Goal: Task Accomplishment & Management: Use online tool/utility

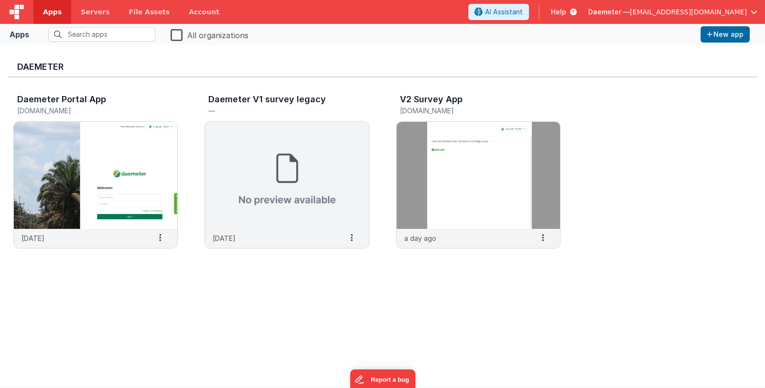
click at [630, 13] on span "Daemeter —" at bounding box center [609, 12] width 42 height 10
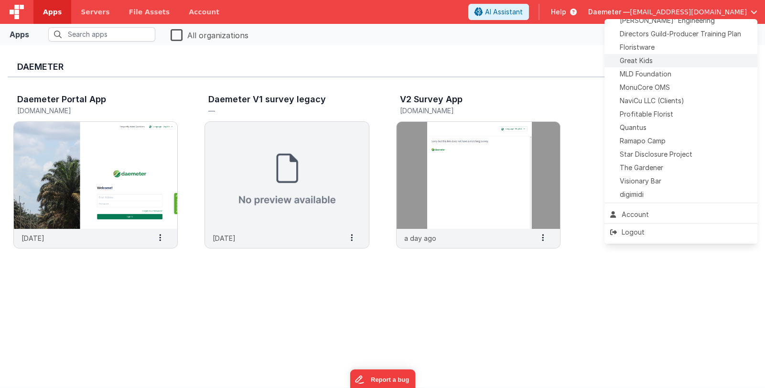
scroll to position [237, 0]
click at [682, 130] on div "Quantus" at bounding box center [680, 126] width 141 height 10
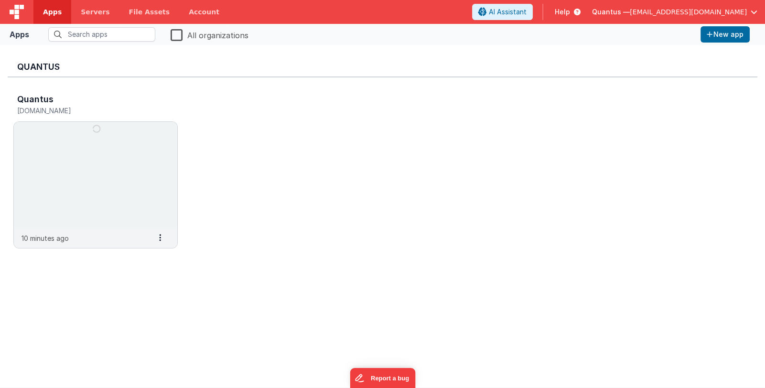
drag, startPoint x: 140, startPoint y: 309, endPoint x: 139, endPoint y: 298, distance: 11.6
click at [140, 309] on div "Quantus Quantus quantus.fmbetterforms.com 10 minutes ago Settings Copy API Key …" at bounding box center [382, 216] width 749 height 327
click at [122, 227] on img at bounding box center [95, 175] width 163 height 107
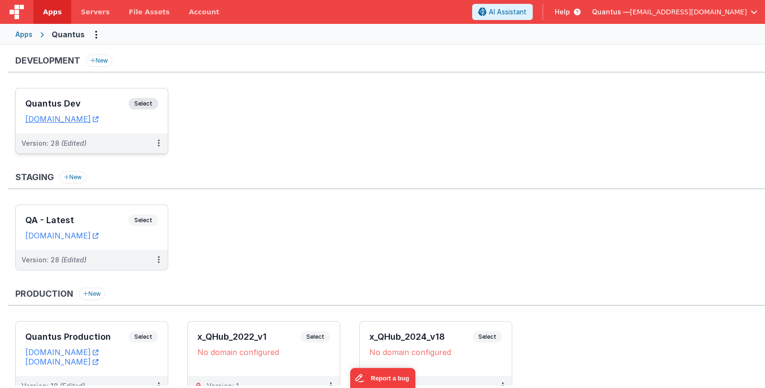
click at [101, 99] on h3 "Quantus Dev" at bounding box center [76, 104] width 103 height 10
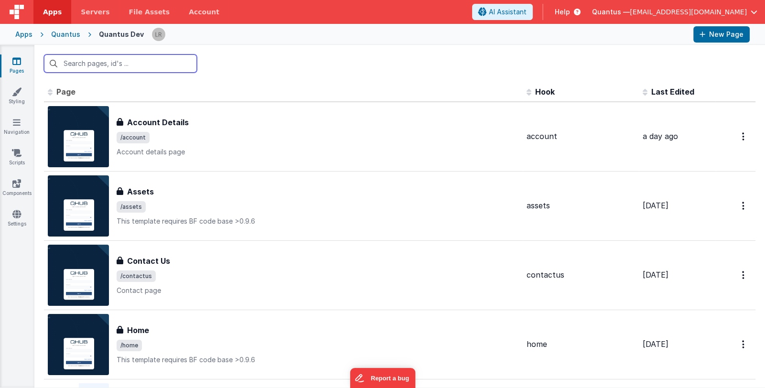
click at [170, 64] on input "text" at bounding box center [120, 63] width 153 height 18
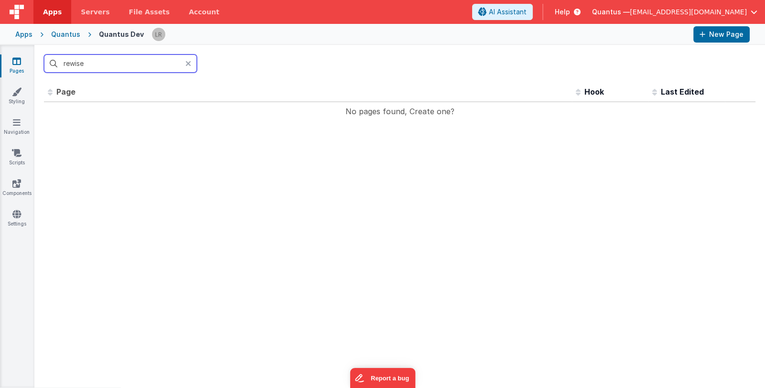
type input "rewise"
click at [190, 62] on icon at bounding box center [188, 64] width 6 height 8
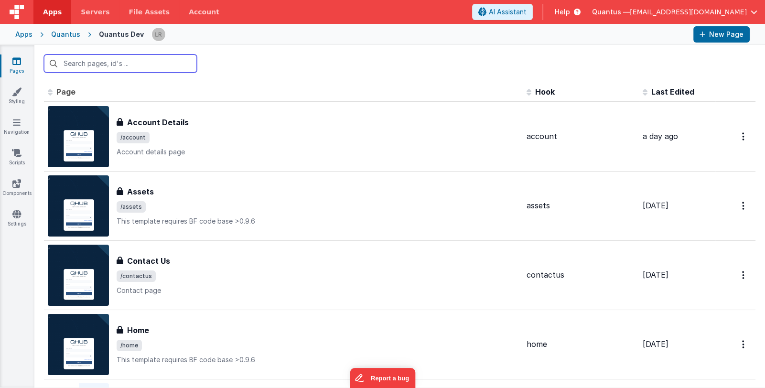
click at [160, 61] on input "text" at bounding box center [120, 63] width 153 height 18
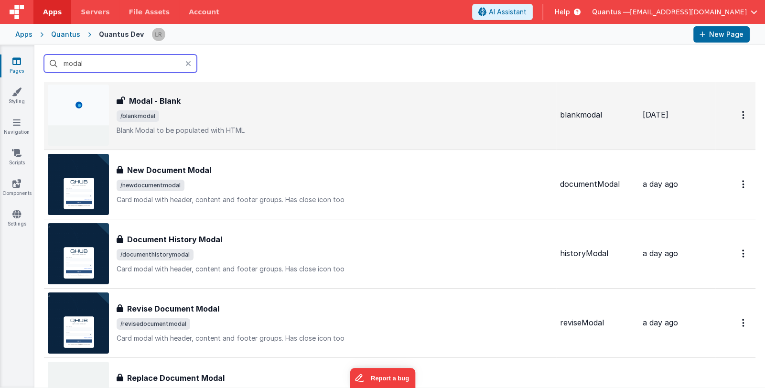
scroll to position [95, 0]
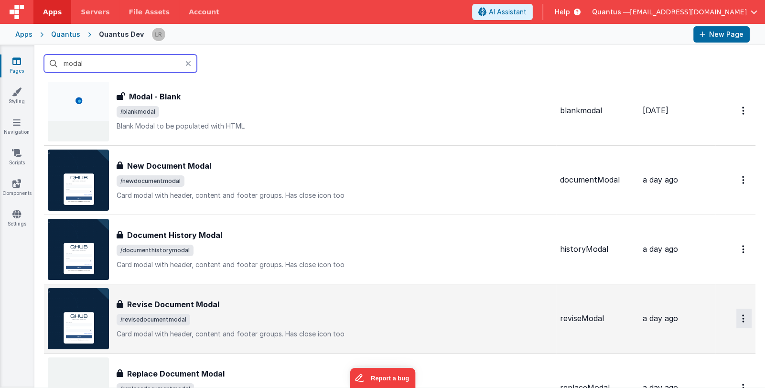
type input "modal"
click at [737, 317] on button "Options" at bounding box center [743, 319] width 15 height 20
click at [712, 357] on link "Duplicate" at bounding box center [709, 358] width 84 height 18
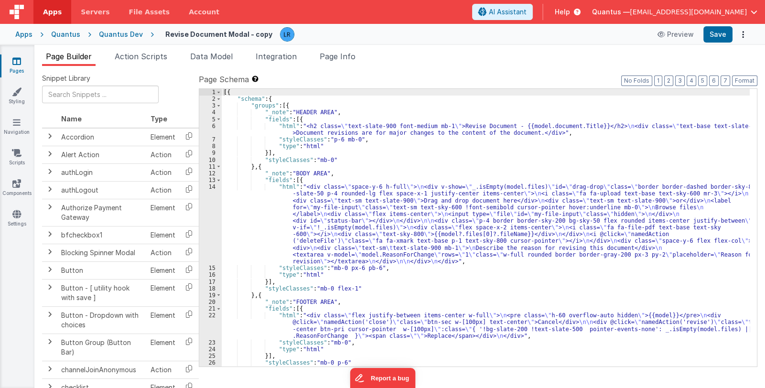
click at [662, 200] on div "[{ "schema" : { "groups" : [{ "_note" : "HEADER AREA" , "fields" : [{ "html" : …" at bounding box center [486, 234] width 528 height 291
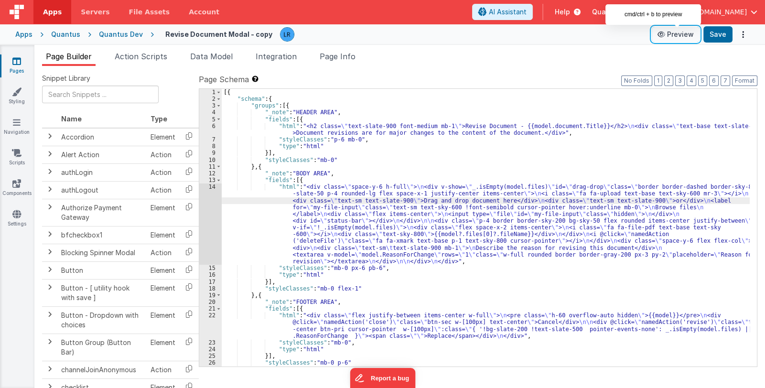
click at [667, 33] on icon at bounding box center [662, 34] width 10 height 7
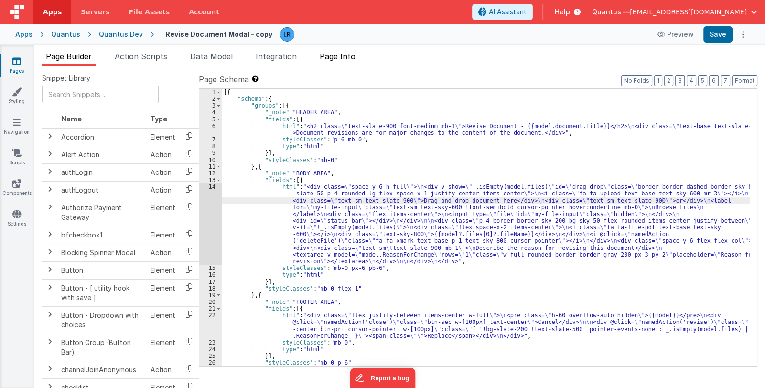
click at [342, 55] on span "Page Info" at bounding box center [338, 57] width 36 height 10
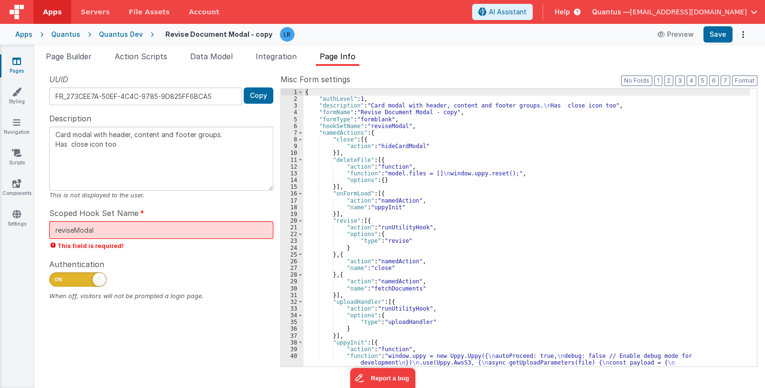
click at [241, 255] on div "UUID FR_273CEE7A-50EF-4C4C-9785-9D825FF6BCA5 Copy Description Card modal with h…" at bounding box center [161, 220] width 238 height 292
click at [224, 227] on input "reviseModal" at bounding box center [161, 230] width 224 height 18
click at [230, 245] on span "This field is required!" at bounding box center [161, 245] width 224 height 9
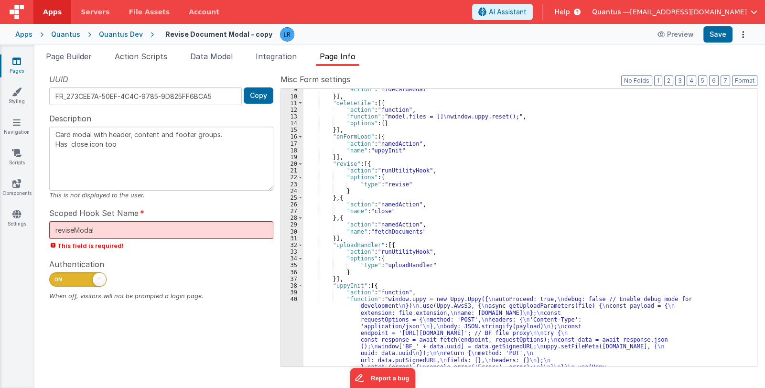
scroll to position [142, 0]
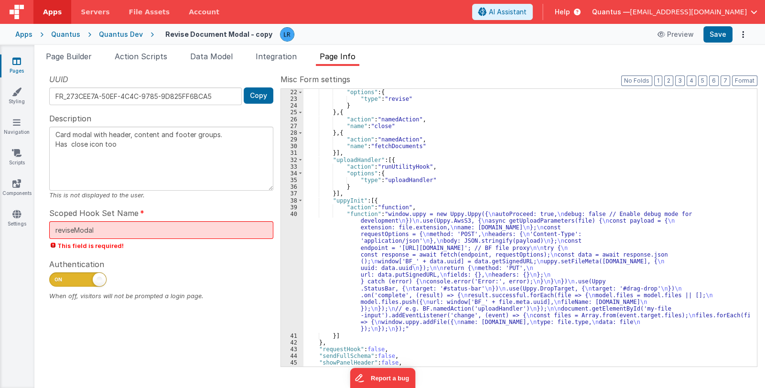
click at [435, 273] on div ""options" : { "type" : "revise" } } , { "action" : "namedAction" , "name" : "cl…" at bounding box center [526, 234] width 446 height 291
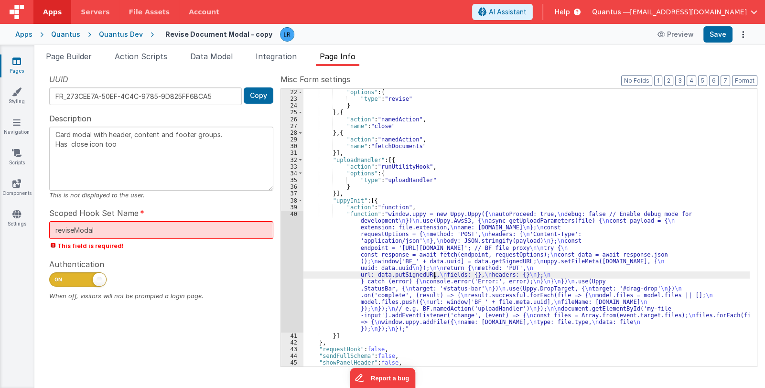
click at [289, 281] on div "40" at bounding box center [292, 272] width 22 height 122
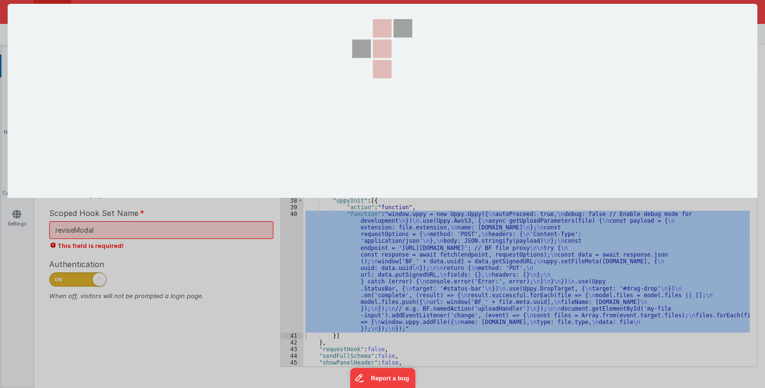
click at [289, 281] on div at bounding box center [382, 194] width 765 height 388
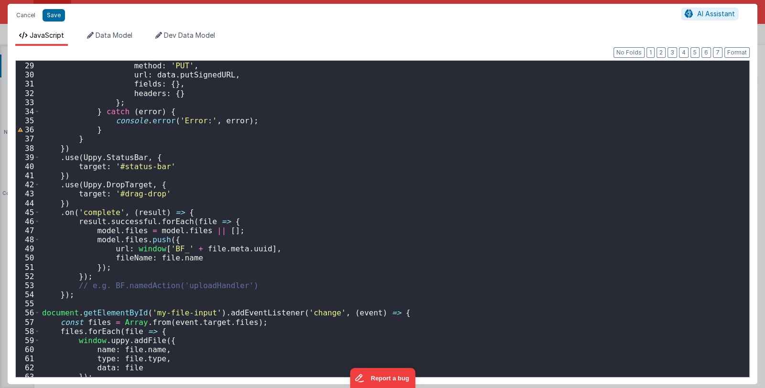
scroll to position [278, 0]
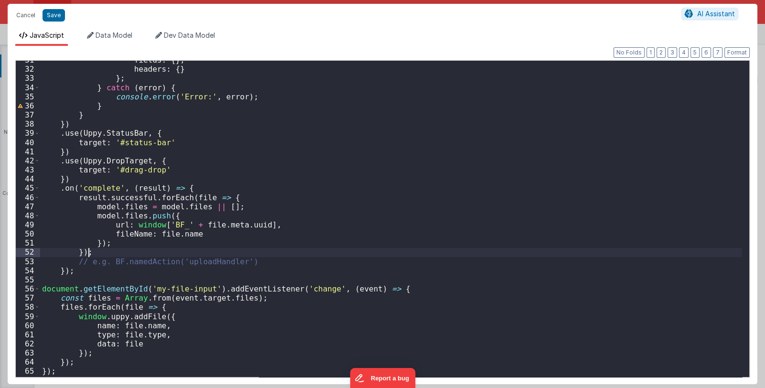
click at [299, 256] on div "fields : { } , headers : { } } ; } catch ( error ) { console . error ( 'Error:'…" at bounding box center [391, 221] width 702 height 333
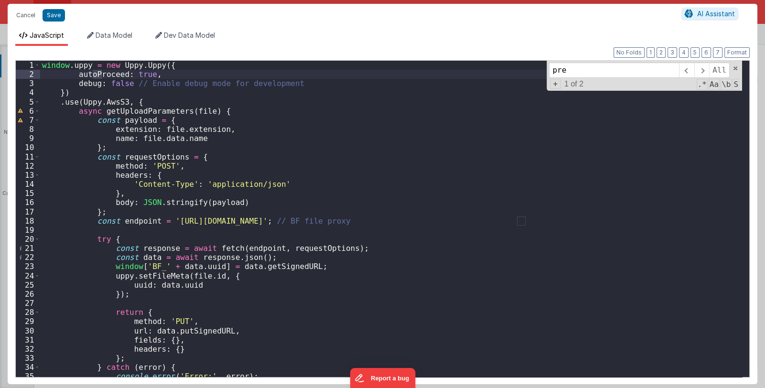
scroll to position [0, 0]
type input "pretty"
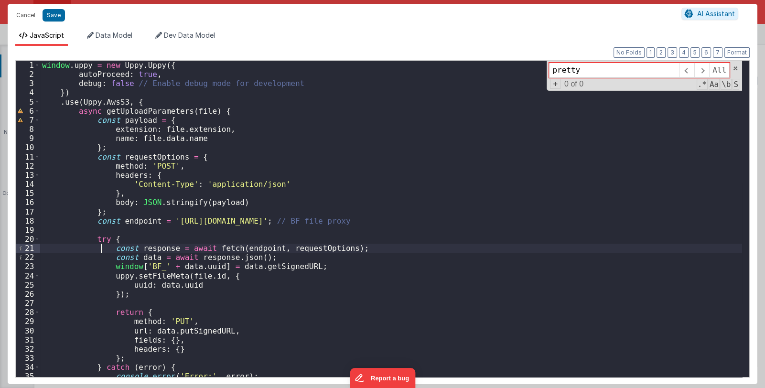
click at [101, 251] on div "window . uppy = new Uppy . Uppy ({ autoProceed : true , debug : false // Enable…" at bounding box center [391, 227] width 702 height 333
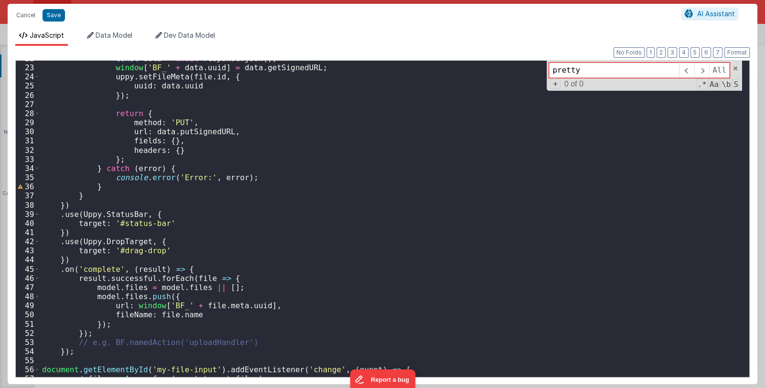
scroll to position [227, 0]
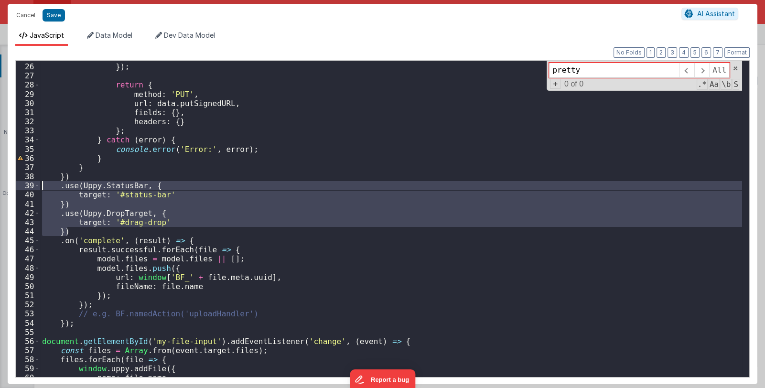
drag, startPoint x: 71, startPoint y: 230, endPoint x: 40, endPoint y: 183, distance: 55.9
click at [40, 183] on div "uuid : data . uuid }) ; return { method : 'PUT' , url : data . putSignedURL , f…" at bounding box center [391, 219] width 702 height 333
click at [23, 18] on button "Cancel" at bounding box center [25, 15] width 29 height 13
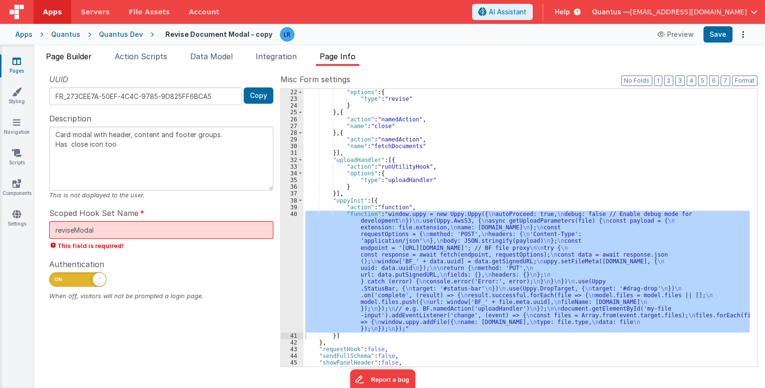
click at [79, 54] on span "Page Builder" at bounding box center [69, 57] width 46 height 10
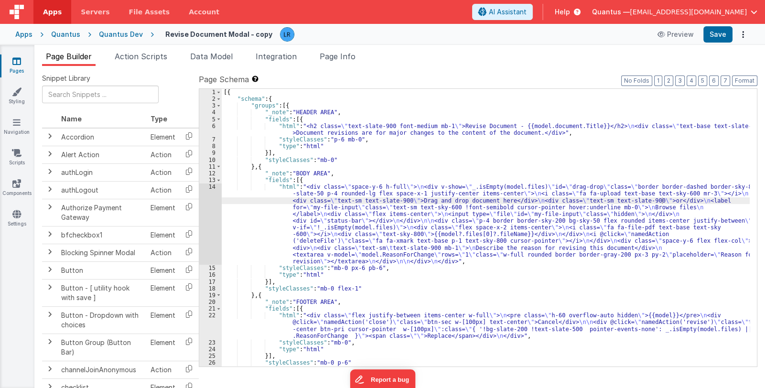
click at [388, 213] on div "[{ "schema" : { "groups" : [{ "_note" : "HEADER AREA" , "fields" : [{ "html" : …" at bounding box center [486, 234] width 528 height 291
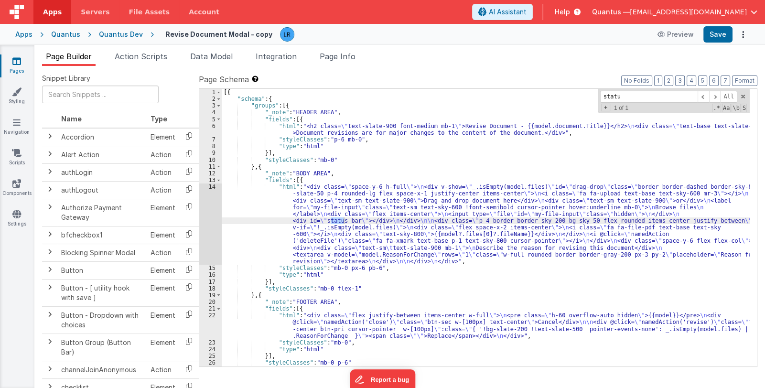
type input "status"
click at [211, 229] on div "14" at bounding box center [210, 223] width 22 height 81
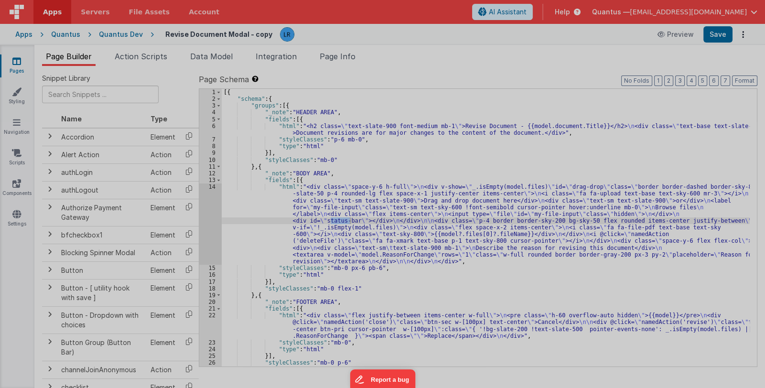
click at [211, 229] on div at bounding box center [382, 194] width 765 height 388
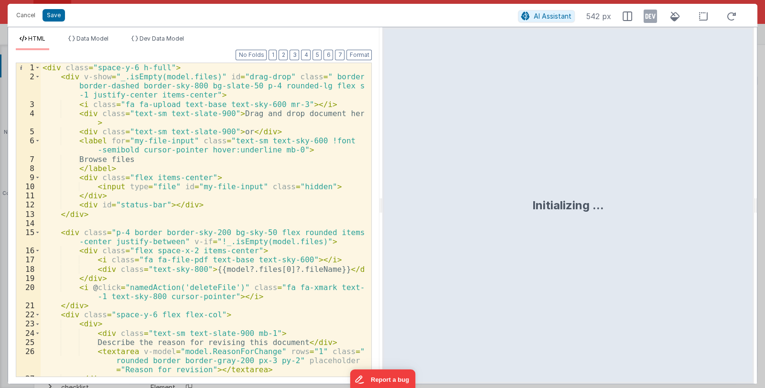
click at [210, 301] on div "< div class = "space-y-6 h-full" > < div v-show = "_.isEmpty(model.files)" id =…" at bounding box center [203, 228] width 324 height 331
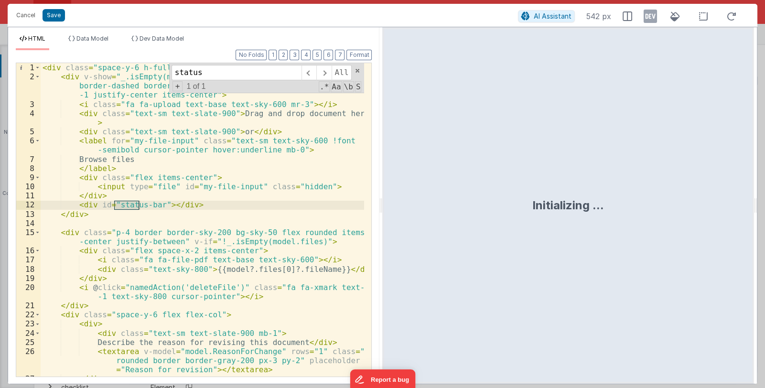
type input "status"
click at [159, 204] on div "< div class = "space-y-6 h-full" > < div v-show = "_.isEmpty(model.files)" id =…" at bounding box center [203, 228] width 324 height 331
click at [163, 203] on div "< div class = "space-y-6 h-full" > < div v-show = "_.isEmpty(model.files)" id =…" at bounding box center [203, 228] width 324 height 331
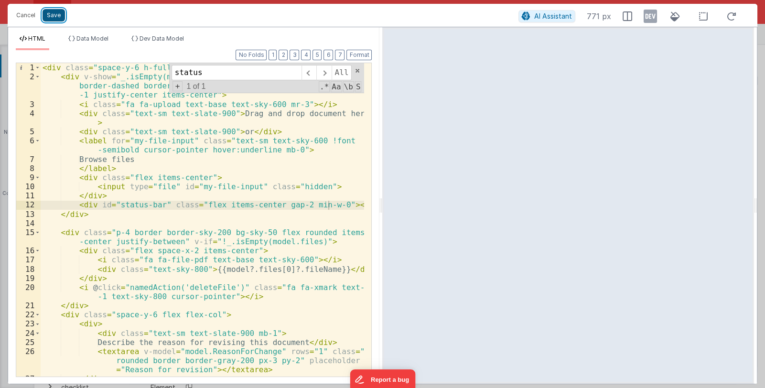
click at [53, 16] on button "Save" at bounding box center [54, 15] width 22 height 12
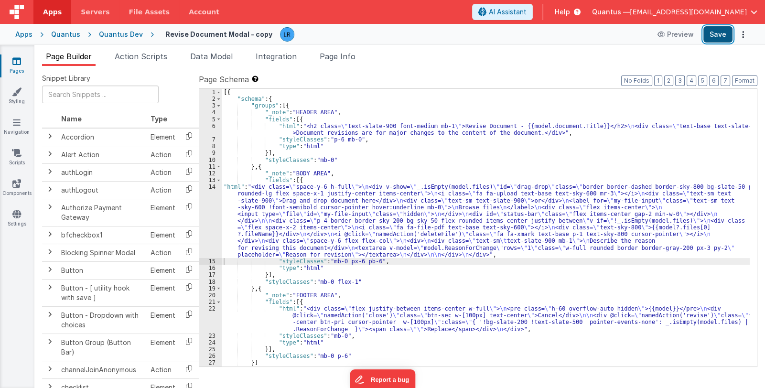
click at [725, 38] on button "Save" at bounding box center [717, 34] width 29 height 16
drag, startPoint x: 318, startPoint y: 231, endPoint x: 275, endPoint y: 231, distance: 43.0
click at [318, 232] on div "[{ "schema" : { "groups" : [{ "_note" : "HEADER AREA" , "fields" : [{ "html" : …" at bounding box center [486, 234] width 528 height 291
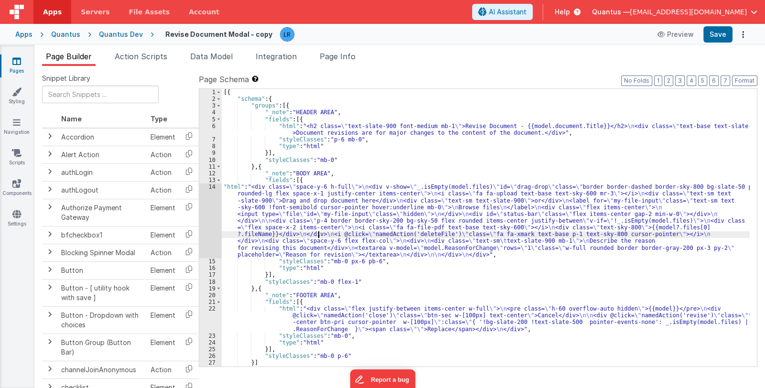
click at [203, 231] on div "14" at bounding box center [210, 220] width 22 height 75
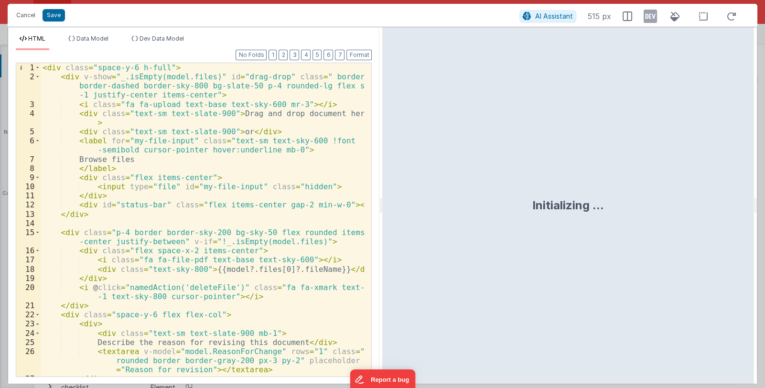
click at [229, 280] on div "< div class = "space-y-6 h-full" > < div v-show = "_.isEmpty(model.files)" id =…" at bounding box center [203, 228] width 324 height 331
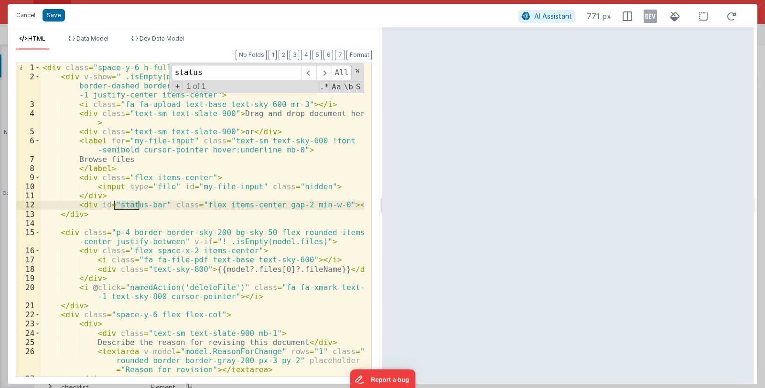
type input "status"
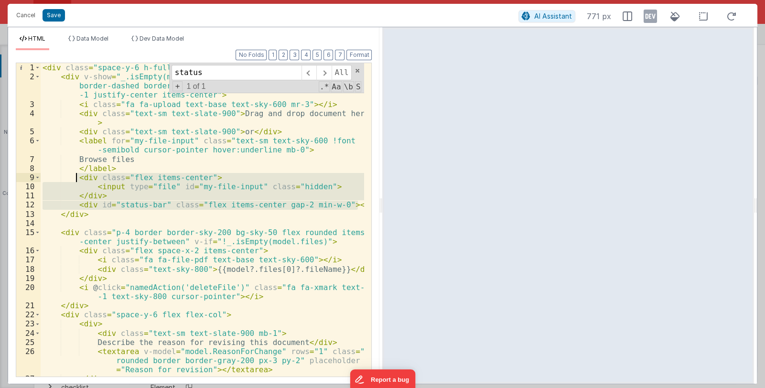
drag, startPoint x: 358, startPoint y: 205, endPoint x: 75, endPoint y: 176, distance: 283.7
click at [75, 176] on div "< div class = "space-y-6 h-full" > < div v-show = "_.isEmpty(model.files)" id =…" at bounding box center [203, 228] width 324 height 331
drag, startPoint x: 306, startPoint y: 199, endPoint x: 313, endPoint y: 199, distance: 7.7
click at [306, 199] on div "< div class = "space-y-6 h-full" > < div v-show = "_.isEmpty(model.files)" id =…" at bounding box center [202, 219] width 323 height 313
drag, startPoint x: 356, startPoint y: 206, endPoint x: 78, endPoint y: 177, distance: 280.0
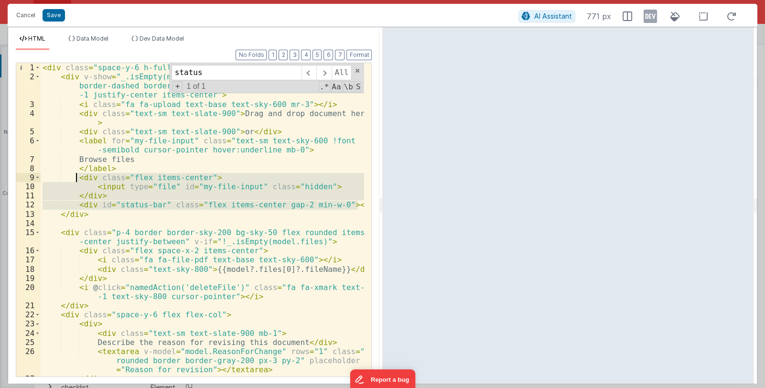
click at [78, 177] on div "< div class = "space-y-6 h-full" > < div v-show = "_.isEmpty(model.files)" id =…" at bounding box center [203, 228] width 324 height 331
click at [86, 194] on div "< div class = "space-y-6 h-full" > < div v-show = "_.isEmpty(model.files)" id =…" at bounding box center [202, 219] width 323 height 313
drag, startPoint x: 357, startPoint y: 203, endPoint x: 272, endPoint y: 201, distance: 85.1
click at [155, 189] on div "< div class = "space-y-6 h-full" > < div v-show = "_.isEmpty(model.files)" id =…" at bounding box center [203, 228] width 324 height 331
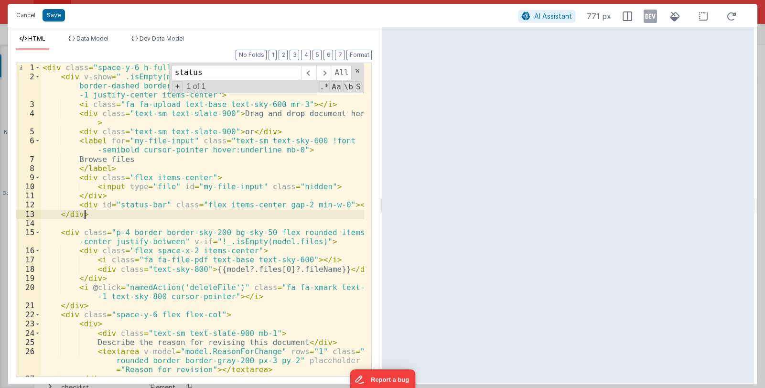
click at [350, 211] on div "< div class = "space-y-6 h-full" > < div v-show = "_.isEmpty(model.files)" id =…" at bounding box center [203, 228] width 324 height 331
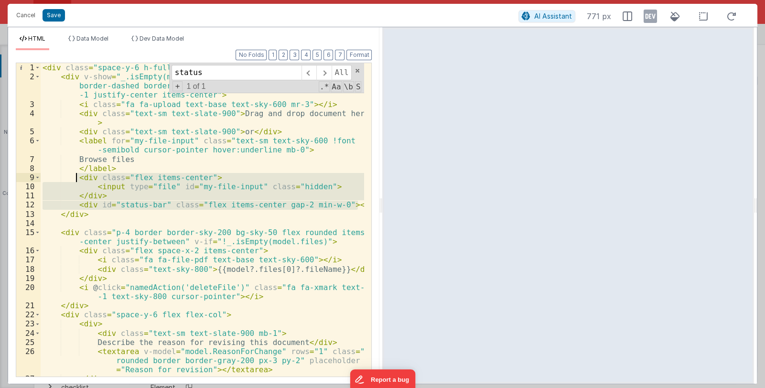
drag, startPoint x: 359, startPoint y: 205, endPoint x: 76, endPoint y: 178, distance: 284.1
click at [76, 178] on div "< div class = "space-y-6 h-full" > < div v-show = "_.isEmpty(model.files)" id =…" at bounding box center [203, 228] width 324 height 331
click at [91, 215] on div "< div class = "space-y-6 h-full" > < div v-show = "_.isEmpty(model.files)" id =…" at bounding box center [203, 228] width 324 height 331
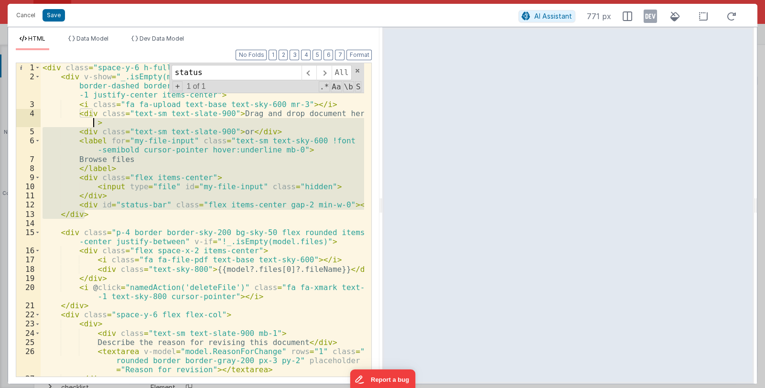
drag, startPoint x: 85, startPoint y: 215, endPoint x: 77, endPoint y: 126, distance: 90.2
click at [77, 126] on div "< div class = "space-y-6 h-full" > < div v-show = "_.isEmpty(model.files)" id =…" at bounding box center [203, 228] width 324 height 331
click at [211, 226] on div "< div class = "space-y-6 h-full" > < div v-show = "_.isEmpty(model.files)" id =…" at bounding box center [203, 228] width 324 height 331
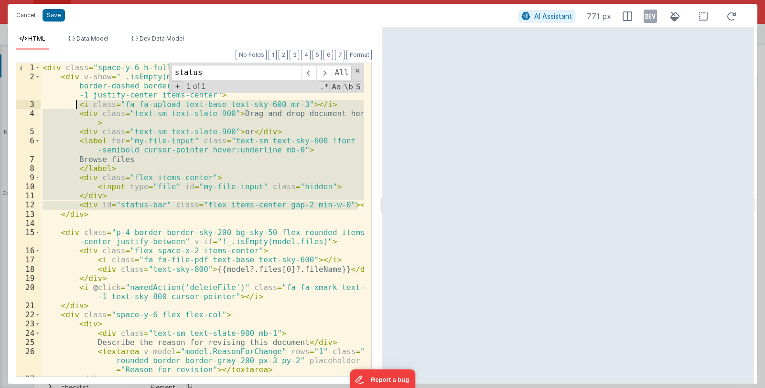
drag, startPoint x: 359, startPoint y: 204, endPoint x: 78, endPoint y: 107, distance: 297.9
click at [78, 107] on div "< div class = "space-y-6 h-full" > < div v-show = "_.isEmpty(model.files)" id =…" at bounding box center [203, 228] width 324 height 331
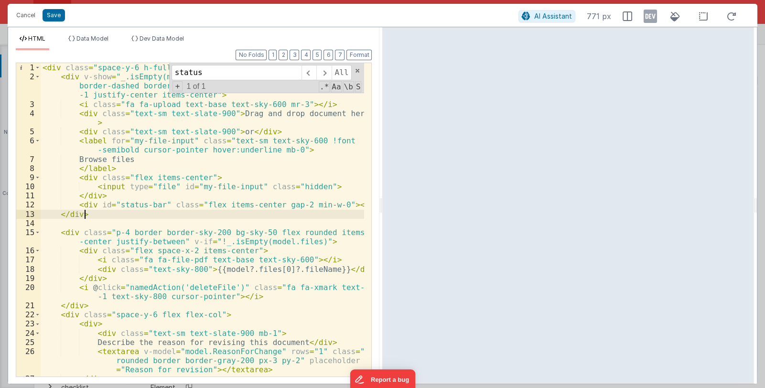
click at [312, 211] on div "< div class = "space-y-6 h-full" > < div v-show = "_.isEmpty(model.files)" id =…" at bounding box center [203, 228] width 324 height 331
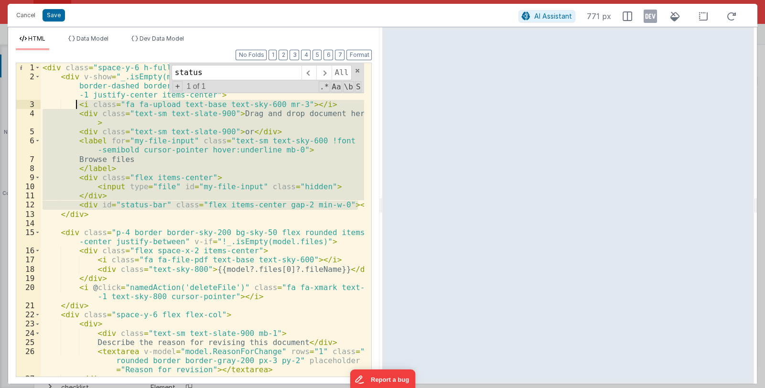
drag, startPoint x: 357, startPoint y: 203, endPoint x: 77, endPoint y: 106, distance: 295.8
click at [77, 106] on div "< div class = "space-y-6 h-full" > < div v-show = "_.isEmpty(model.files)" id =…" at bounding box center [203, 228] width 324 height 331
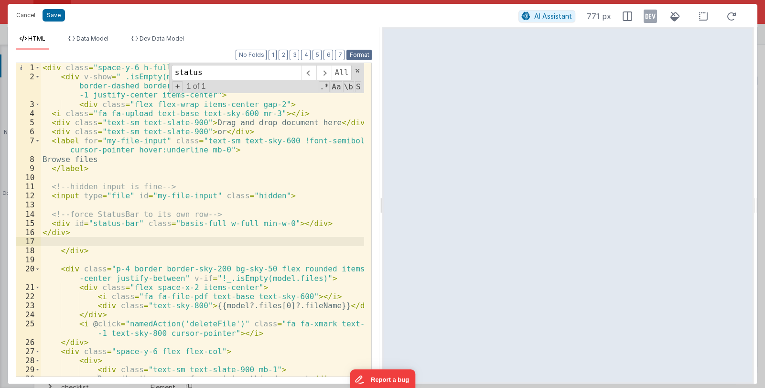
click at [354, 52] on button "Format" at bounding box center [358, 55] width 25 height 11
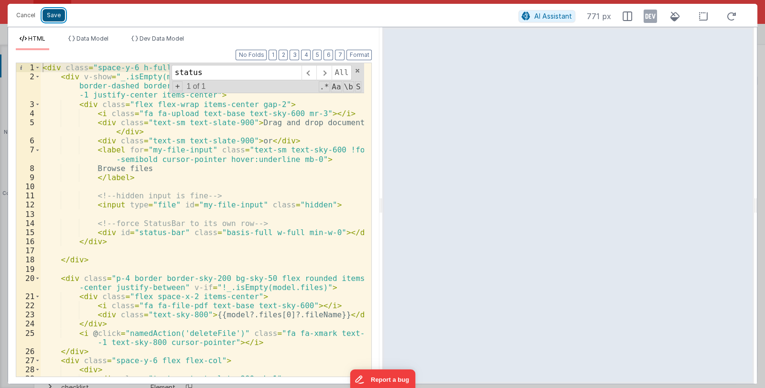
click at [60, 16] on button "Save" at bounding box center [54, 15] width 22 height 12
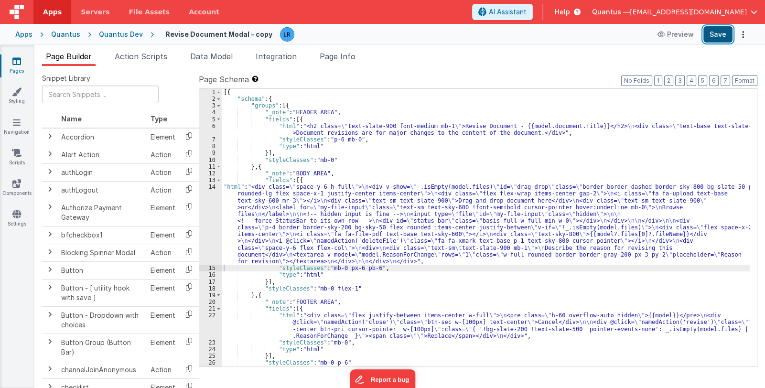
click at [719, 34] on button "Save" at bounding box center [717, 34] width 29 height 16
click at [304, 243] on div "[{ "schema" : { "groups" : [{ "_note" : "HEADER AREA" , "fields" : [{ "html" : …" at bounding box center [486, 234] width 528 height 291
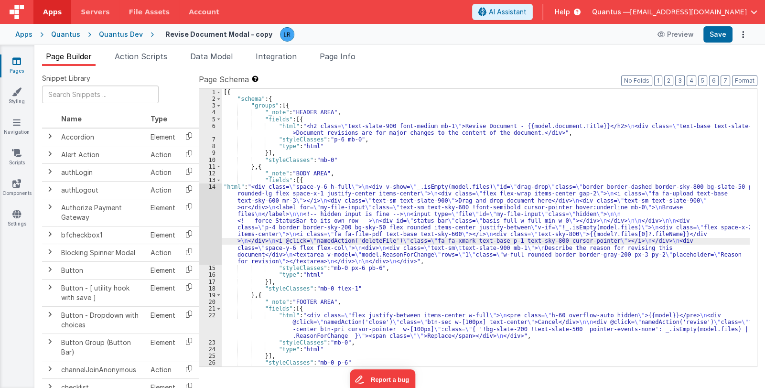
click at [209, 245] on div "14" at bounding box center [210, 223] width 22 height 81
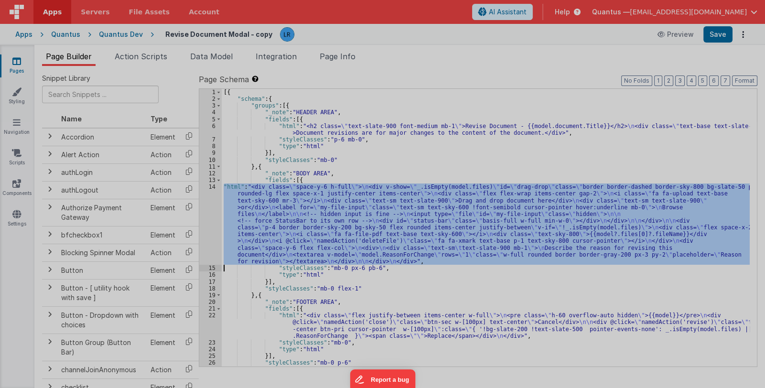
click at [382, 245] on div "Initializing ..." at bounding box center [568, 196] width 372 height 356
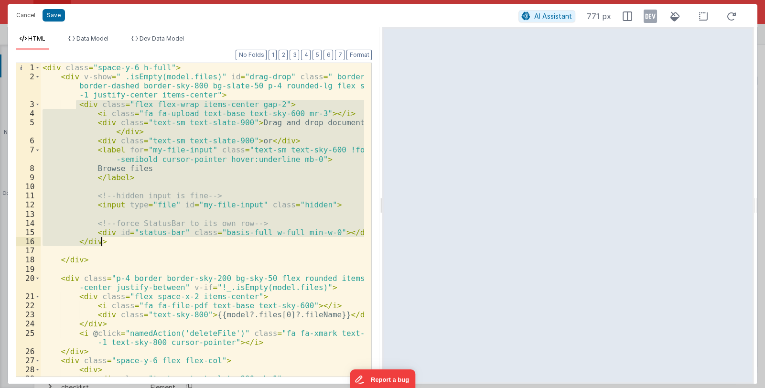
drag, startPoint x: 75, startPoint y: 105, endPoint x: 122, endPoint y: 243, distance: 145.8
click at [122, 243] on div "< div class = "space-y-6 h-full" > < div v-show = "_.isEmpty(model.files)" id =…" at bounding box center [203, 228] width 324 height 331
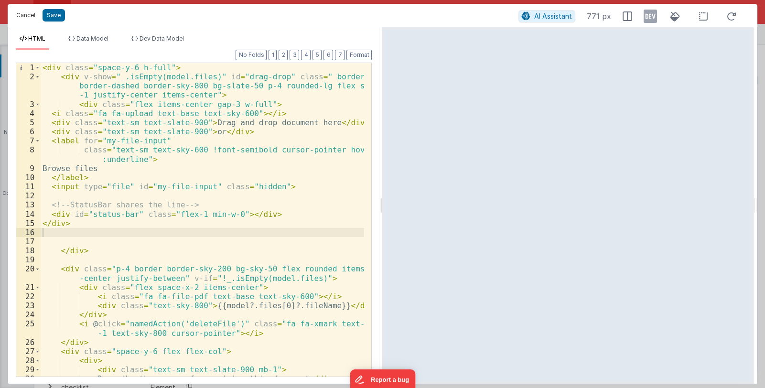
drag, startPoint x: 16, startPoint y: 12, endPoint x: 130, endPoint y: 53, distance: 120.9
click at [18, 12] on button "Cancel" at bounding box center [25, 15] width 29 height 13
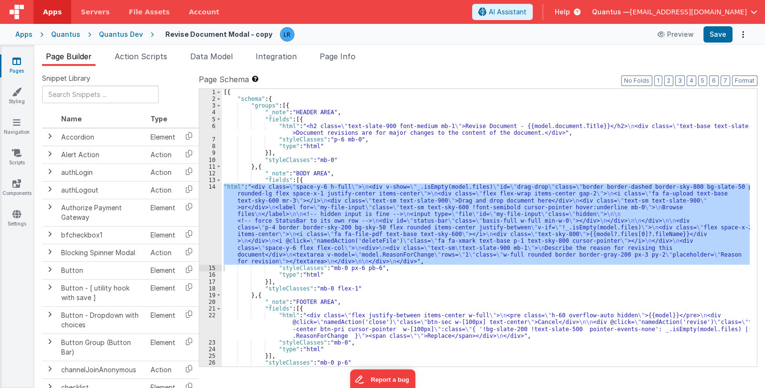
click at [428, 239] on div "[{ "schema" : { "groups" : [{ "_note" : "HEADER AREA" , "fields" : [{ "html" : …" at bounding box center [486, 228] width 528 height 278
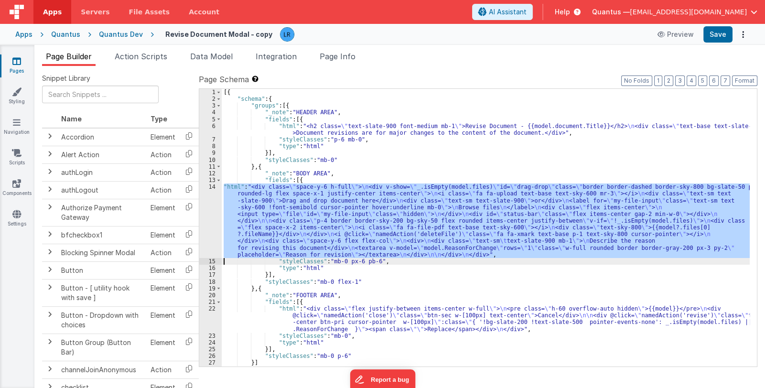
click at [259, 224] on div "[{ "schema" : { "groups" : [{ "_note" : "HEADER AREA" , "fields" : [{ "html" : …" at bounding box center [486, 228] width 528 height 278
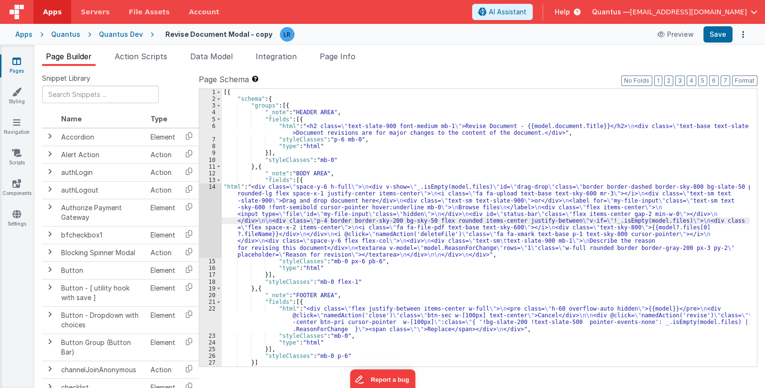
click at [214, 223] on div "14" at bounding box center [210, 220] width 22 height 75
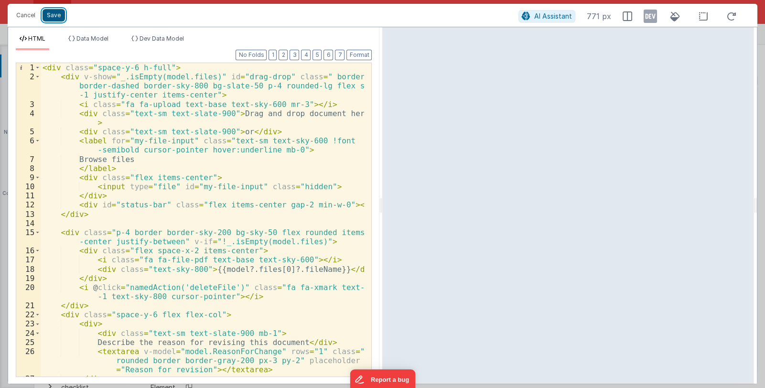
click at [53, 13] on button "Save" at bounding box center [54, 15] width 22 height 12
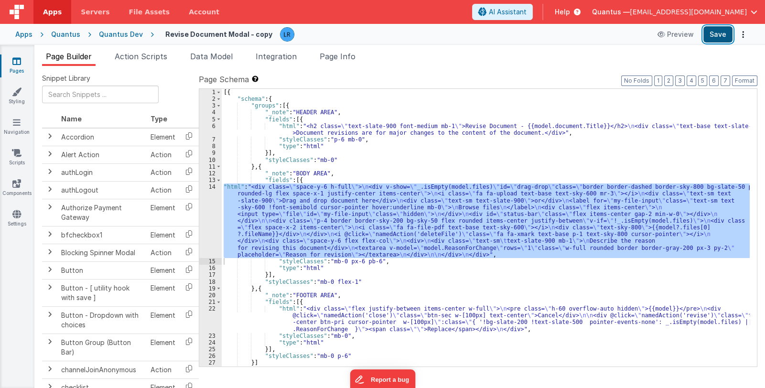
click at [720, 32] on button "Save" at bounding box center [717, 34] width 29 height 16
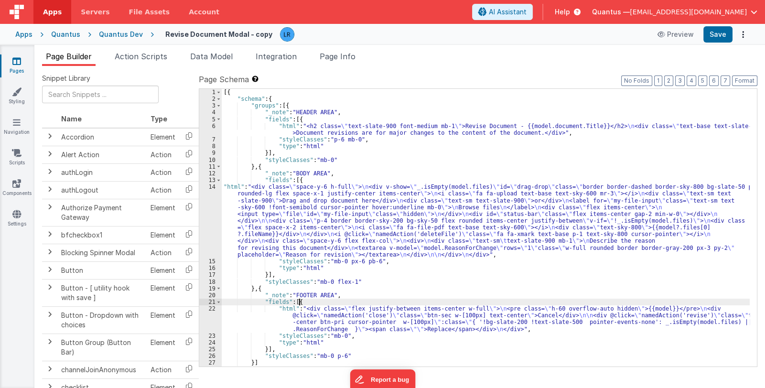
click at [638, 303] on div "[{ "schema" : { "groups" : [{ "_note" : "HEADER AREA" , "fields" : [{ "html" : …" at bounding box center [486, 234] width 528 height 291
drag, startPoint x: 344, startPoint y: 221, endPoint x: 328, endPoint y: 225, distance: 16.9
click at [344, 221] on div "[{ "schema" : { "groups" : [{ "_note" : "HEADER AREA" , "fields" : [{ "html" : …" at bounding box center [486, 234] width 528 height 291
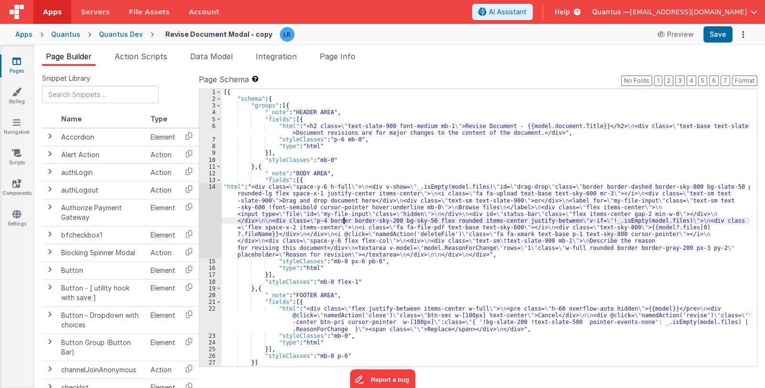
click at [211, 231] on div "14" at bounding box center [210, 220] width 22 height 75
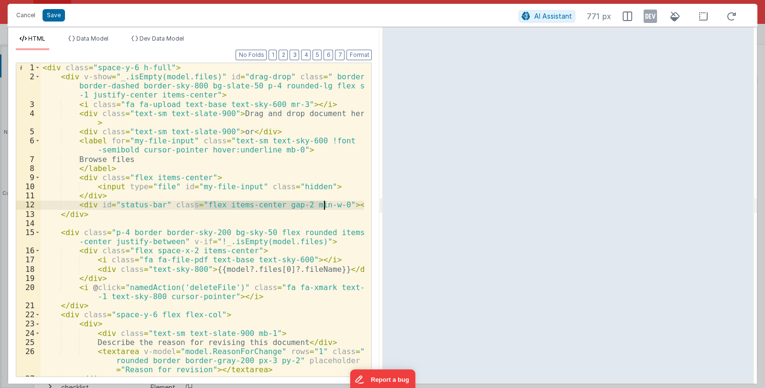
drag, startPoint x: 193, startPoint y: 206, endPoint x: 325, endPoint y: 206, distance: 131.8
click at [325, 206] on div "< div class = "space-y-6 h-full" > < div v-show = "_.isEmpty(model.files)" id =…" at bounding box center [203, 228] width 324 height 331
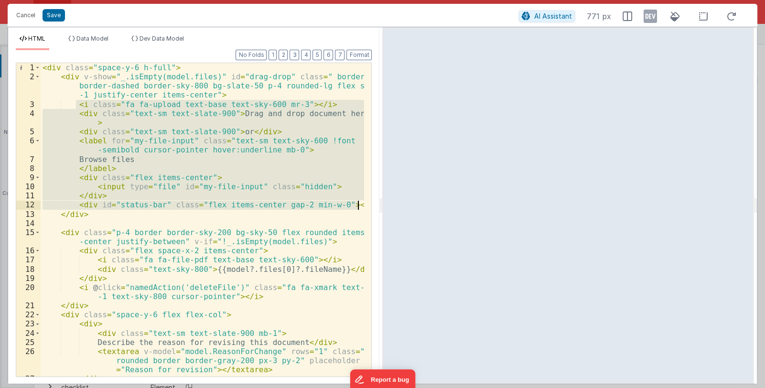
drag, startPoint x: 76, startPoint y: 103, endPoint x: 360, endPoint y: 205, distance: 302.0
click at [360, 205] on div "< div class = "space-y-6 h-full" > < div v-show = "_.isEmpty(model.files)" id =…" at bounding box center [203, 228] width 324 height 331
click at [96, 123] on div "< div class = "space-y-6 h-full" > < div v-show = "_.isEmpty(model.files)" id =…" at bounding box center [202, 219] width 323 height 313
drag, startPoint x: 76, startPoint y: 105, endPoint x: 361, endPoint y: 203, distance: 300.9
click at [361, 203] on div "< div class = "space-y-6 h-full" > < div v-show = "_.isEmpty(model.files)" id =…" at bounding box center [203, 228] width 324 height 331
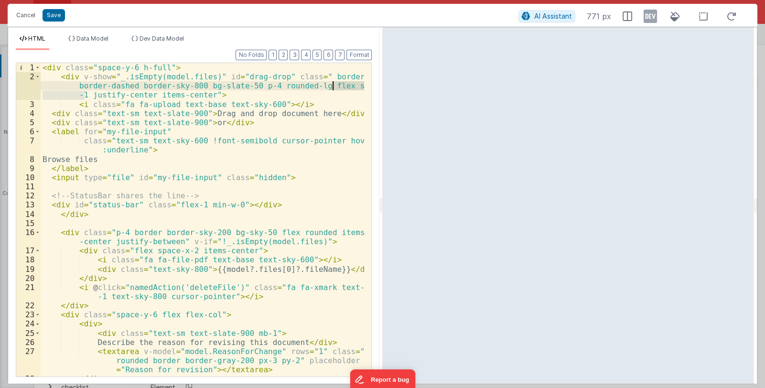
drag, startPoint x: 85, startPoint y: 95, endPoint x: 333, endPoint y: 90, distance: 248.9
click at [333, 90] on div "< div class = "space-y-6 h-full" > < div v-show = "_.isEmpty(model.files)" id =…" at bounding box center [203, 228] width 324 height 331
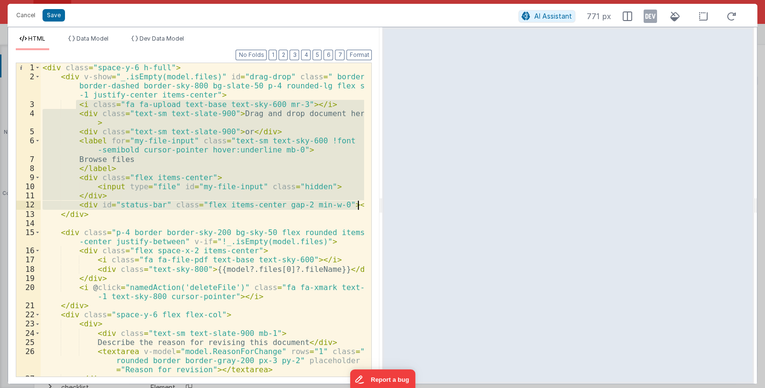
click at [257, 206] on div "< div class = "space-y-6 h-full" > < div v-show = "_.isEmpty(model.files)" id =…" at bounding box center [202, 219] width 323 height 313
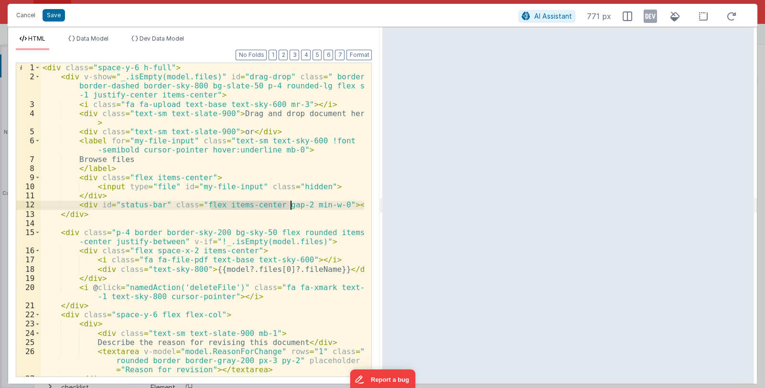
drag, startPoint x: 210, startPoint y: 204, endPoint x: 290, endPoint y: 206, distance: 80.3
click at [290, 206] on div "< div class = "space-y-6 h-full" > < div v-show = "_.isEmpty(model.files)" id =…" at bounding box center [203, 228] width 324 height 331
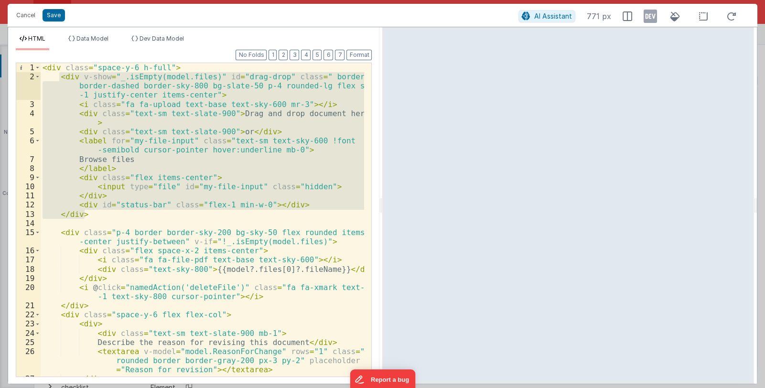
drag, startPoint x: 88, startPoint y: 213, endPoint x: 58, endPoint y: 80, distance: 136.5
click at [58, 80] on div "< div class = "space-y-6 h-full" > < div v-show = "_.isEmpty(model.files)" id =…" at bounding box center [203, 228] width 324 height 331
click at [24, 18] on button "Cancel" at bounding box center [25, 15] width 29 height 13
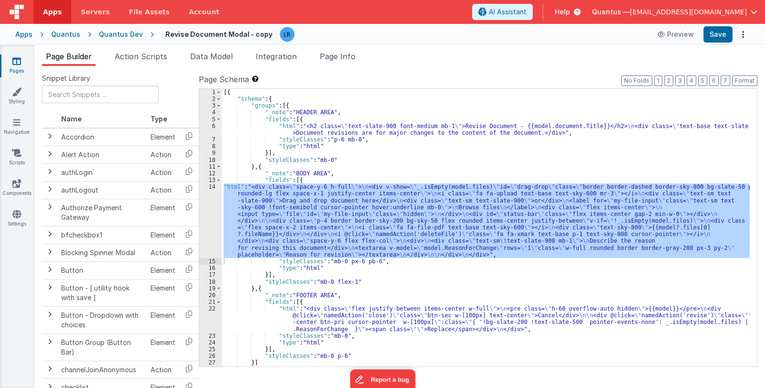
click at [229, 199] on div "[{ "schema" : { "groups" : [{ "_note" : "HEADER AREA" , "fields" : [{ "html" : …" at bounding box center [486, 228] width 528 height 278
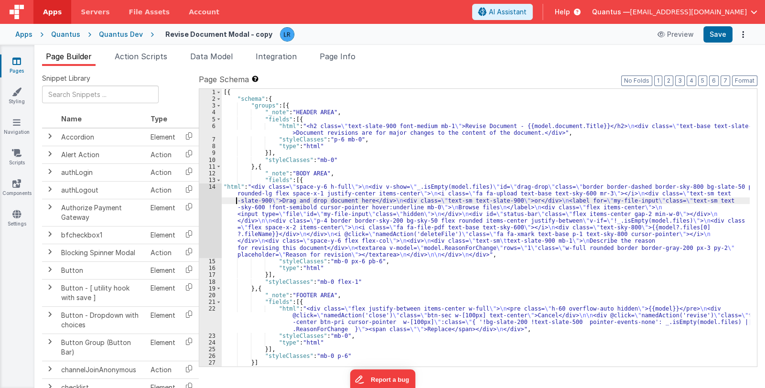
click at [18, 60] on icon at bounding box center [16, 61] width 9 height 10
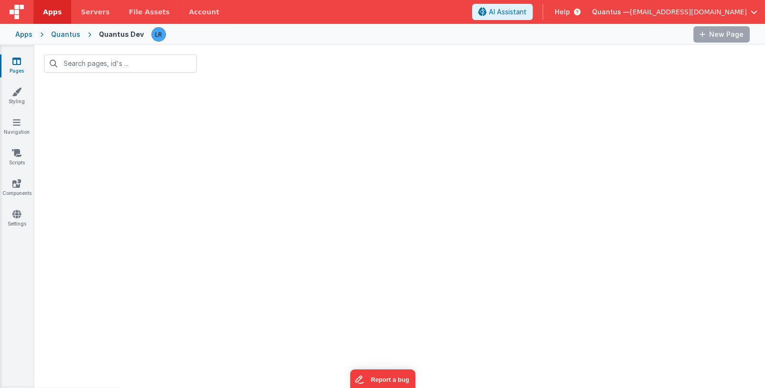
type input "modal"
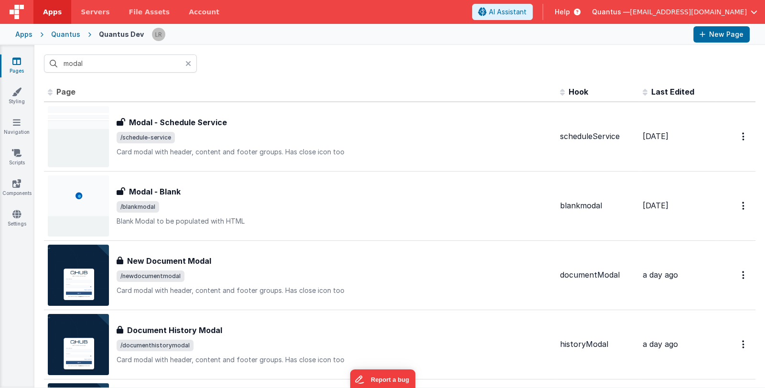
click at [630, 11] on span "Quantus —" at bounding box center [611, 12] width 38 height 10
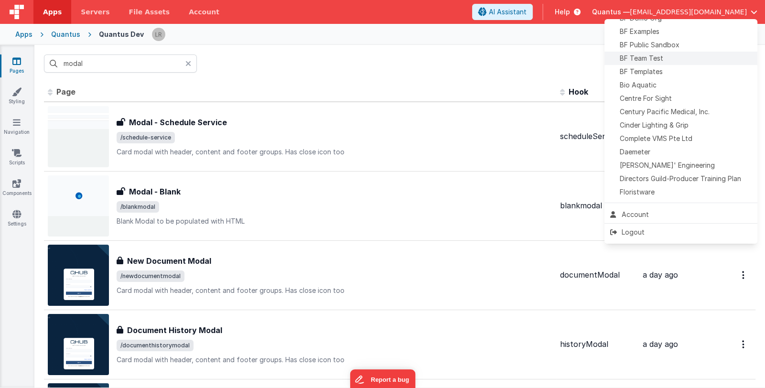
scroll to position [95, 0]
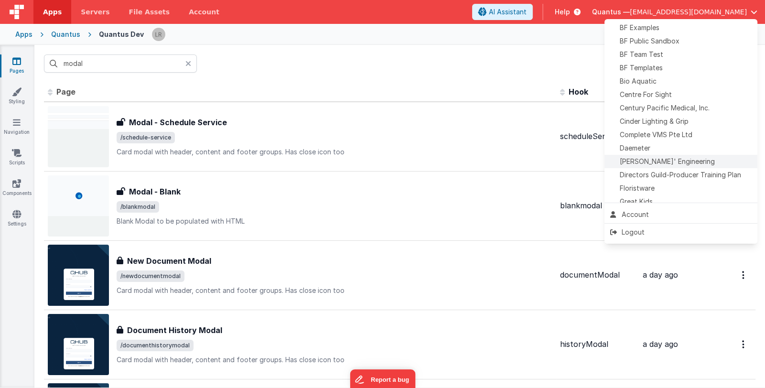
click at [673, 157] on span "Delfs' Engineering" at bounding box center [666, 162] width 95 height 10
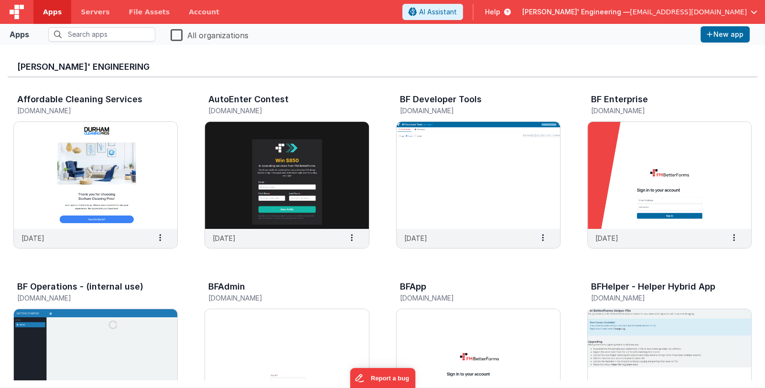
click at [608, 13] on span "Delfs' Engineering —" at bounding box center [575, 12] width 107 height 10
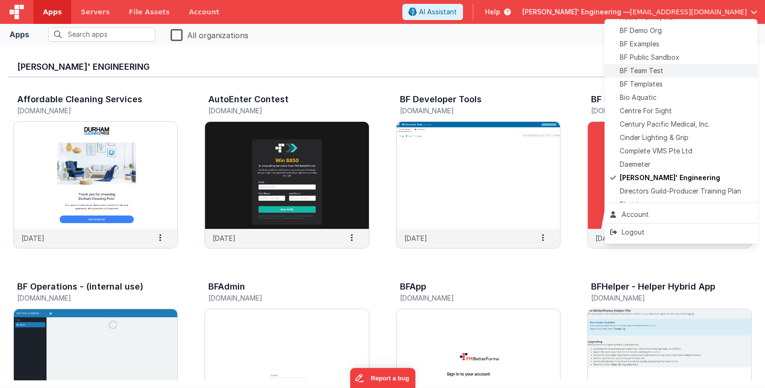
scroll to position [95, 0]
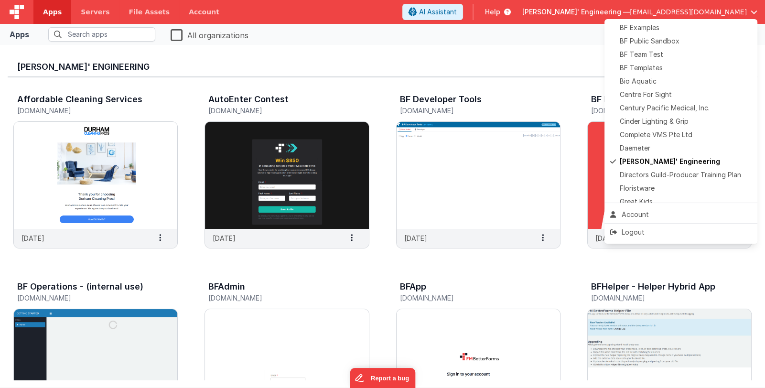
click at [470, 80] on button at bounding box center [382, 194] width 765 height 388
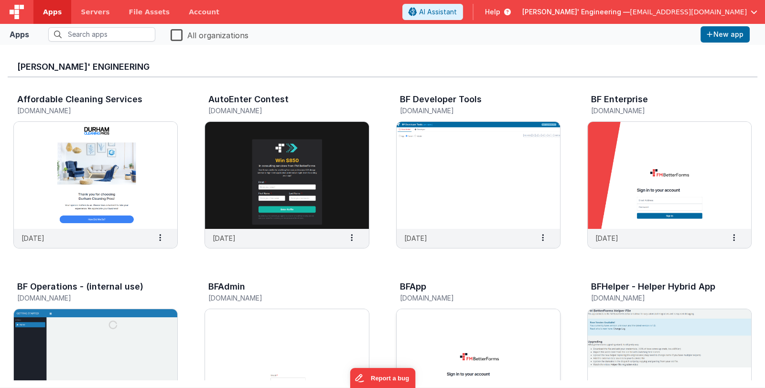
click at [466, 333] on img at bounding box center [477, 362] width 163 height 107
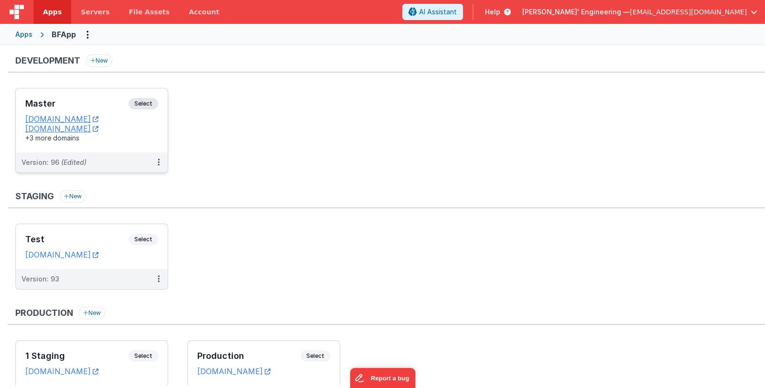
click at [82, 101] on h3 "Master" at bounding box center [76, 104] width 103 height 10
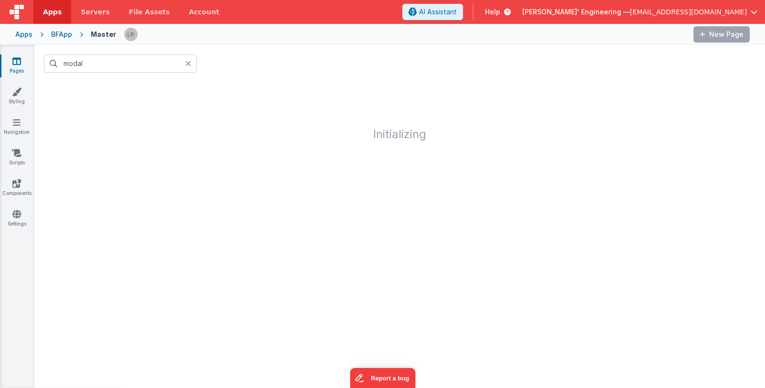
click at [188, 62] on icon at bounding box center [188, 64] width 6 height 8
click at [142, 64] on input "text" at bounding box center [120, 63] width 153 height 18
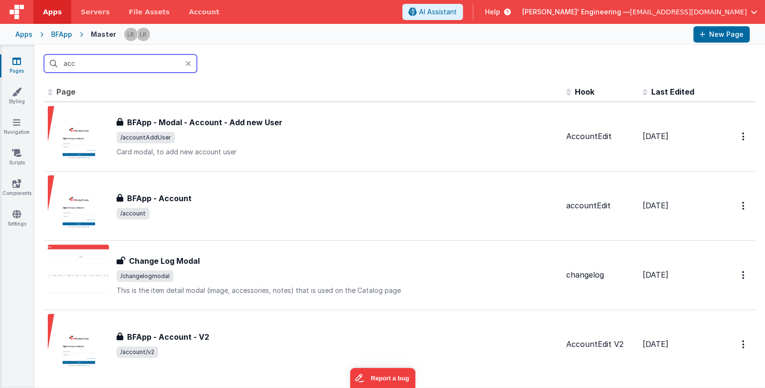
click at [152, 57] on input "acc" at bounding box center [120, 63] width 153 height 18
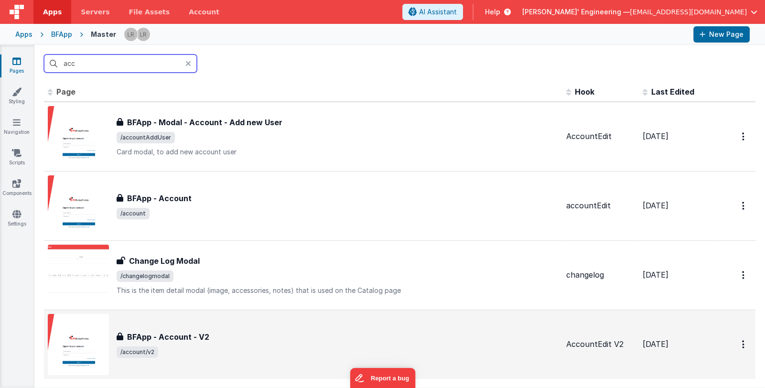
type input "acc"
click at [406, 323] on div "BFApp - Account - V2 BFApp - Account - V2 /account/v2" at bounding box center [303, 344] width 511 height 61
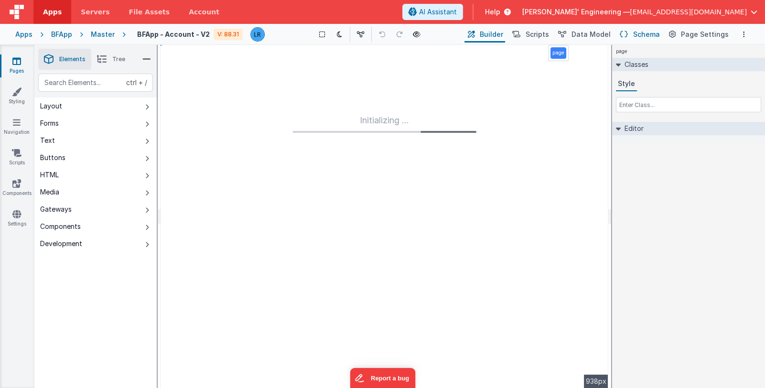
click at [637, 36] on button "Schema" at bounding box center [638, 34] width 45 height 16
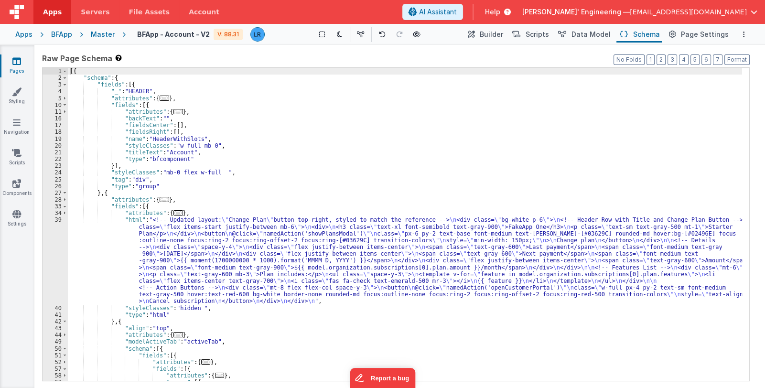
click at [387, 274] on div "[{ "schema" : { "fields" : [{ "_" : "HEADER" , "attributes" : { ... } , "fields…" at bounding box center [405, 231] width 674 height 327
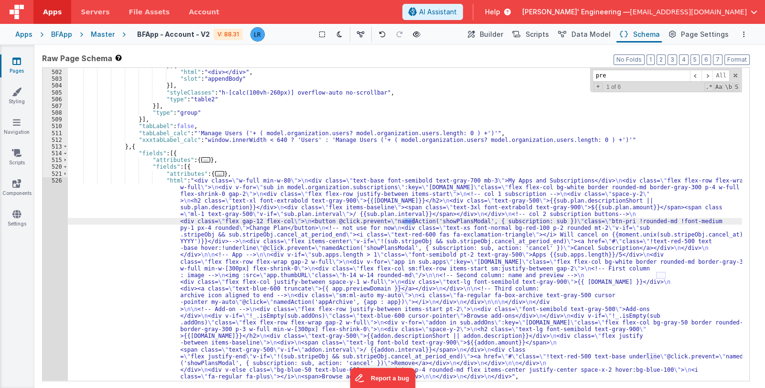
scroll to position [2705, 0]
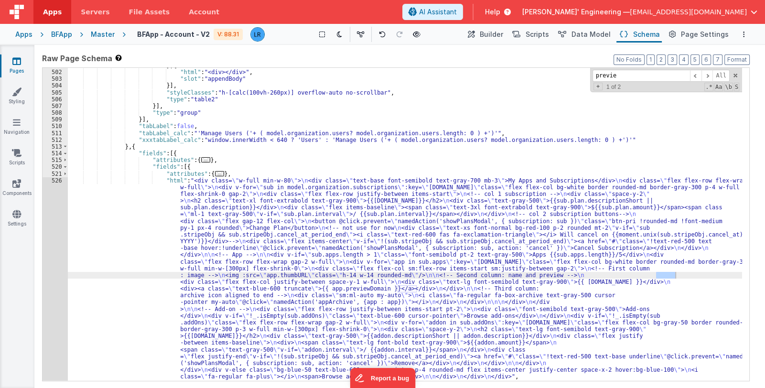
type input "preview"
click at [53, 298] on div "526" at bounding box center [55, 278] width 25 height 203
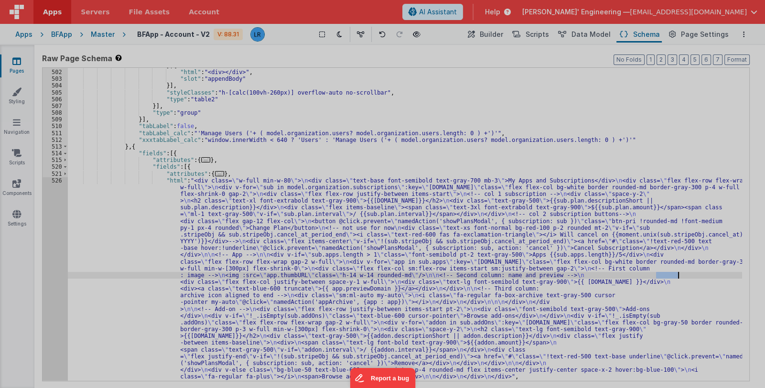
click at [53, 298] on div at bounding box center [382, 194] width 765 height 388
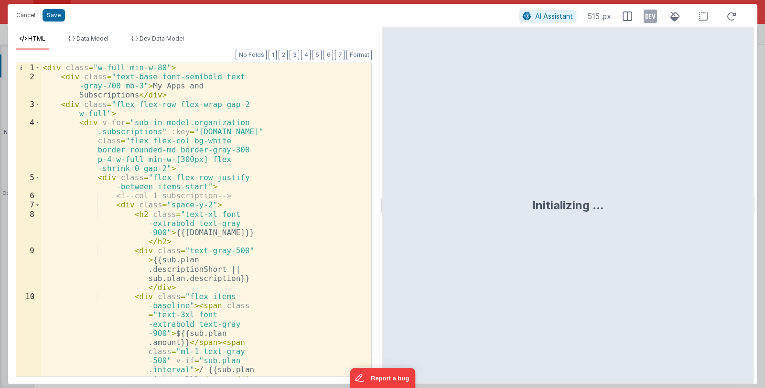
click at [227, 257] on div "< div class = "w-full min-w-80" > < div class = "text-base font-semibold text -…" at bounding box center [202, 274] width 323 height 423
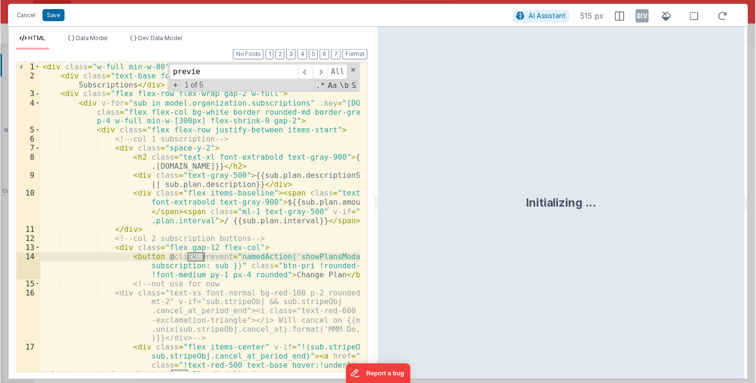
scroll to position [346, 0]
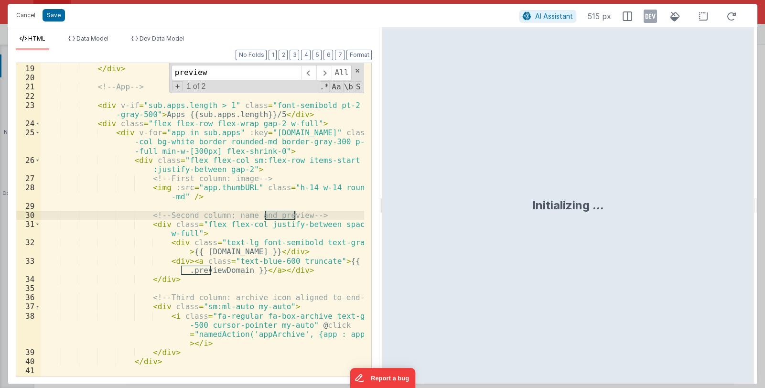
type input "preview"
click at [214, 274] on div "</ div > </ div > <!-- App --> < div v-if = "sub.apps.length > 1" class = "font…" at bounding box center [203, 220] width 324 height 331
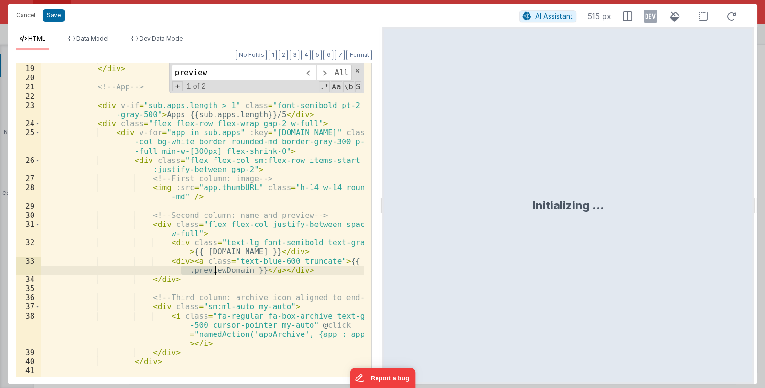
drag, startPoint x: 181, startPoint y: 270, endPoint x: 213, endPoint y: 271, distance: 32.0
click at [213, 271] on div "</ div > </ div > <!-- App --> < div v-if = "sub.apps.length > 1" class = "font…" at bounding box center [203, 220] width 324 height 331
drag, startPoint x: 54, startPoint y: 12, endPoint x: 99, endPoint y: 19, distance: 45.4
click at [54, 11] on button "Save" at bounding box center [54, 15] width 22 height 12
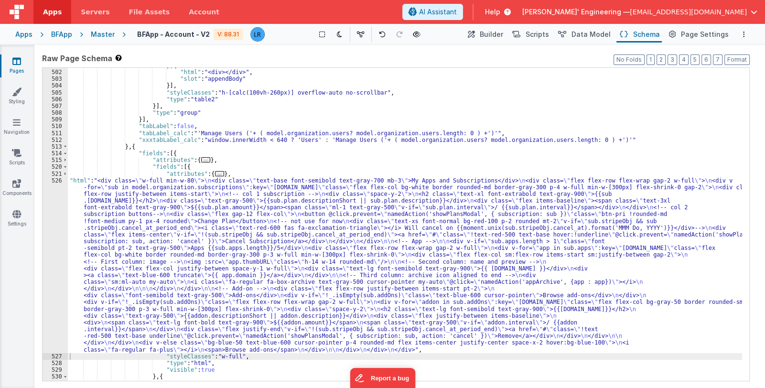
click at [199, 243] on div "} , { "html" : "<div></div>" , "slot" : "appendBody" }] , "styleClasses" : "h-[…" at bounding box center [405, 225] width 674 height 327
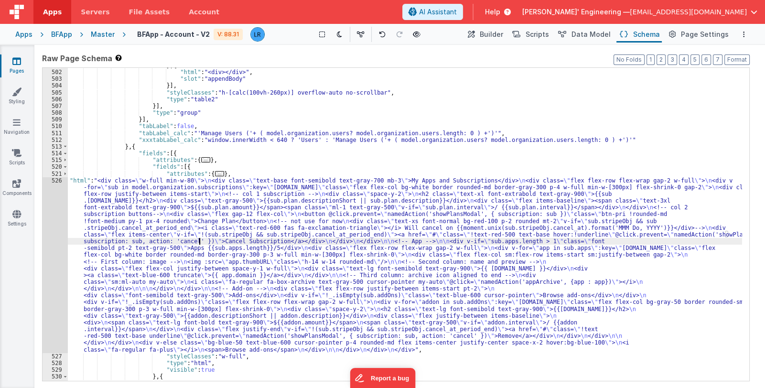
click at [199, 243] on div "} , { "html" : "<div></div>" , "slot" : "appendBody" }] , "styleClasses" : "h-[…" at bounding box center [405, 225] width 674 height 327
click at [58, 283] on div "526" at bounding box center [55, 265] width 25 height 176
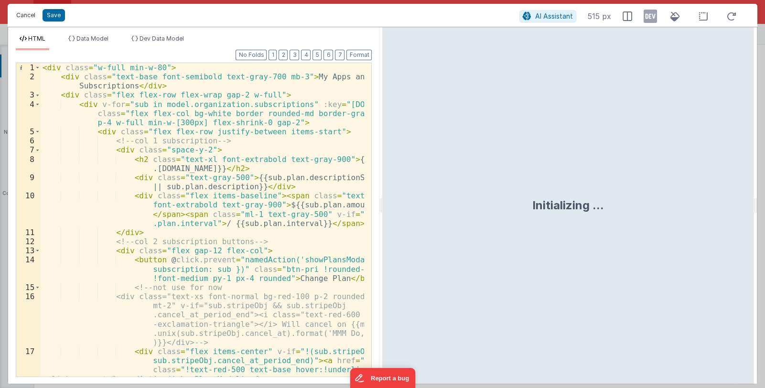
click at [24, 18] on button "Cancel" at bounding box center [25, 15] width 29 height 13
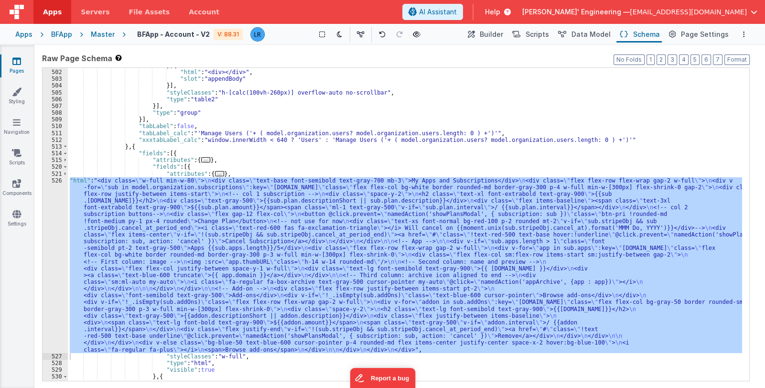
click at [20, 66] on link "Pages" at bounding box center [17, 65] width 34 height 19
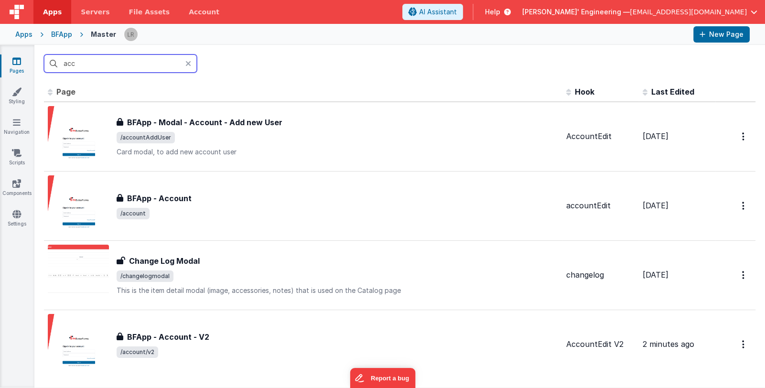
click at [124, 64] on input "acc" at bounding box center [120, 63] width 153 height 18
drag, startPoint x: 118, startPoint y: 64, endPoint x: 63, endPoint y: 66, distance: 55.9
click at [63, 66] on input "acc" at bounding box center [120, 63] width 153 height 18
type input "m"
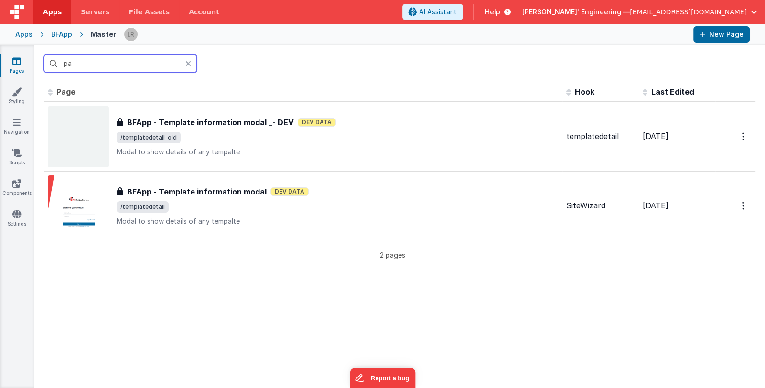
type input "p"
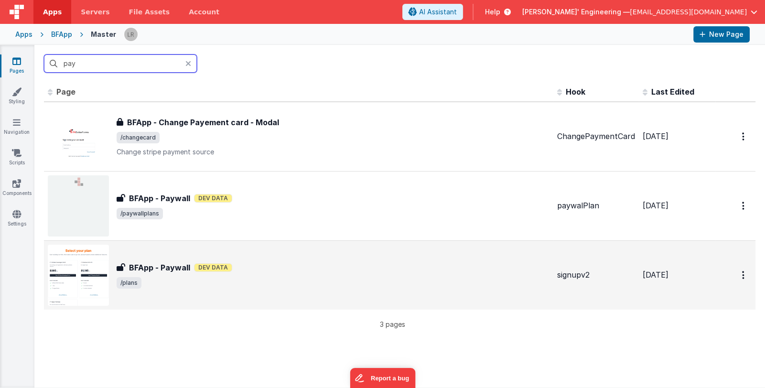
type input "pay"
click at [256, 269] on div "BFApp - Paywall Dev Data" at bounding box center [333, 267] width 433 height 11
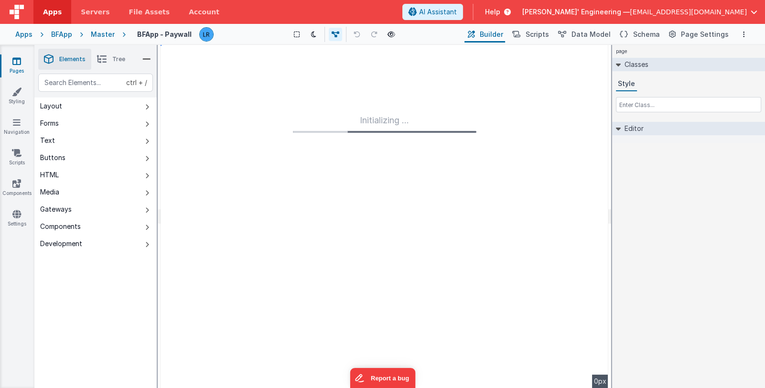
click at [105, 59] on icon at bounding box center [102, 59] width 10 height 13
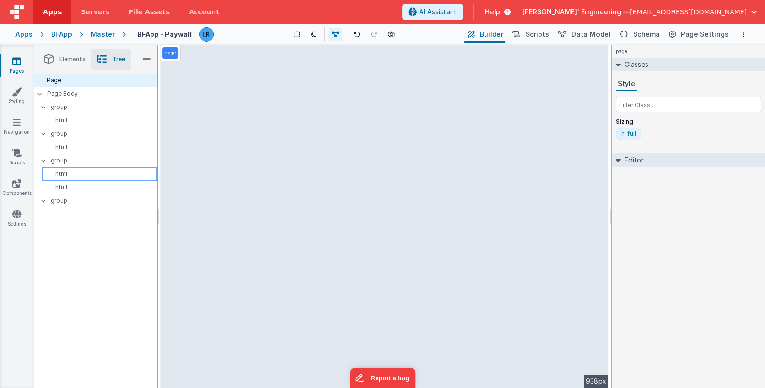
click at [79, 170] on p "html" at bounding box center [101, 174] width 110 height 8
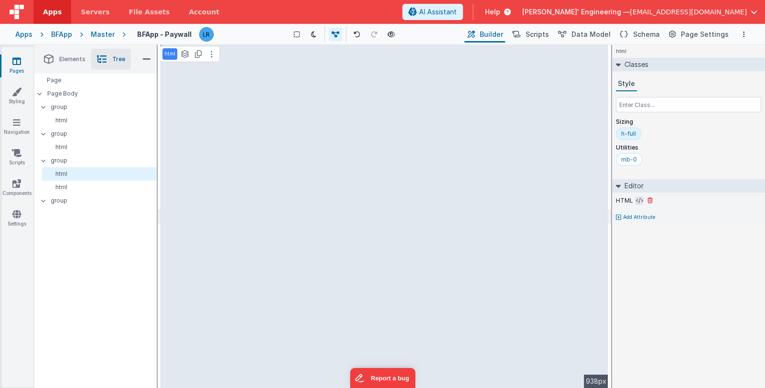
click at [636, 202] on icon at bounding box center [639, 201] width 7 height 8
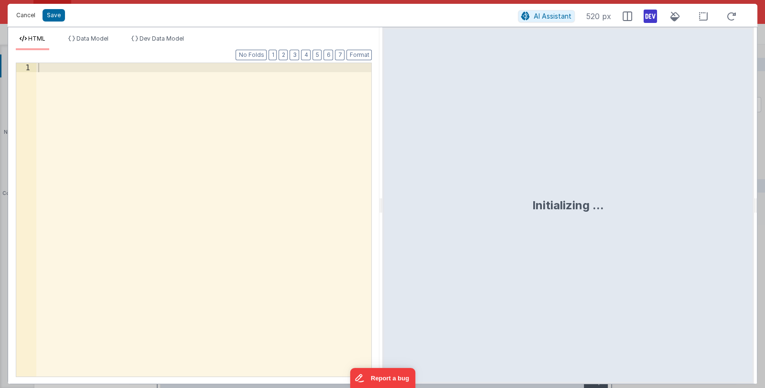
click at [26, 11] on button "Cancel" at bounding box center [25, 15] width 29 height 13
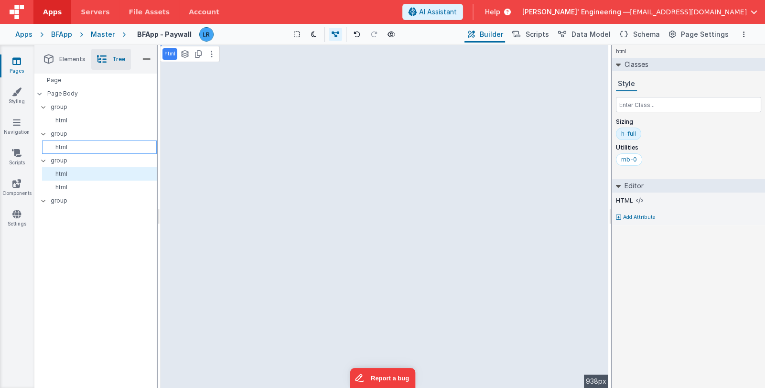
click at [67, 143] on p "html" at bounding box center [101, 147] width 110 height 8
click at [637, 197] on icon at bounding box center [639, 201] width 7 height 8
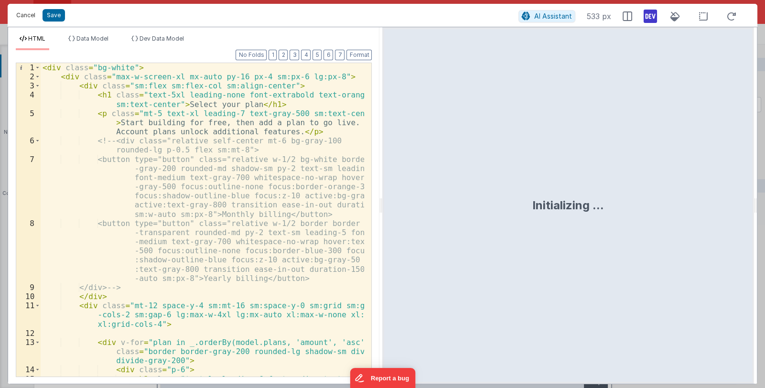
click at [26, 16] on button "Cancel" at bounding box center [25, 15] width 29 height 13
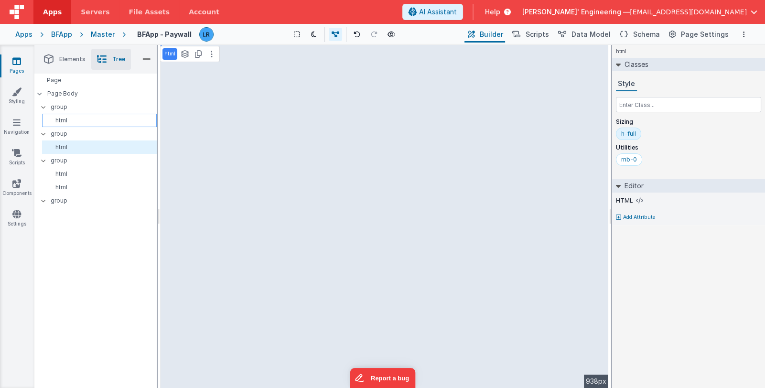
click at [84, 119] on p "html" at bounding box center [101, 121] width 110 height 8
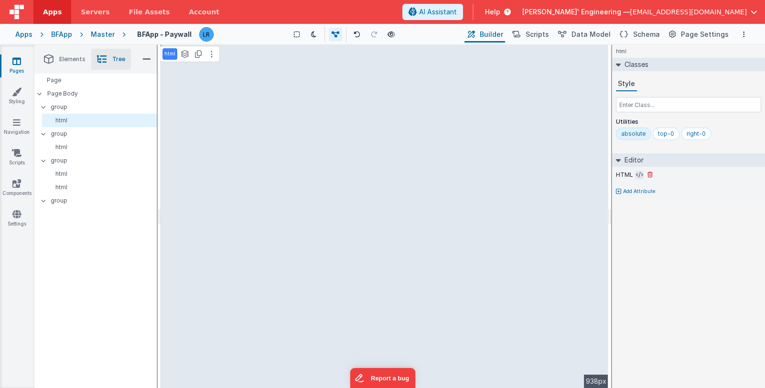
click at [637, 175] on icon at bounding box center [639, 175] width 7 height 8
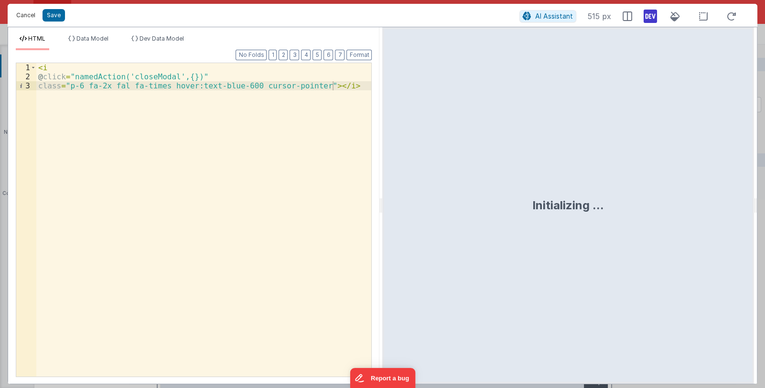
click at [21, 15] on button "Cancel" at bounding box center [25, 15] width 29 height 13
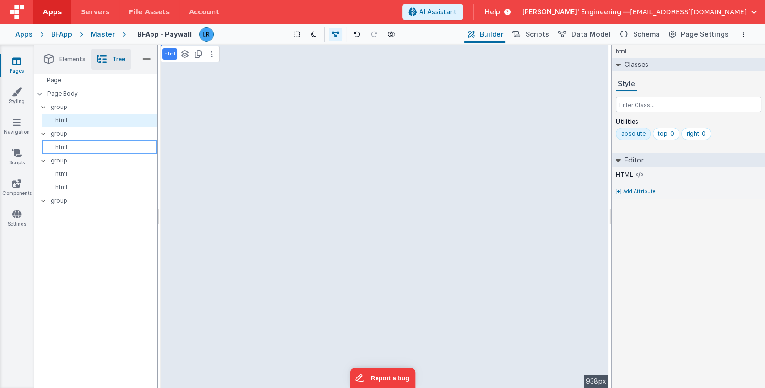
click at [74, 146] on p "html" at bounding box center [101, 147] width 110 height 8
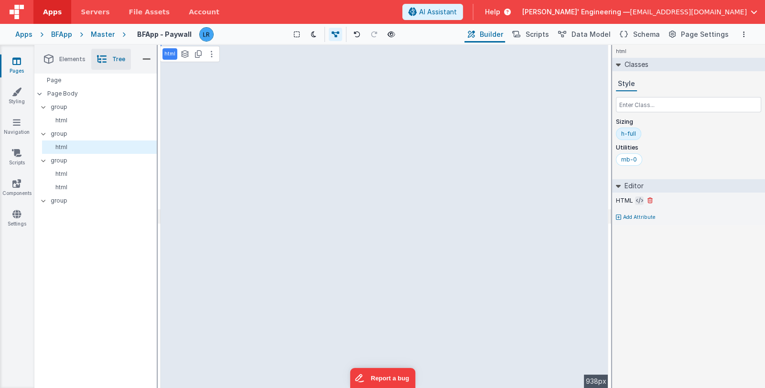
click at [635, 202] on button at bounding box center [639, 200] width 9 height 9
click at [636, 201] on icon at bounding box center [639, 201] width 7 height 8
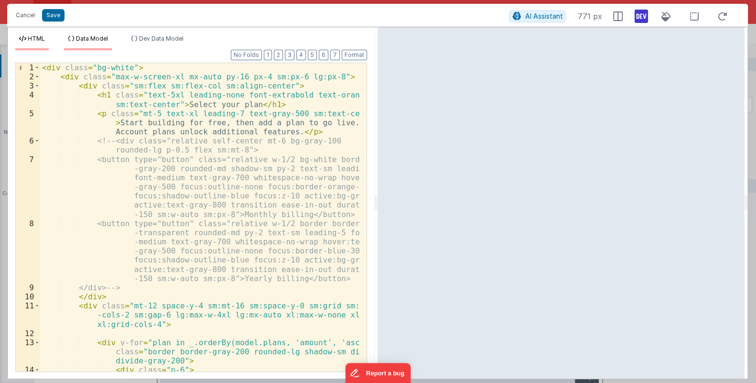
click at [93, 37] on span "Data Model" at bounding box center [92, 38] width 32 height 7
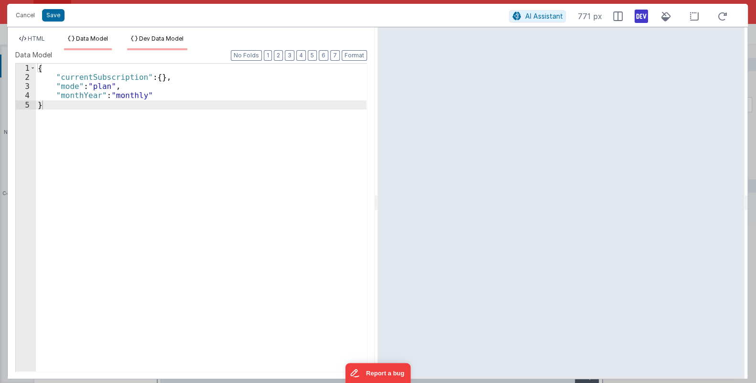
click at [151, 37] on span "Dev Data Model" at bounding box center [161, 38] width 44 height 7
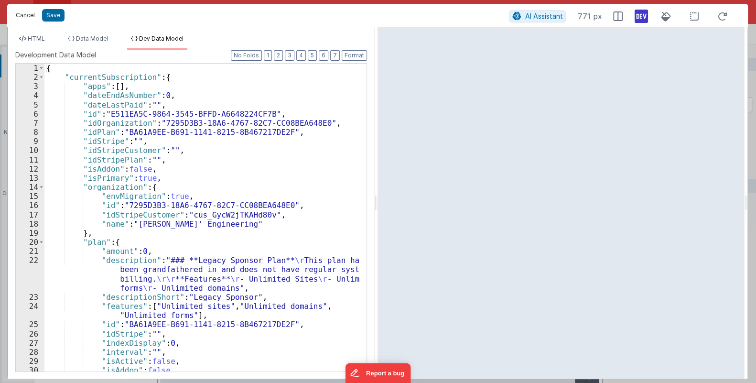
click at [24, 16] on button "Cancel" at bounding box center [25, 15] width 29 height 13
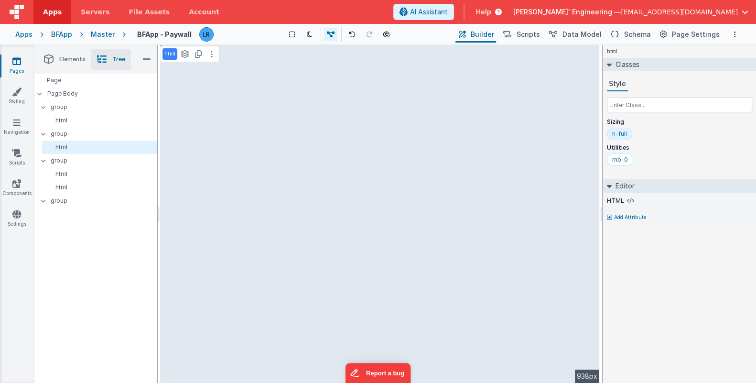
click at [171, 55] on p "html" at bounding box center [169, 54] width 11 height 8
drag, startPoint x: 181, startPoint y: 54, endPoint x: 163, endPoint y: 58, distance: 18.5
click at [163, 58] on div "html" at bounding box center [179, 54] width 34 height 12
type input "plans"
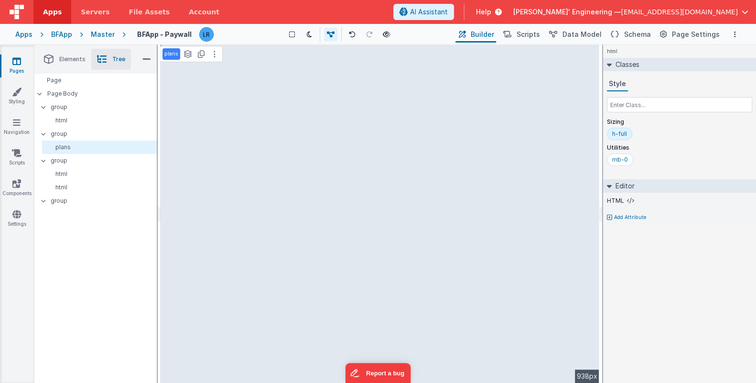
click at [64, 238] on div "Page Page Body group html group plans group html html group" at bounding box center [95, 228] width 122 height 309
click at [627, 198] on icon at bounding box center [630, 201] width 7 height 8
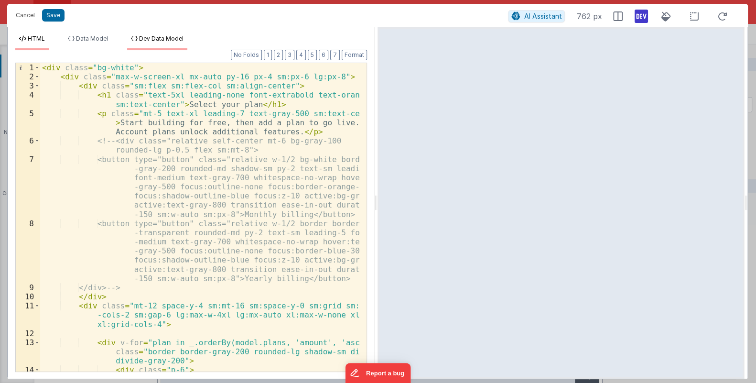
click at [140, 36] on span "Dev Data Model" at bounding box center [161, 38] width 44 height 7
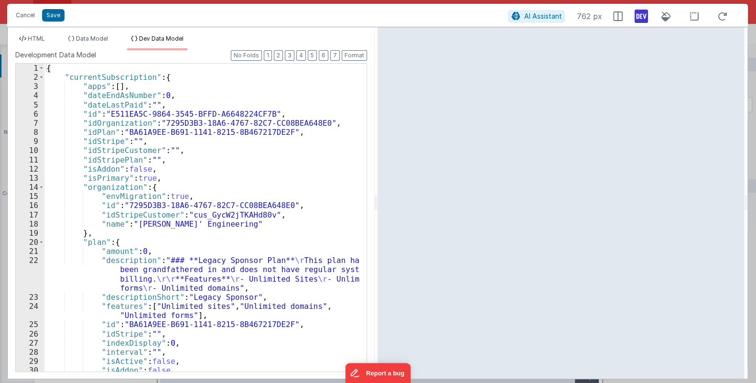
scroll to position [57, 0]
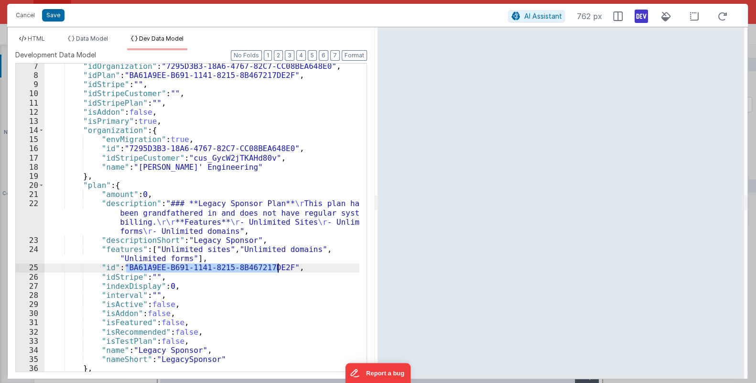
drag, startPoint x: 124, startPoint y: 267, endPoint x: 278, endPoint y: 266, distance: 154.3
click at [278, 266] on div ""idOrganization" : "7295D3B3-18A6-4767-82C7-CC08BEA648E0" , "idPlan" : "BA61A9E…" at bounding box center [201, 225] width 315 height 326
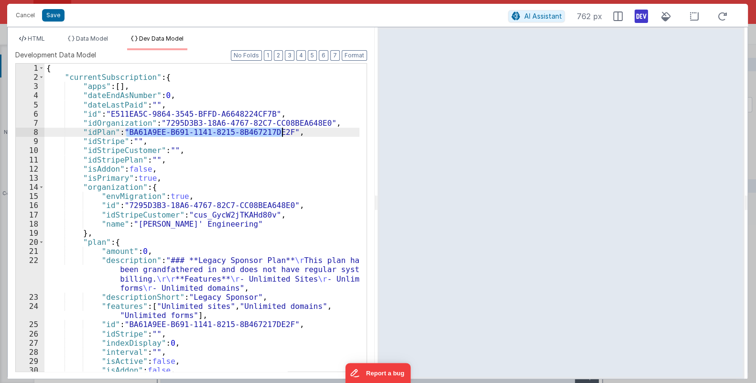
drag, startPoint x: 125, startPoint y: 132, endPoint x: 279, endPoint y: 132, distance: 154.3
click at [279, 132] on div "{ "currentSubscription" : { "apps" : [ ] , "dateEndAsNumber" : 0 , "dateLastPai…" at bounding box center [201, 227] width 315 height 326
click at [279, 132] on div "{ "currentSubscription" : { "apps" : [ ] , "dateEndAsNumber" : 0 , "dateLastPai…" at bounding box center [201, 218] width 315 height 308
drag, startPoint x: 278, startPoint y: 132, endPoint x: 126, endPoint y: 133, distance: 151.9
click at [126, 133] on div "{ "currentSubscription" : { "apps" : [ ] , "dateEndAsNumber" : 0 , "dateLastPai…" at bounding box center [201, 227] width 315 height 326
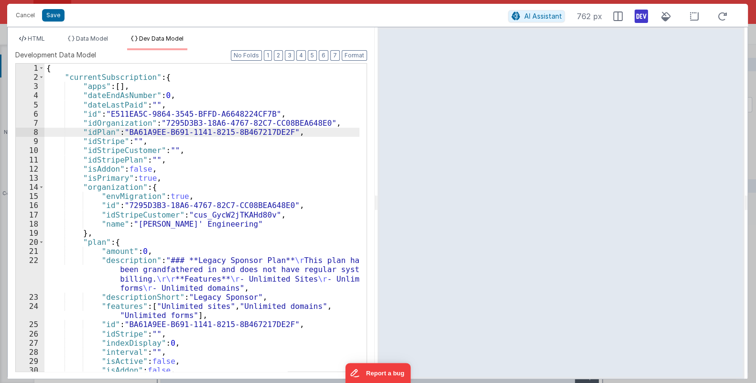
click at [175, 77] on div "{ "currentSubscription" : { "apps" : [ ] , "dateEndAsNumber" : 0 , "dateLastPai…" at bounding box center [201, 227] width 315 height 326
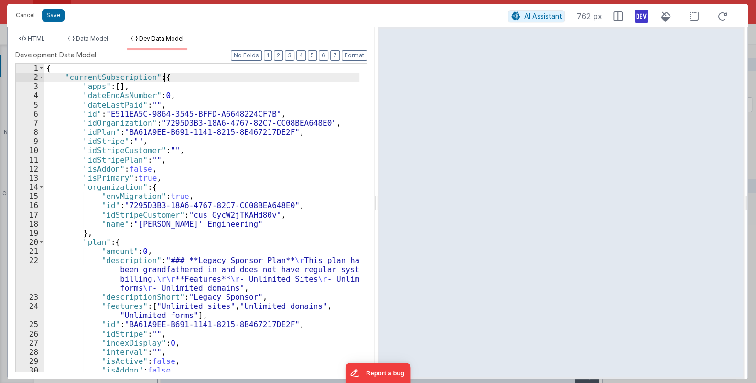
click at [175, 77] on div "{ "currentSubscription" : { "apps" : [ ] , "dateEndAsNumber" : 0 , "dateLastPai…" at bounding box center [201, 227] width 315 height 326
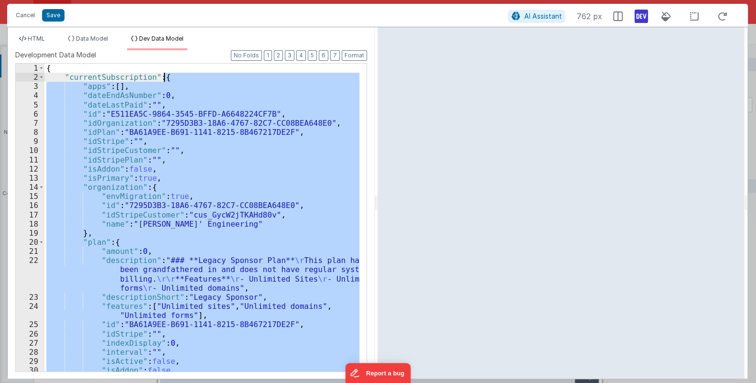
click at [148, 121] on div "{ "currentSubscription" : { "apps" : [ ] , "dateEndAsNumber" : 0 , "dateLastPai…" at bounding box center [201, 218] width 315 height 308
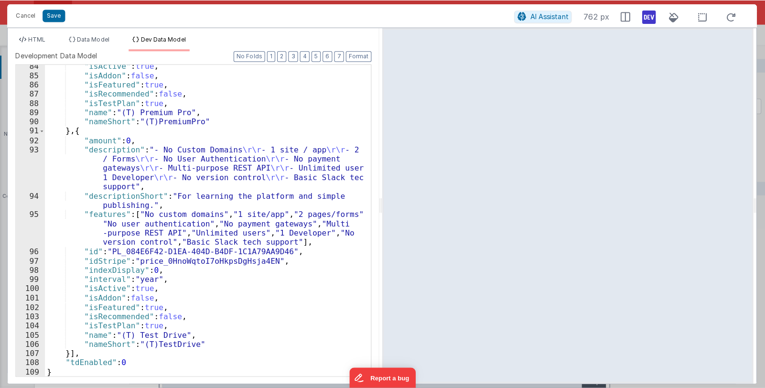
scroll to position [872, 0]
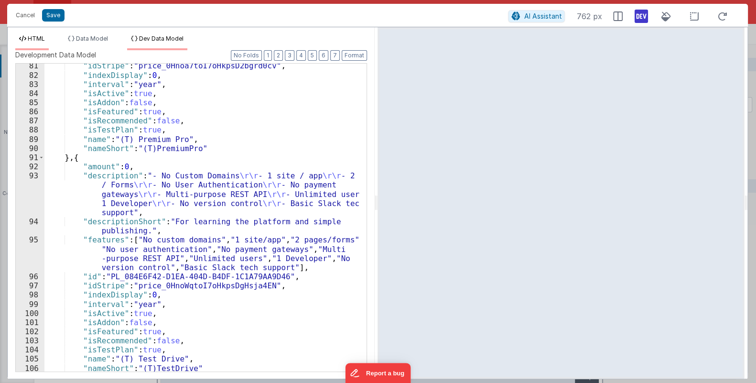
click at [42, 40] on span "HTML" at bounding box center [36, 38] width 17 height 7
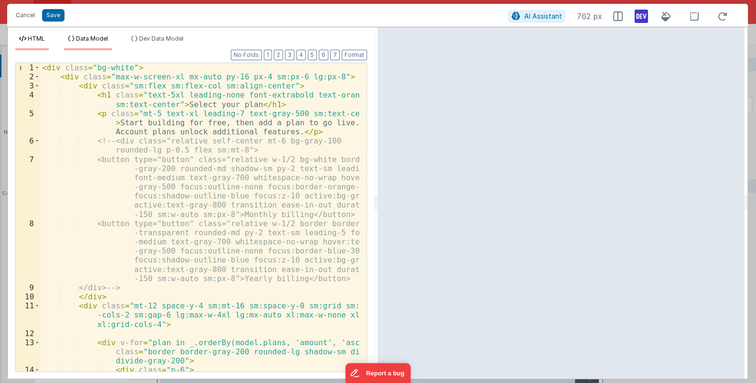
click at [98, 35] on span "Data Model" at bounding box center [92, 38] width 32 height 7
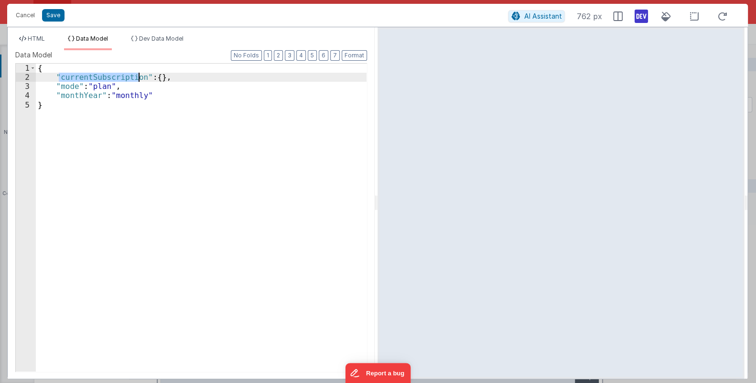
drag, startPoint x: 60, startPoint y: 76, endPoint x: 139, endPoint y: 77, distance: 79.3
click at [139, 77] on div "{ "currentSubscription" : { } , "mode" : "plan" , "monthYear" : "monthly" }" at bounding box center [201, 227] width 331 height 326
click at [29, 18] on button "Cancel" at bounding box center [25, 15] width 29 height 13
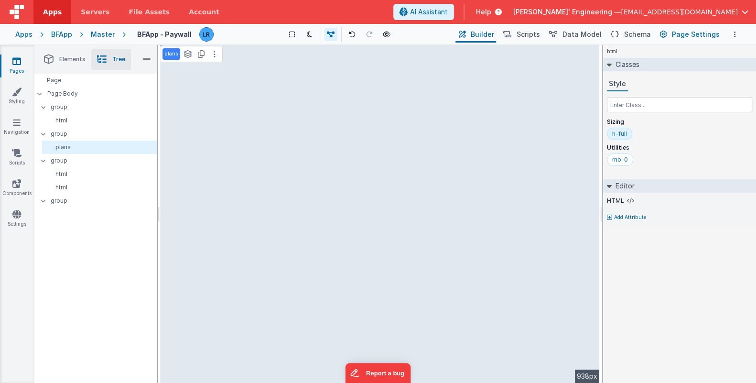
click at [687, 35] on span "Page Settings" at bounding box center [696, 35] width 48 height 10
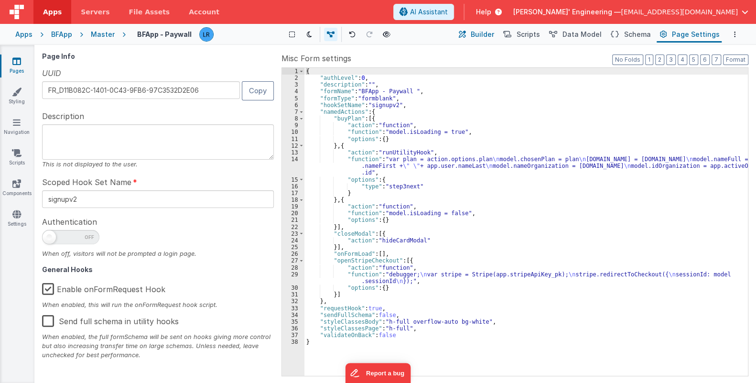
click at [494, 38] on span "Builder" at bounding box center [481, 35] width 23 height 10
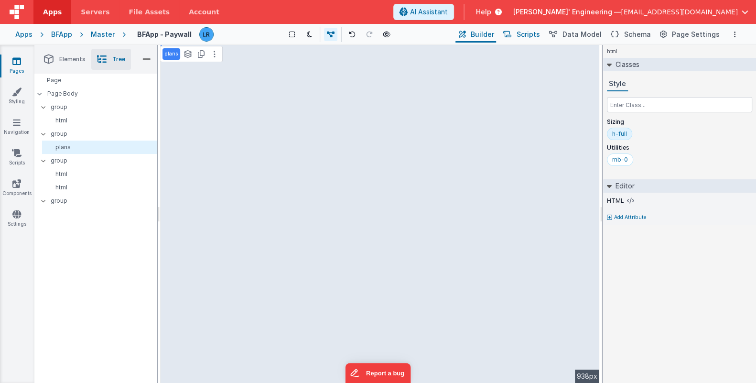
click at [540, 34] on span "Scripts" at bounding box center [527, 35] width 23 height 10
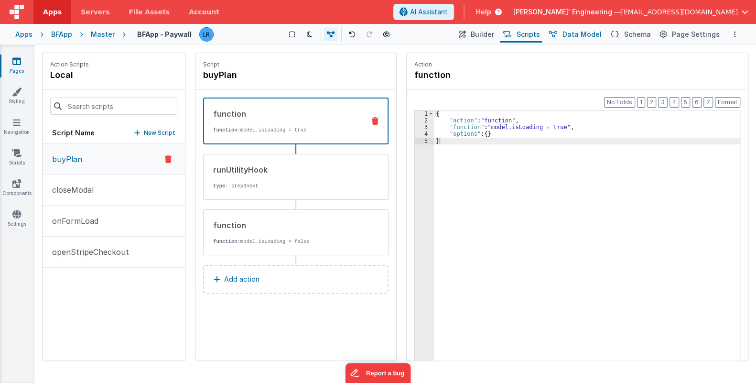
click at [574, 33] on span "Data Model" at bounding box center [581, 35] width 39 height 10
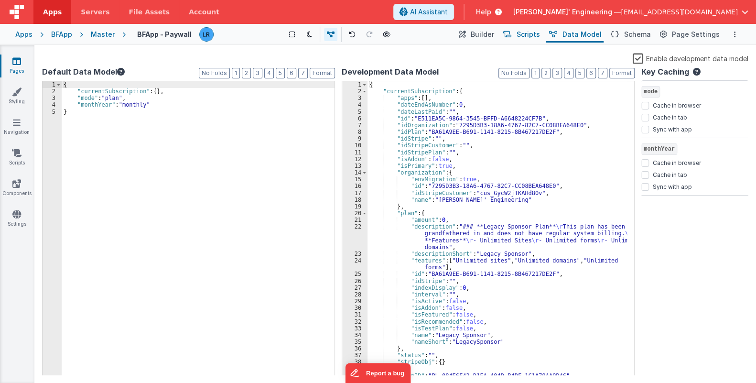
click at [534, 35] on span "Scripts" at bounding box center [527, 35] width 23 height 10
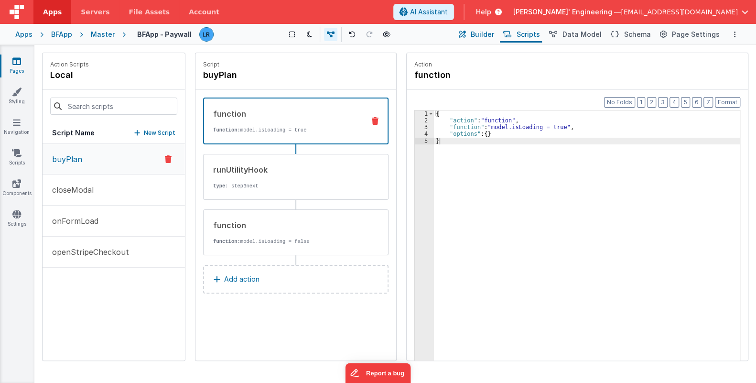
click at [487, 36] on span "Builder" at bounding box center [481, 35] width 23 height 10
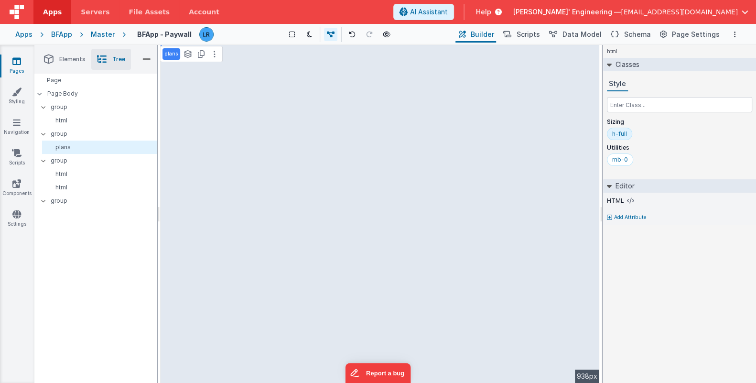
click at [119, 269] on div "Page Page Body group html group plans group html html group" at bounding box center [95, 228] width 122 height 309
click at [636, 200] on icon at bounding box center [639, 201] width 7 height 8
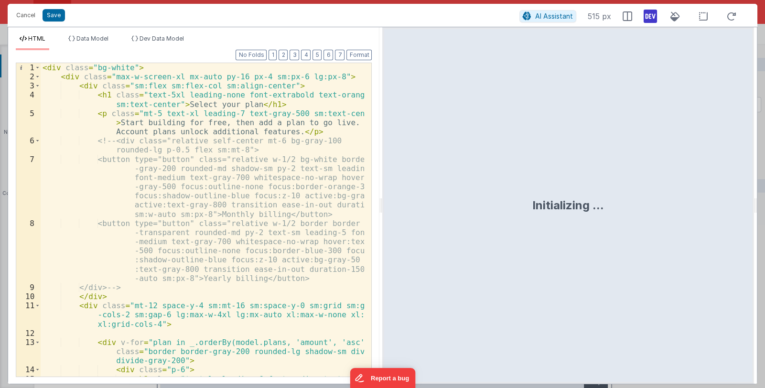
click at [141, 68] on div "< div class = "bg-white" > < div class = "max-w-screen-xl mx-auto py-16 px-4 sm…" at bounding box center [203, 233] width 324 height 341
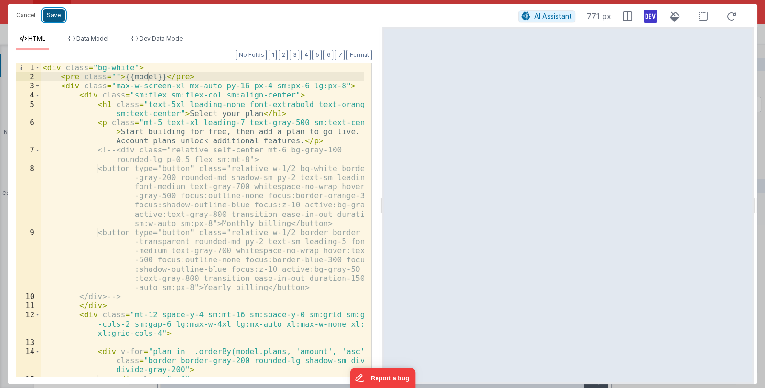
click at [49, 16] on button "Save" at bounding box center [54, 15] width 22 height 12
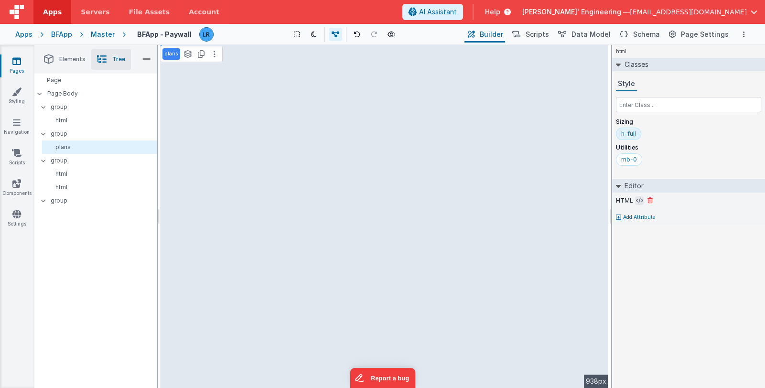
click at [636, 201] on icon at bounding box center [639, 201] width 7 height 8
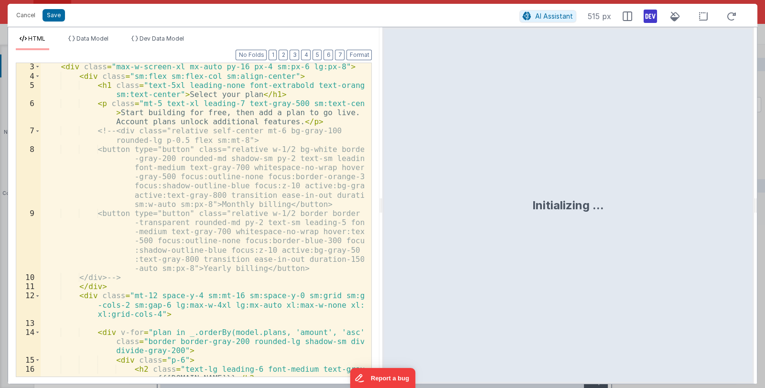
scroll to position [222, 0]
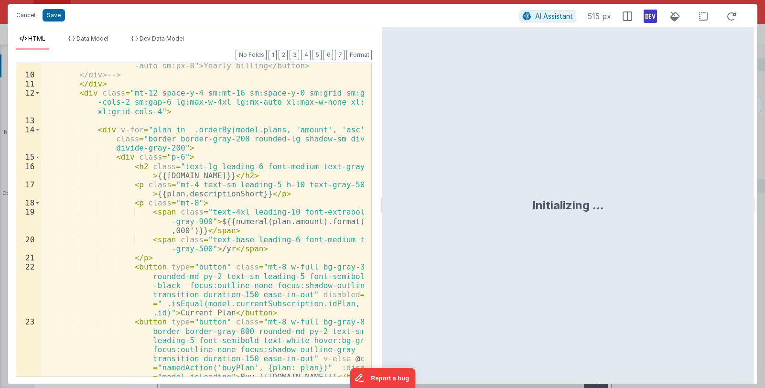
click at [287, 231] on div "<button type="button" class="relative w-1/2 border border -transparent rounded-…" at bounding box center [203, 199] width 324 height 386
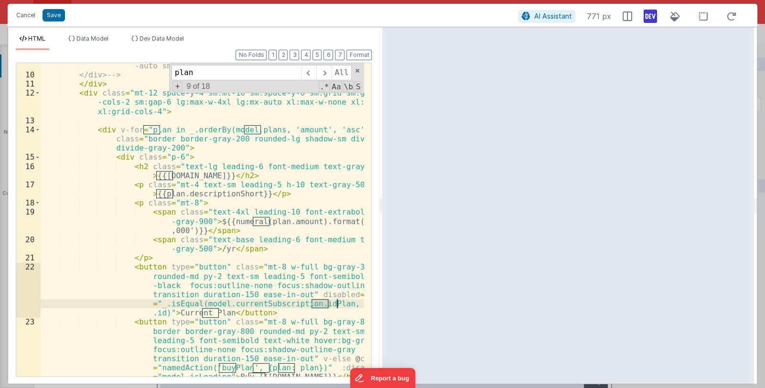
type input "plan"
click at [303, 305] on div "<button type="button" class="relative w-1/2 border border -transparent rounded-…" at bounding box center [203, 199] width 324 height 386
click at [282, 296] on div "<button type="button" class="relative w-1/2 border border -transparent rounded-…" at bounding box center [203, 199] width 324 height 386
drag, startPoint x: 304, startPoint y: 303, endPoint x: 327, endPoint y: 301, distance: 23.0
click at [327, 301] on div "<button type="button" class="relative w-1/2 border border -transparent rounded-…" at bounding box center [203, 199] width 324 height 386
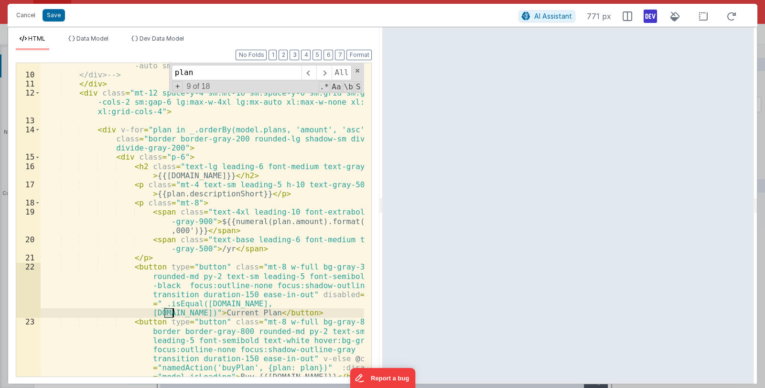
drag, startPoint x: 165, startPoint y: 312, endPoint x: 174, endPoint y: 310, distance: 9.7
click at [174, 310] on div "<button type="button" class="relative w-1/2 border border -transparent rounded-…" at bounding box center [203, 199] width 324 height 386
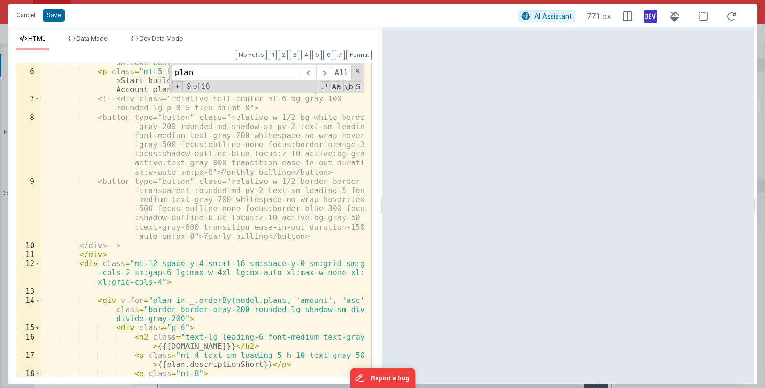
scroll to position [0, 0]
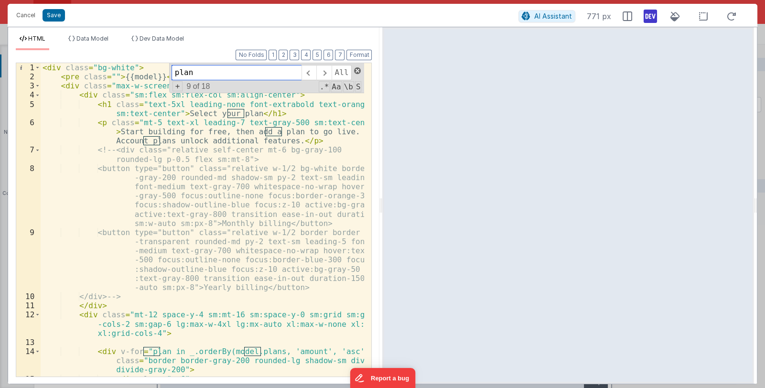
click at [361, 69] on span at bounding box center [357, 70] width 7 height 7
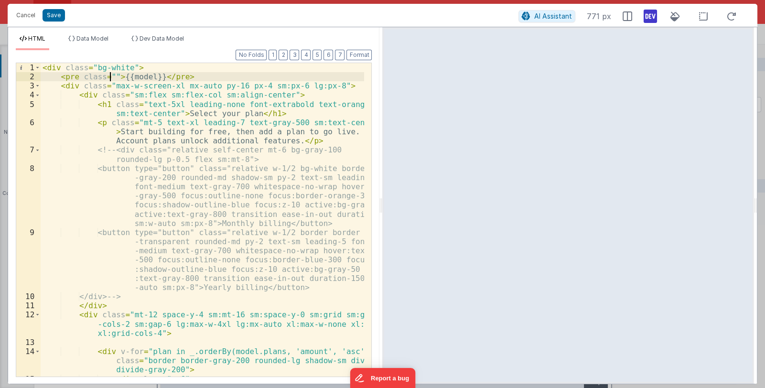
click at [109, 75] on div "< div class = "bg-white" > < pre class = "" > {{model}} </ pre > < div class = …" at bounding box center [203, 233] width 324 height 341
click at [59, 13] on button "Save" at bounding box center [54, 15] width 22 height 12
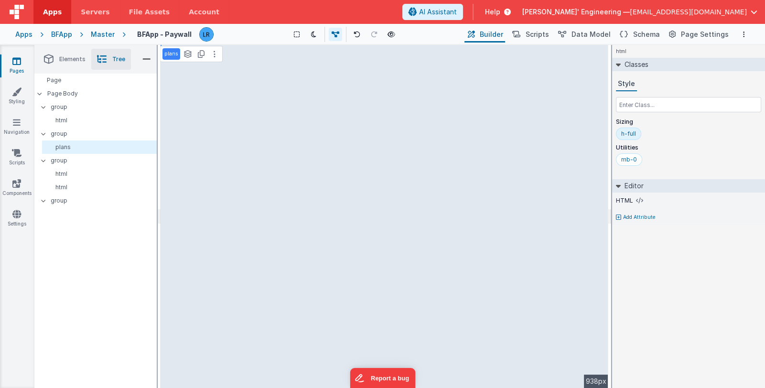
click at [630, 15] on span "Delfs' Engineering —" at bounding box center [575, 12] width 107 height 10
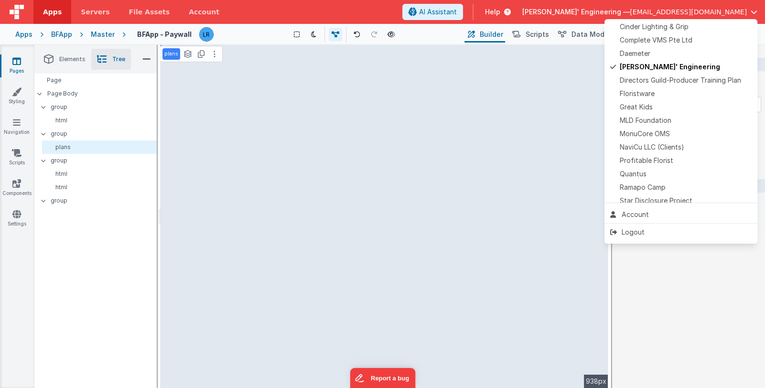
scroll to position [191, 0]
click at [677, 168] on div "Quantus" at bounding box center [680, 173] width 141 height 10
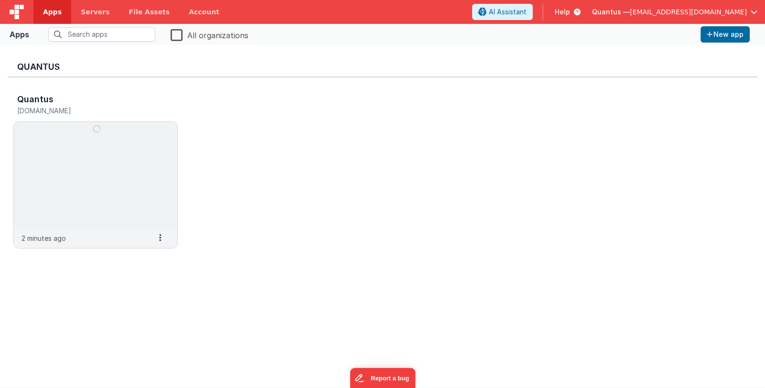
click at [170, 309] on div "Quantus Quantus quantus.fmbetterforms.com 2 minutes ago Settings Copy API Key M…" at bounding box center [382, 216] width 749 height 327
click at [122, 211] on img at bounding box center [95, 175] width 163 height 107
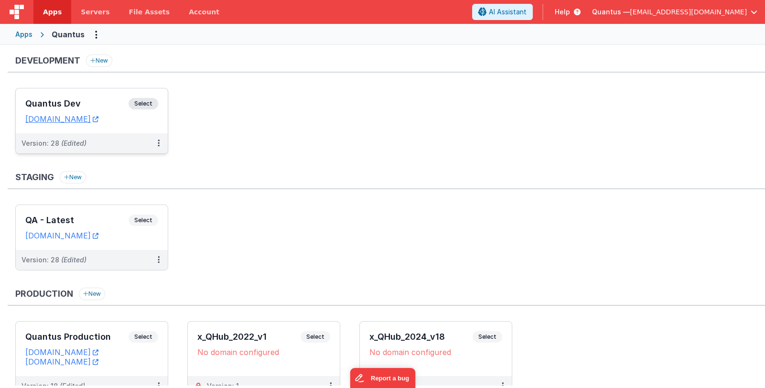
click at [81, 99] on h3 "Quantus Dev" at bounding box center [76, 104] width 103 height 10
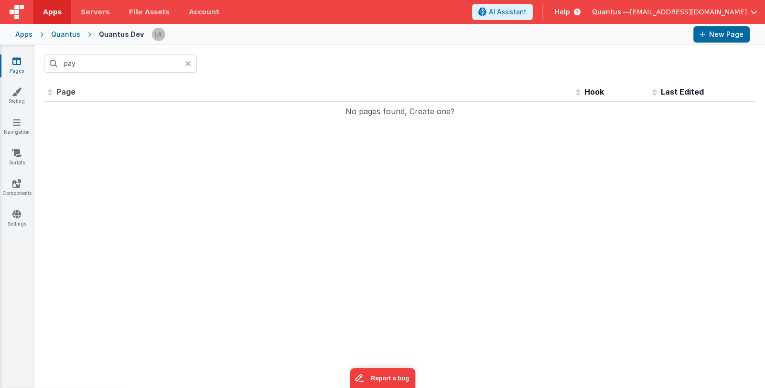
click at [189, 62] on icon at bounding box center [188, 64] width 6 height 8
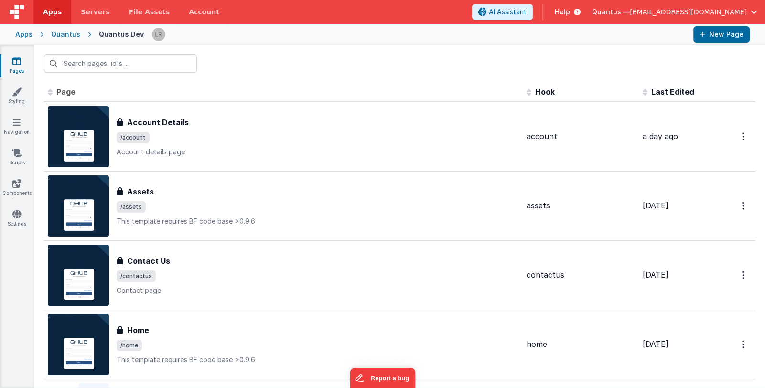
click at [668, 89] on span "Last Edited" at bounding box center [672, 92] width 43 height 10
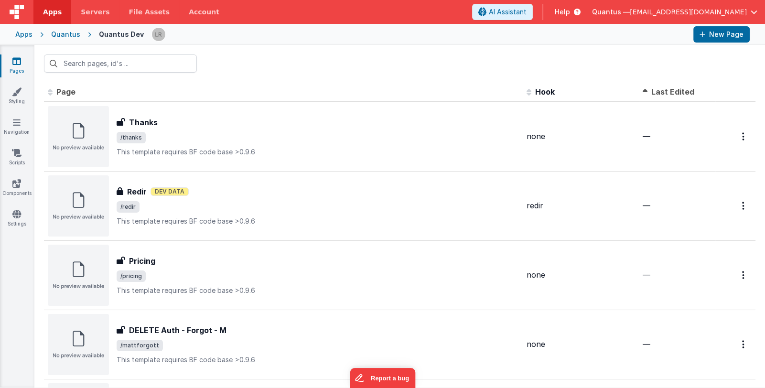
click at [666, 91] on span "Last Edited" at bounding box center [672, 92] width 43 height 10
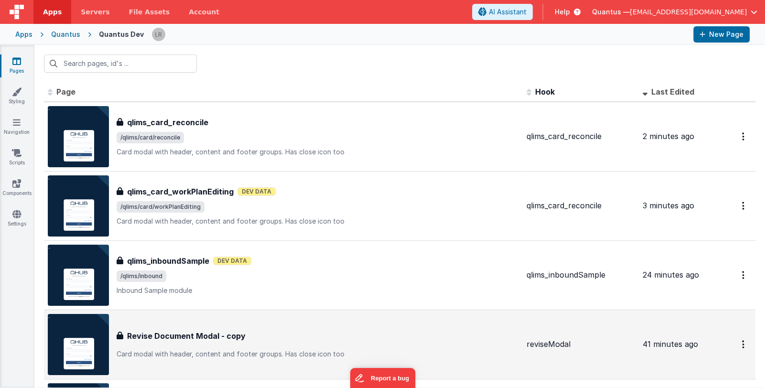
click at [437, 330] on div "Revise Document Modal - copy" at bounding box center [318, 335] width 402 height 11
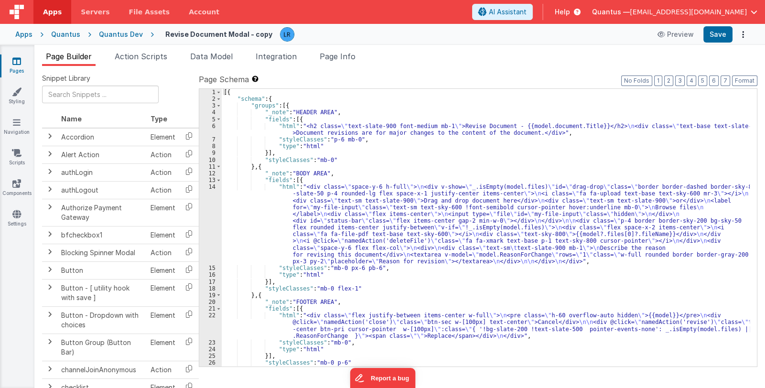
click at [429, 222] on div "[{ "schema" : { "groups" : [{ "_note" : "HEADER AREA" , "fields" : [{ "html" : …" at bounding box center [486, 234] width 528 height 291
click at [214, 241] on div "14" at bounding box center [210, 223] width 22 height 81
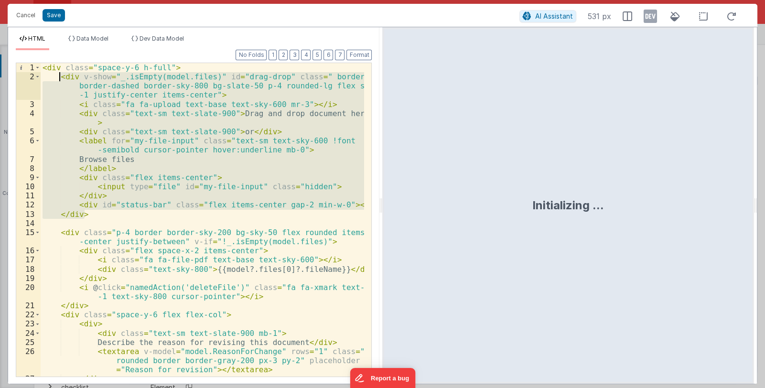
drag, startPoint x: 83, startPoint y: 215, endPoint x: 60, endPoint y: 76, distance: 140.4
click at [60, 76] on div "< div class = "space-y-6 h-full" > < div v-show = "_.isEmpty(model.files)" id =…" at bounding box center [203, 228] width 324 height 331
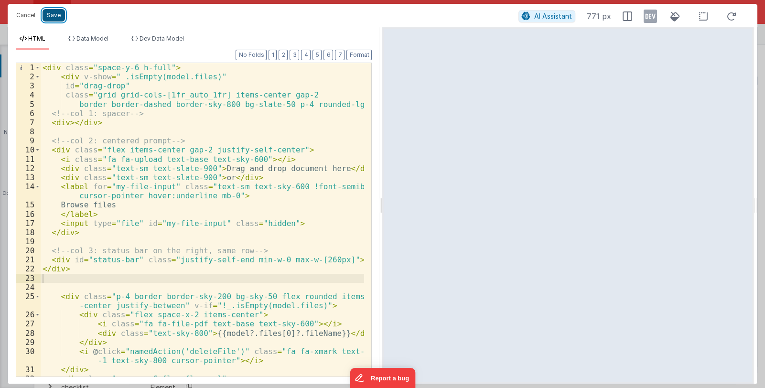
click at [55, 20] on button "Save" at bounding box center [54, 15] width 22 height 12
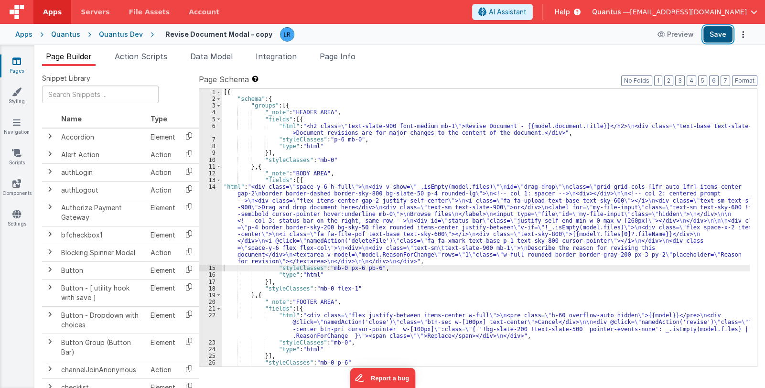
click at [726, 35] on button "Save" at bounding box center [717, 34] width 29 height 16
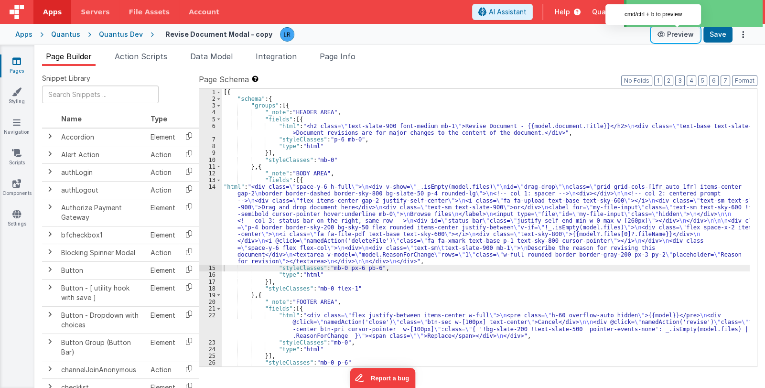
click at [673, 32] on button "Preview" at bounding box center [675, 34] width 48 height 15
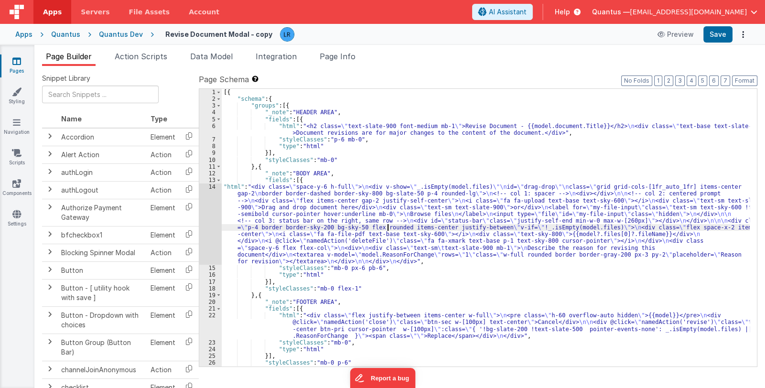
click at [386, 225] on div "[{ "schema" : { "groups" : [{ "_note" : "HEADER AREA" , "fields" : [{ "html" : …" at bounding box center [486, 234] width 528 height 291
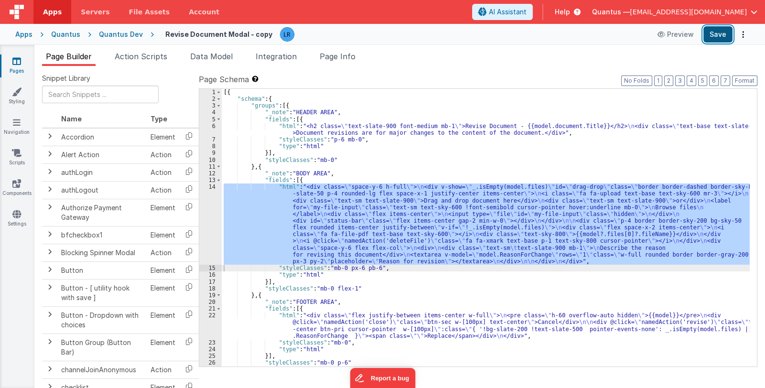
click at [720, 35] on button "Save" at bounding box center [717, 34] width 29 height 16
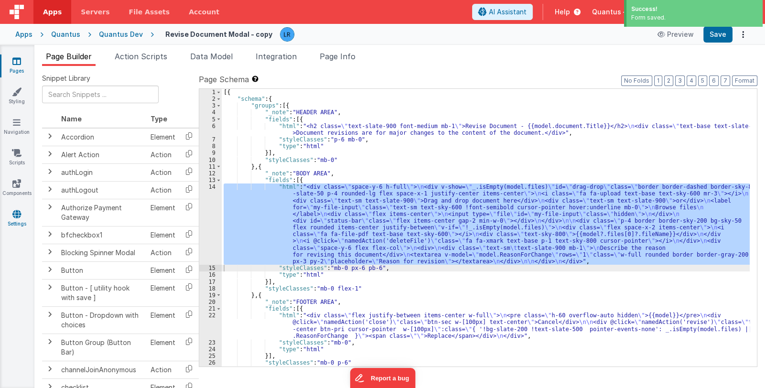
click at [17, 216] on icon at bounding box center [16, 214] width 9 height 10
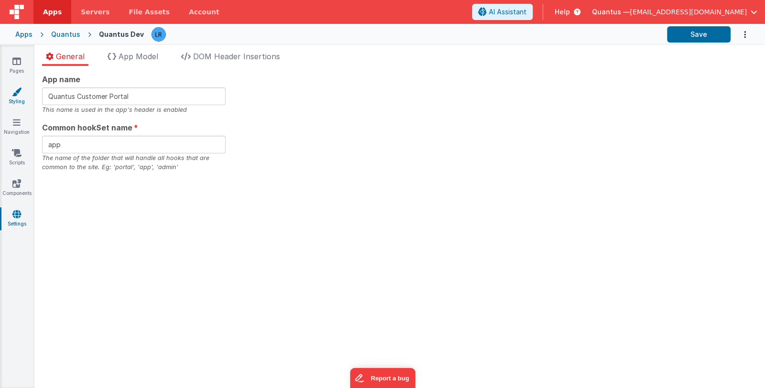
click at [21, 99] on link "Styling" at bounding box center [17, 96] width 34 height 19
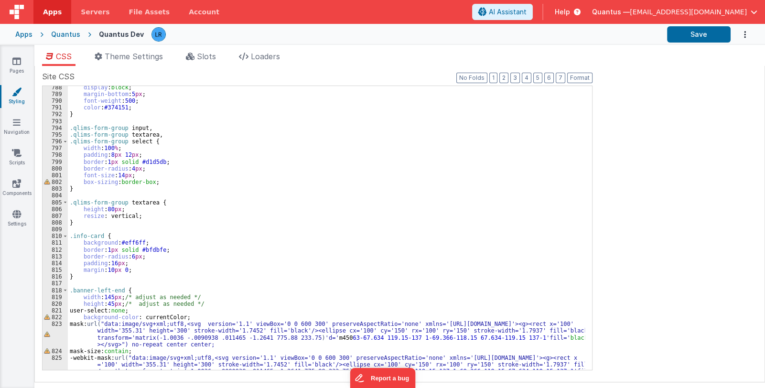
scroll to position [5785, 0]
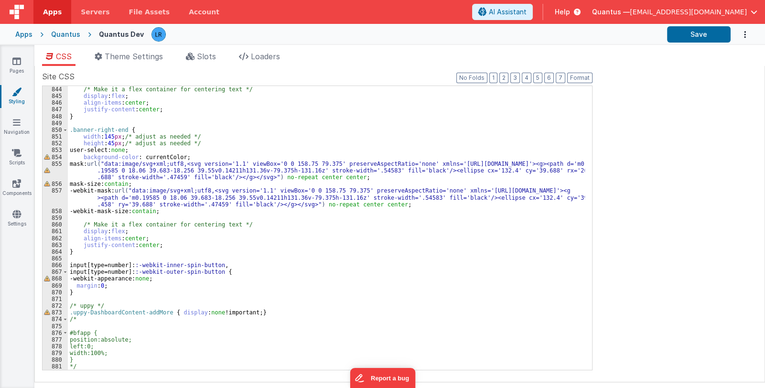
click at [262, 314] on div "/* Make it a flex container for centering text */ display : flex ; align-items …" at bounding box center [326, 228] width 517 height 298
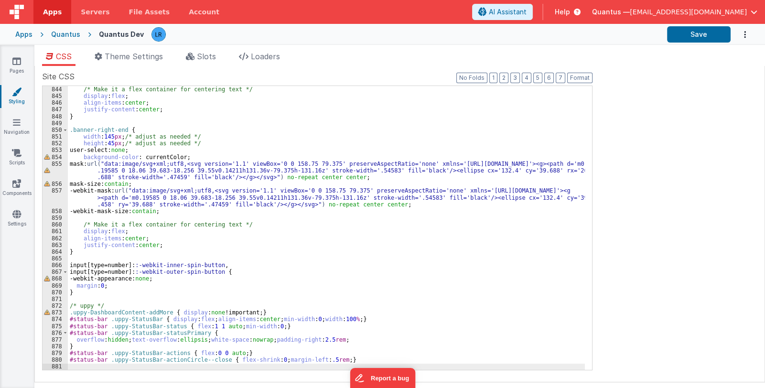
scroll to position [5839, 0]
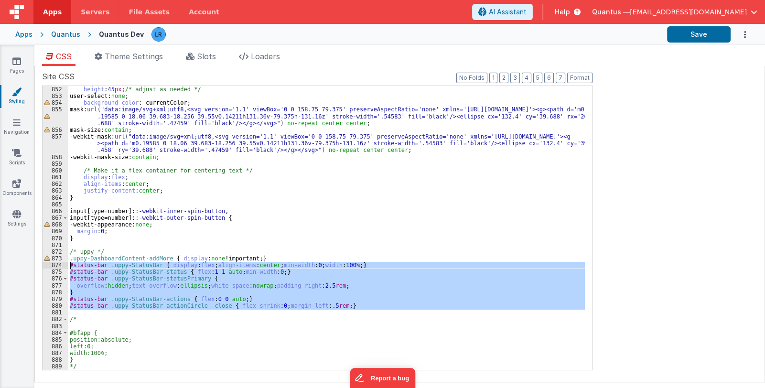
drag, startPoint x: 74, startPoint y: 312, endPoint x: 68, endPoint y: 265, distance: 47.6
click at [68, 265] on div "width : 145 px ; /* adjust as needed */ height : 45 px ; /* adjust as needed */…" at bounding box center [326, 228] width 517 height 298
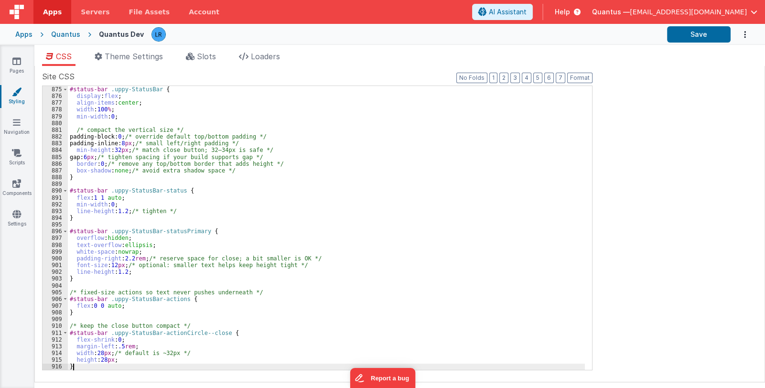
scroll to position [6022, 0]
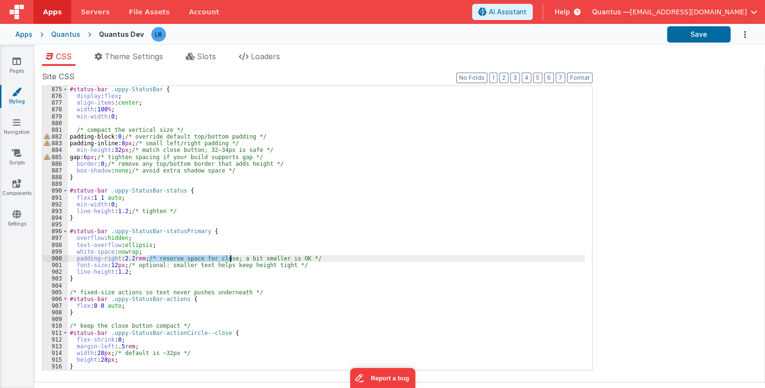
drag, startPoint x: 147, startPoint y: 258, endPoint x: 230, endPoint y: 255, distance: 83.2
click at [230, 255] on div "/* Compact + no-overlap + single-line */ #status-bar .uppy-StatusBar { display …" at bounding box center [326, 228] width 517 height 298
drag, startPoint x: 311, startPoint y: 256, endPoint x: 148, endPoint y: 259, distance: 163.4
click at [148, 259] on div "/* Compact + no-overlap + single-line */ #status-bar .uppy-StatusBar { display …" at bounding box center [326, 228] width 517 height 298
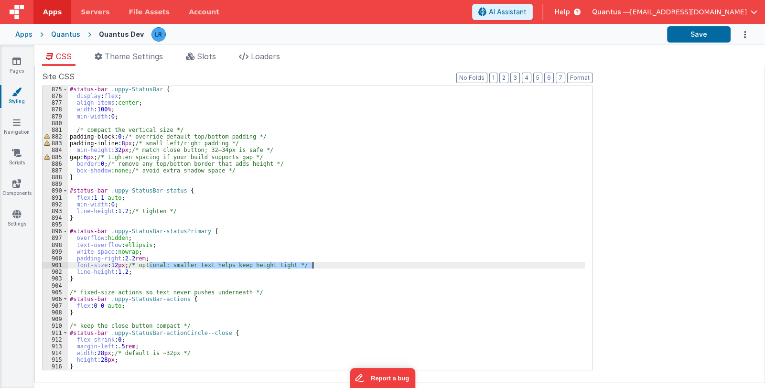
drag, startPoint x: 149, startPoint y: 266, endPoint x: 327, endPoint y: 267, distance: 178.6
click at [327, 267] on div "/* Compact + no-overlap + single-line */ #status-bar .uppy-StatusBar { display …" at bounding box center [326, 228] width 517 height 298
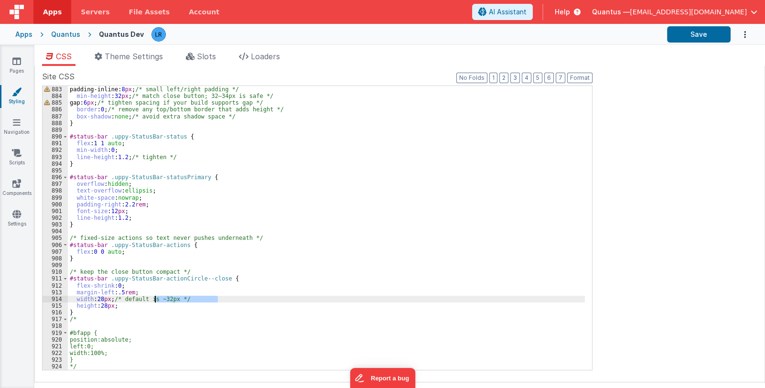
drag, startPoint x: 229, startPoint y: 298, endPoint x: 319, endPoint y: 279, distance: 92.2
click at [158, 298] on div "padding-block: 0 ; /* override default top/bottom padding */ padding-inline: 8 …" at bounding box center [326, 228] width 517 height 298
click at [676, 37] on button "Save" at bounding box center [699, 34] width 64 height 16
click at [261, 300] on div "padding-block: 0 ; /* override default top/bottom padding */ padding-inline: 8 …" at bounding box center [326, 228] width 517 height 284
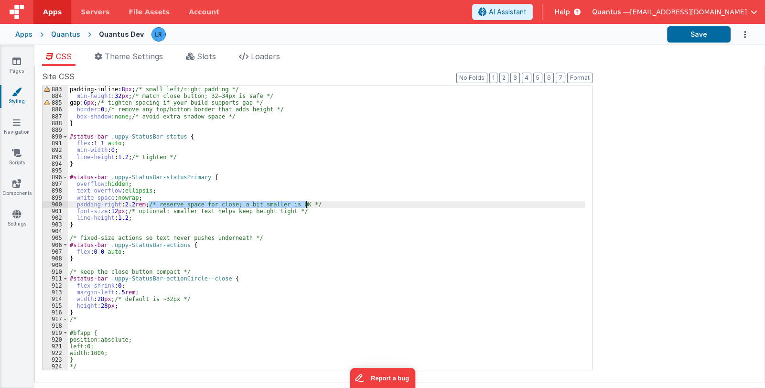
scroll to position [5839, 0]
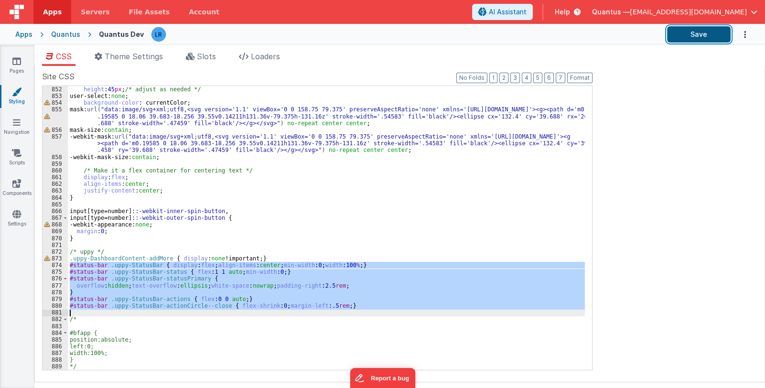
click at [678, 39] on button "Save" at bounding box center [699, 34] width 64 height 16
click at [190, 296] on div "width : 145 px ; /* adjust as needed */ height : 45 px ; /* adjust as needed */…" at bounding box center [326, 228] width 517 height 284
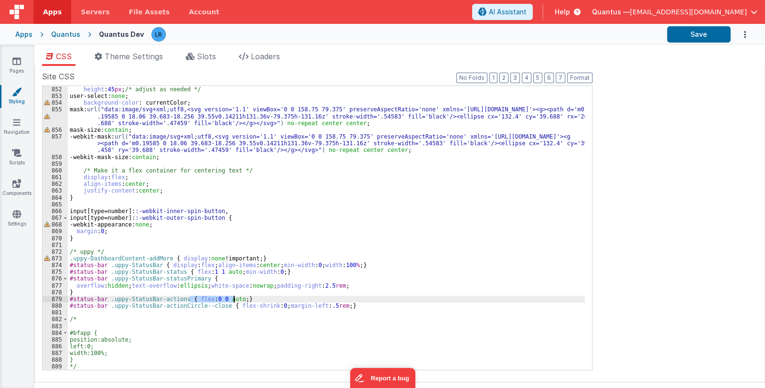
drag, startPoint x: 189, startPoint y: 299, endPoint x: 234, endPoint y: 299, distance: 44.9
click at [234, 299] on div "width : 145 px ; /* adjust as needed */ height : 45 px ; /* adjust as needed */…" at bounding box center [326, 228] width 517 height 298
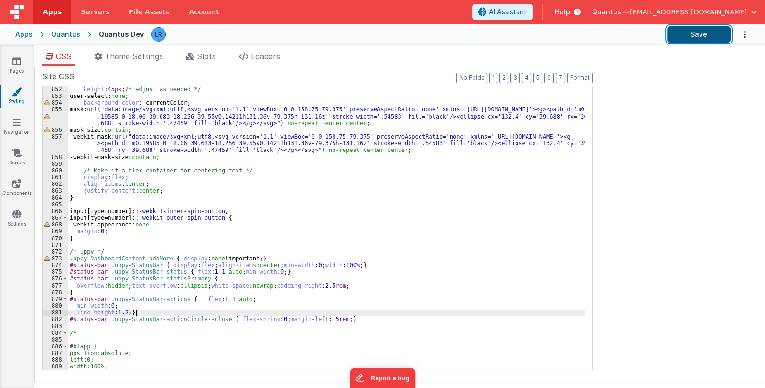
click at [681, 32] on button "Save" at bounding box center [699, 34] width 64 height 16
click at [270, 307] on div "width : 145 px ; /* adjust as needed */ height : 45 px ; /* adjust as needed */…" at bounding box center [326, 228] width 517 height 298
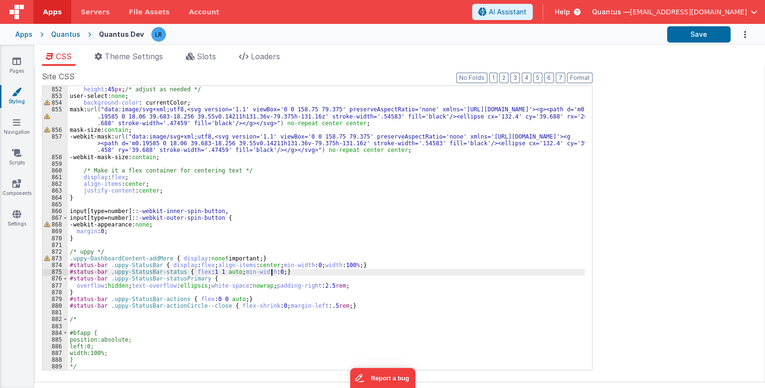
click at [272, 271] on div "width : 145 px ; /* adjust as needed */ height : 45 px ; /* adjust as needed */…" at bounding box center [326, 228] width 517 height 298
drag, startPoint x: 318, startPoint y: 271, endPoint x: 323, endPoint y: 270, distance: 5.8
click at [323, 270] on div "width : 145 px ; /* adjust as needed */ height : 45 px ; /* adjust as needed */…" at bounding box center [326, 228] width 517 height 298
click at [318, 271] on div "width : 145 px ; /* adjust as needed */ height : 45 px ; /* adjust as needed */…" at bounding box center [326, 228] width 517 height 298
click at [332, 272] on div "width : 145 px ; /* adjust as needed */ height : 45 px ; /* adjust as needed */…" at bounding box center [326, 228] width 517 height 298
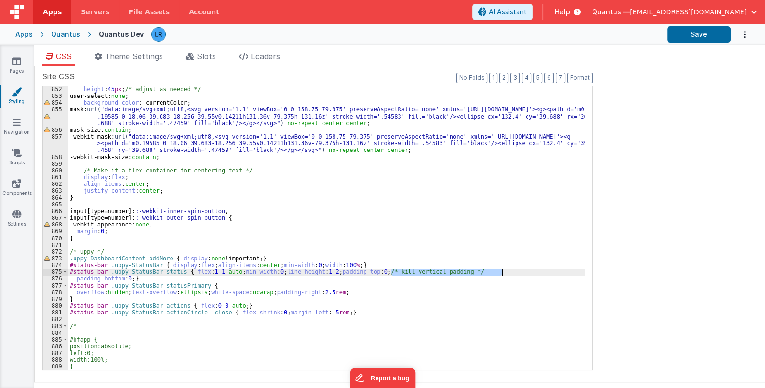
drag, startPoint x: 396, startPoint y: 271, endPoint x: 507, endPoint y: 274, distance: 111.3
click at [507, 274] on div "width : 145 px ; /* adjust as needed */ height : 45 px ; /* adjust as needed */…" at bounding box center [326, 228] width 517 height 298
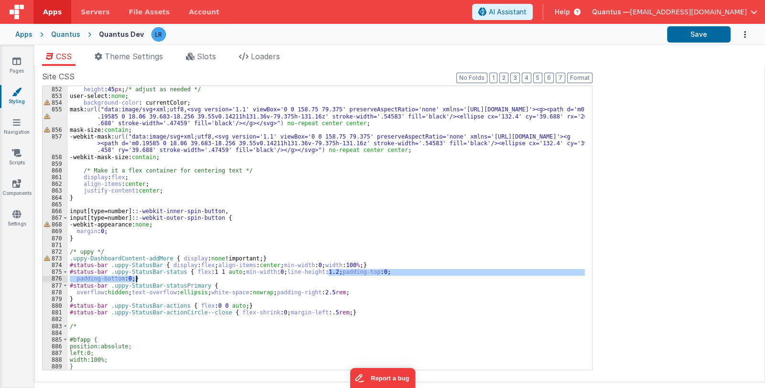
drag, startPoint x: 329, startPoint y: 272, endPoint x: 136, endPoint y: 278, distance: 193.6
click at [136, 278] on div "width : 145 px ; /* adjust as needed */ height : 45 px ; /* adjust as needed */…" at bounding box center [326, 228] width 517 height 298
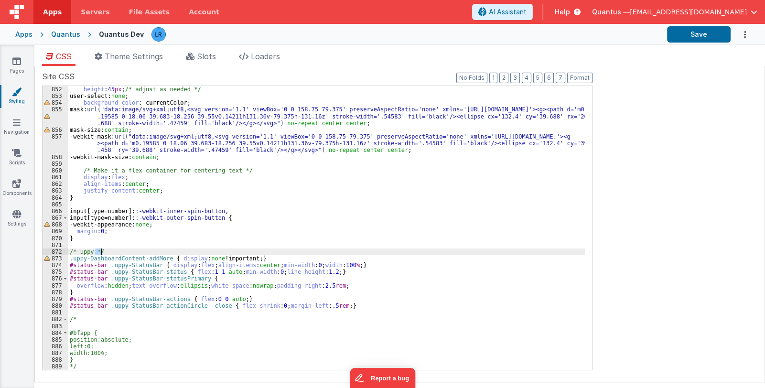
drag, startPoint x: 94, startPoint y: 248, endPoint x: 107, endPoint y: 253, distance: 14.0
click at [107, 253] on div "width : 145 px ; /* adjust as needed */ height : 45 px ; /* adjust as needed */…" at bounding box center [326, 228] width 517 height 298
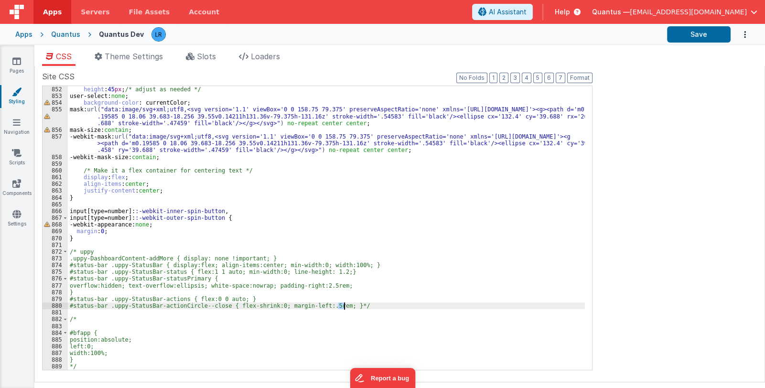
drag, startPoint x: 338, startPoint y: 305, endPoint x: 347, endPoint y: 303, distance: 9.2
click at [347, 303] on div "width : 145 px ; /* adjust as needed */ height : 45 px ; /* adjust as needed */…" at bounding box center [326, 228] width 517 height 298
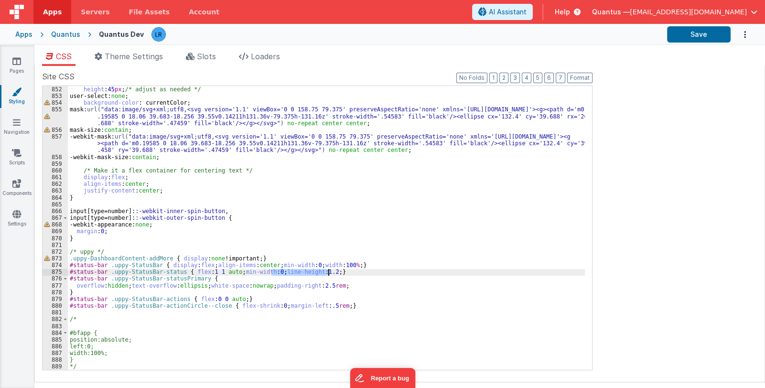
drag, startPoint x: 273, startPoint y: 272, endPoint x: 327, endPoint y: 275, distance: 54.5
click at [327, 275] on div "width : 145 px ; /* adjust as needed */ height : 45 px ; /* adjust as needed */…" at bounding box center [326, 228] width 517 height 298
click at [690, 39] on button "Save" at bounding box center [699, 34] width 64 height 16
click at [13, 62] on icon at bounding box center [16, 61] width 9 height 10
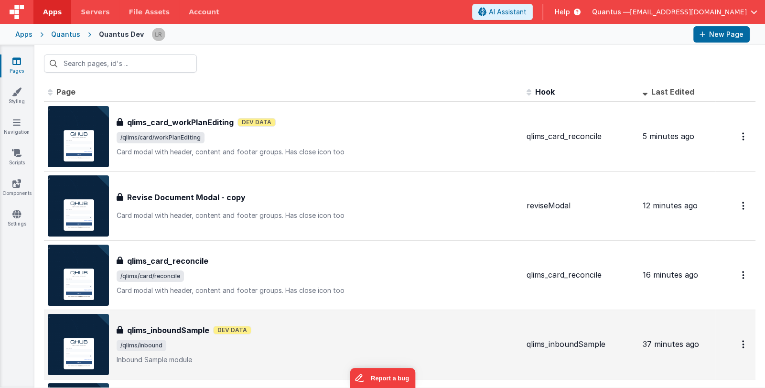
click at [383, 333] on div "qlims_inboundSample Dev Data" at bounding box center [318, 329] width 402 height 11
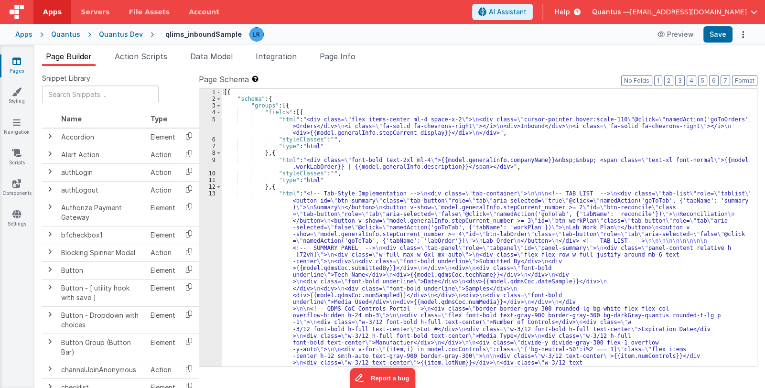
click at [351, 57] on span "Page Info" at bounding box center [338, 57] width 36 height 10
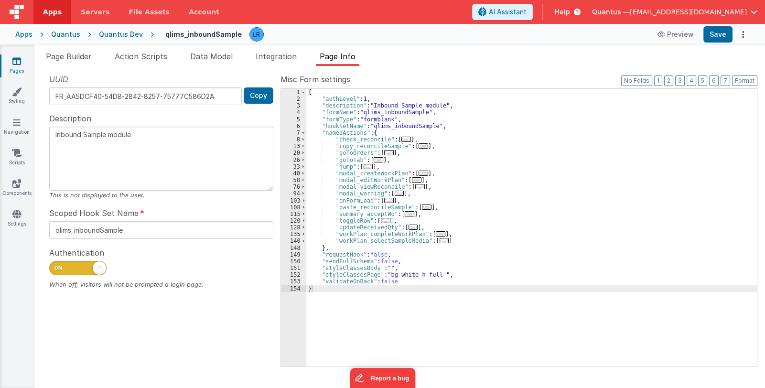
click at [9, 59] on link "Pages" at bounding box center [17, 65] width 34 height 19
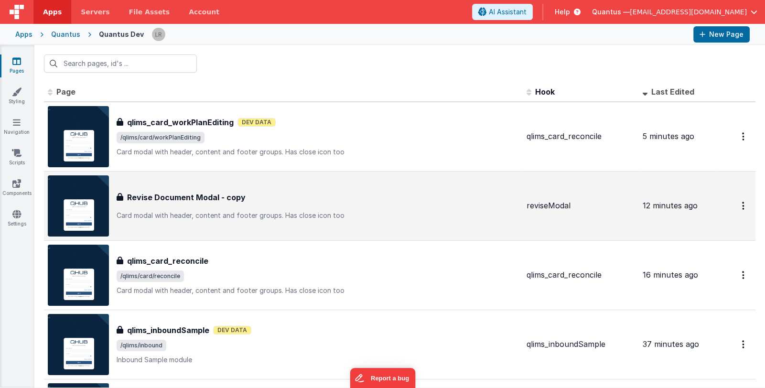
click at [326, 211] on p "Card modal with header, content and footer groups.Has close icon too" at bounding box center [318, 216] width 402 height 10
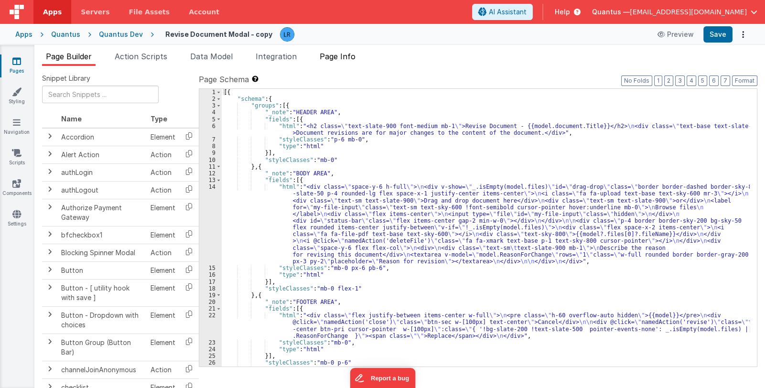
click at [332, 53] on span "Page Info" at bounding box center [338, 57] width 36 height 10
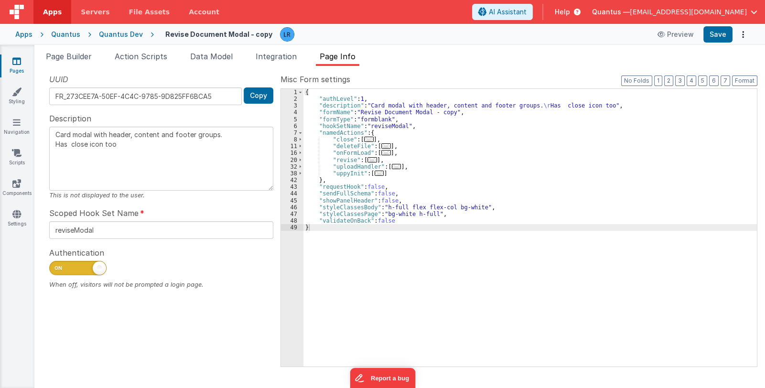
click at [381, 146] on span "..." at bounding box center [386, 145] width 10 height 5
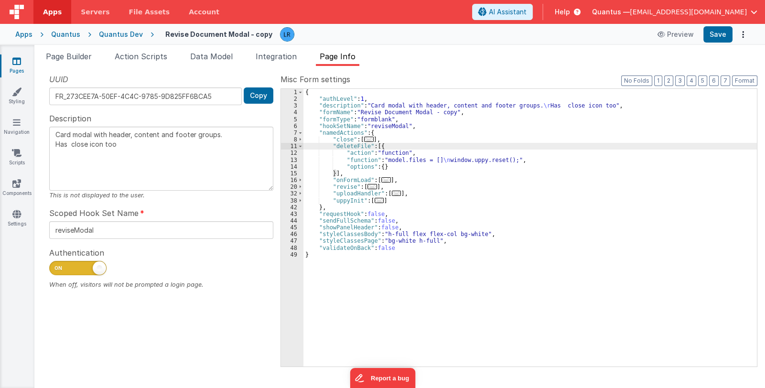
click at [424, 159] on div "{ "authLevel" : 1 , "description" : "Card modal with header, content and footer…" at bounding box center [529, 234] width 453 height 291
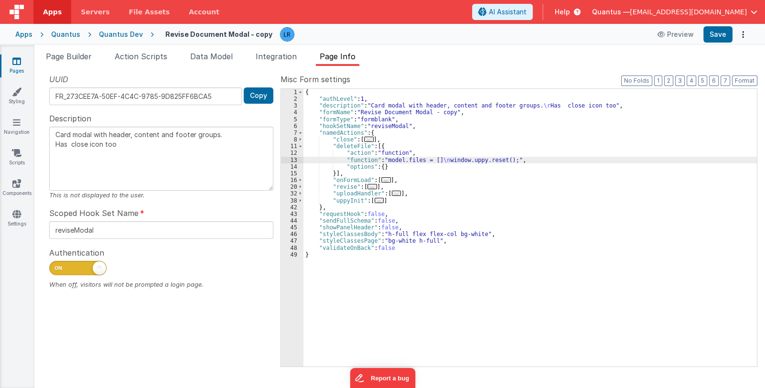
click at [292, 158] on div "13" at bounding box center [292, 160] width 22 height 7
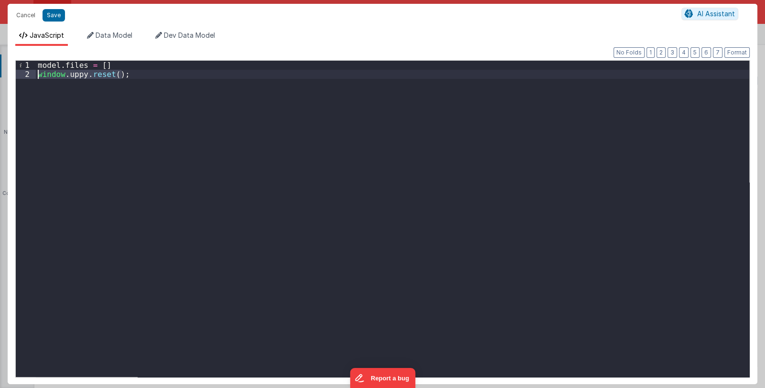
drag, startPoint x: 146, startPoint y: 77, endPoint x: 21, endPoint y: 73, distance: 124.7
click at [21, 73] on div "1 2 model . files = [ ] window . uppy . reset ( ) ; XXXXXXXXXXXXXXXXXXXXXXXXXXX…" at bounding box center [382, 218] width 734 height 317
click at [48, 13] on button "Save" at bounding box center [54, 15] width 22 height 12
type textarea "Card modal with header, content and footer groups. Has close icon too"
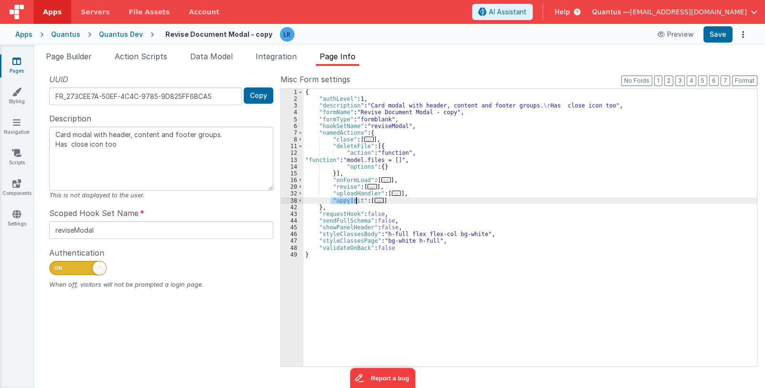
drag, startPoint x: 330, startPoint y: 199, endPoint x: 354, endPoint y: 200, distance: 24.8
click at [354, 200] on div "{ "authLevel" : 1 , "description" : "Card modal with header, content and footer…" at bounding box center [529, 234] width 453 height 291
click at [211, 57] on span "Data Model" at bounding box center [211, 57] width 43 height 10
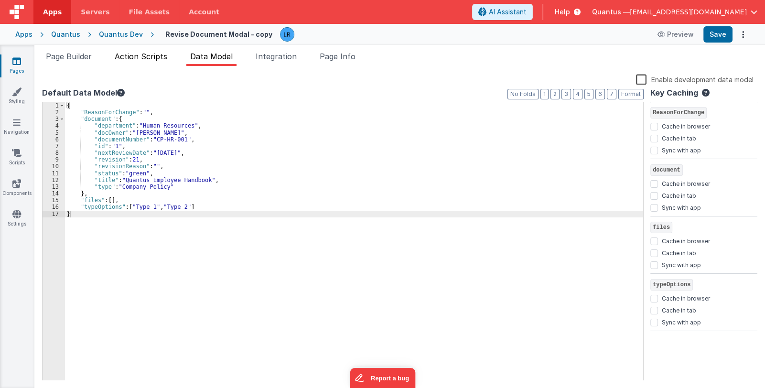
click at [148, 56] on span "Action Scripts" at bounding box center [141, 57] width 53 height 10
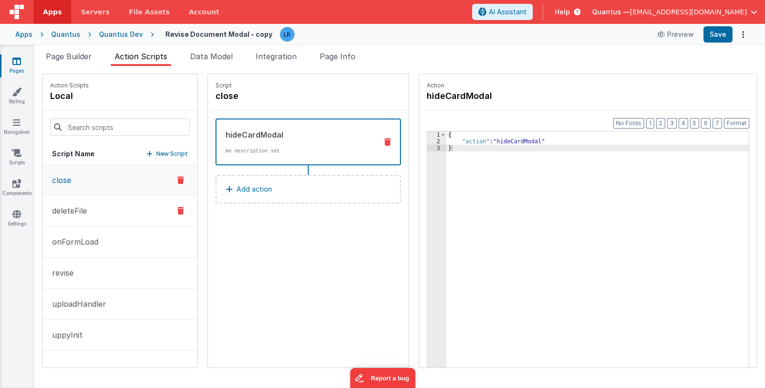
click at [96, 214] on button "deleteFile" at bounding box center [120, 210] width 155 height 31
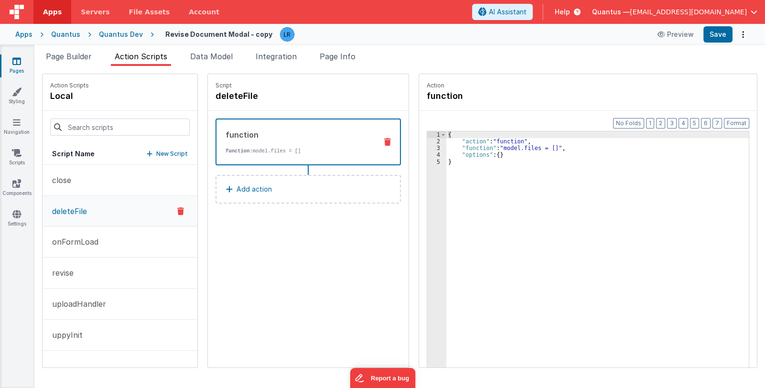
click at [244, 190] on p "Add action" at bounding box center [253, 188] width 35 height 11
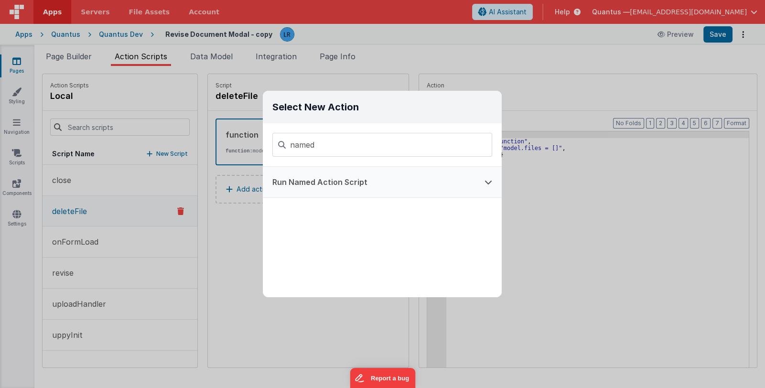
type input "named"
click at [364, 181] on button "Run Named Action Script" at bounding box center [369, 182] width 212 height 31
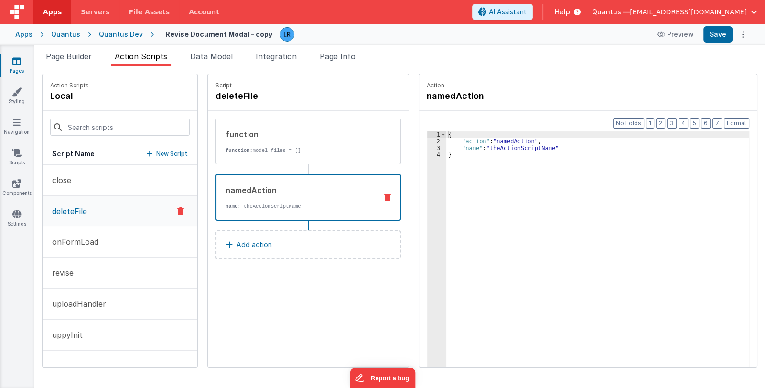
click at [384, 194] on icon at bounding box center [387, 197] width 7 height 8
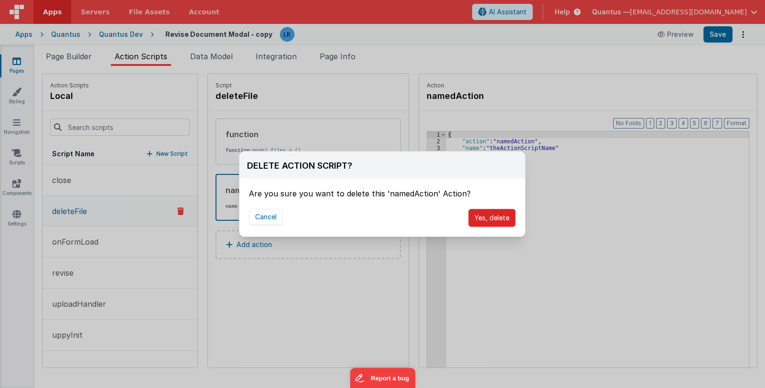
click at [493, 221] on button "Yes, delete" at bounding box center [491, 218] width 47 height 18
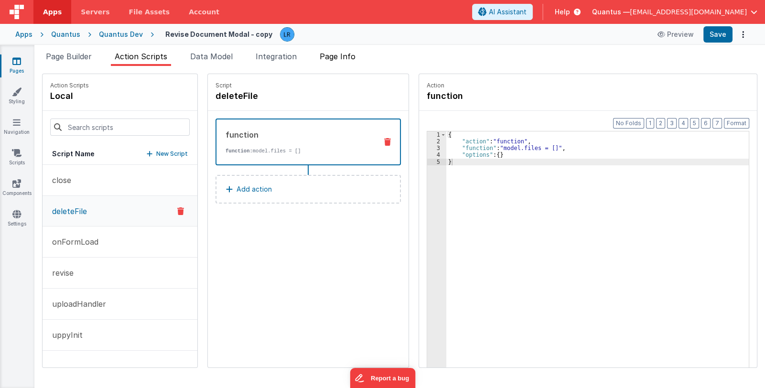
click at [353, 60] on span "Page Info" at bounding box center [338, 57] width 36 height 10
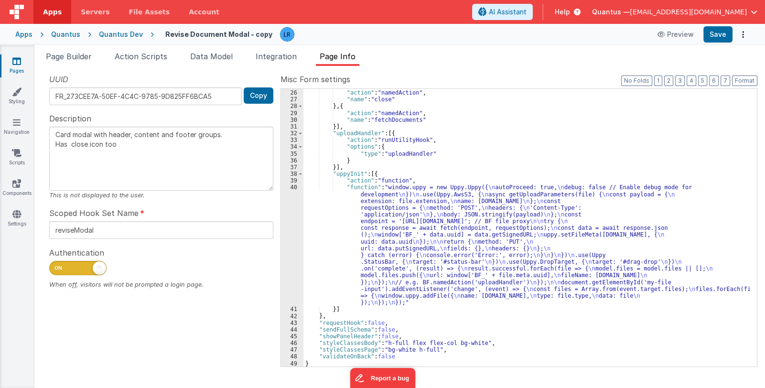
scroll to position [169, 0]
click at [425, 271] on div "} , { "action" : "namedAction" , "name" : "close" } , { "action" : "namedAction…" at bounding box center [526, 228] width 446 height 291
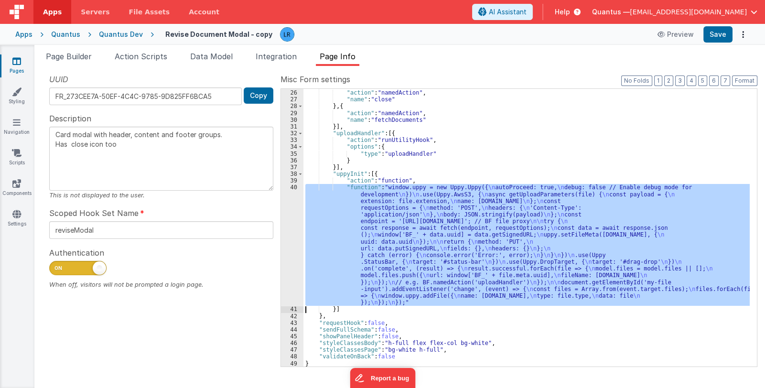
click at [283, 265] on div "40" at bounding box center [292, 245] width 22 height 122
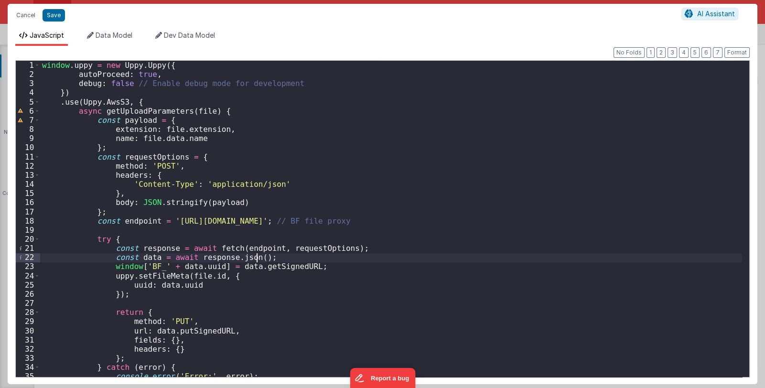
click at [302, 253] on div "window . uppy = new Uppy . Uppy ({ autoProceed : true , debug : false // Enable…" at bounding box center [391, 228] width 702 height 334
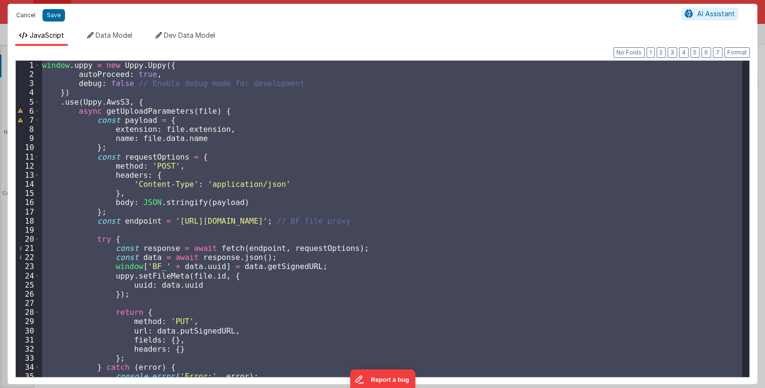
click at [31, 13] on button "Cancel" at bounding box center [25, 15] width 29 height 13
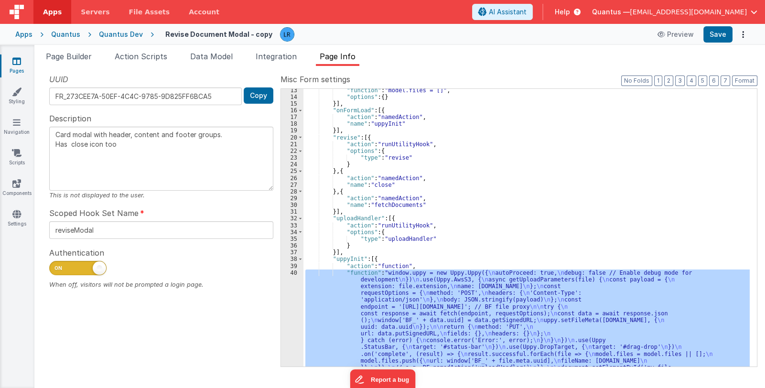
scroll to position [0, 0]
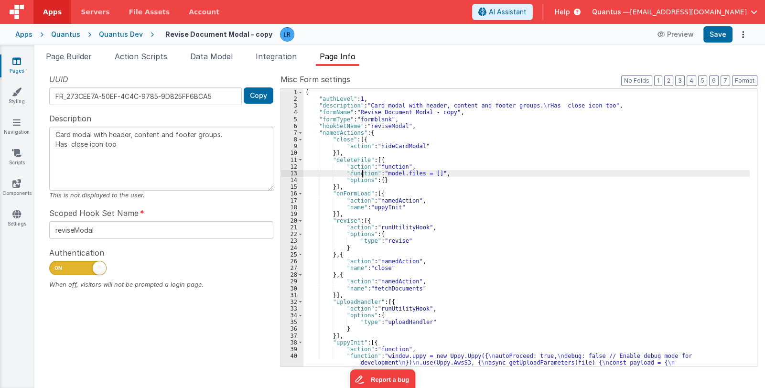
click at [362, 173] on div "{ "authLevel" : 1 , "description" : "Card modal with header, content and footer…" at bounding box center [526, 292] width 446 height 406
click at [289, 171] on div "13" at bounding box center [292, 173] width 22 height 7
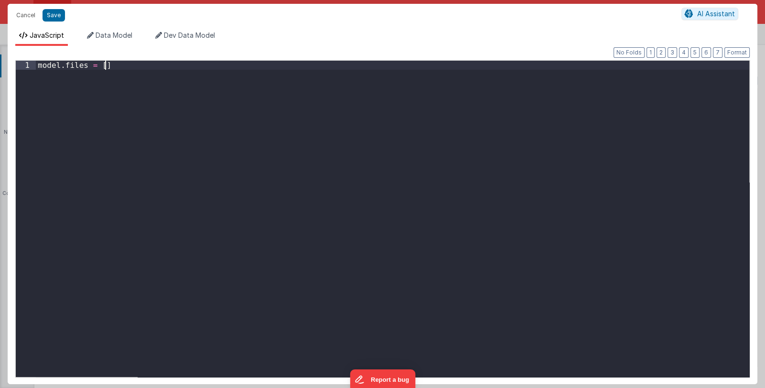
click at [289, 171] on div "model . files = [ ]" at bounding box center [392, 228] width 713 height 334
drag, startPoint x: 129, startPoint y: 70, endPoint x: 31, endPoint y: 66, distance: 98.5
click at [31, 66] on div "1 model . files = [ ] XXXXXXXXXXXXXXXXXXXXXXXXXXXXXXXXXXXXXXXXXXXXXXXXXX" at bounding box center [382, 218] width 734 height 317
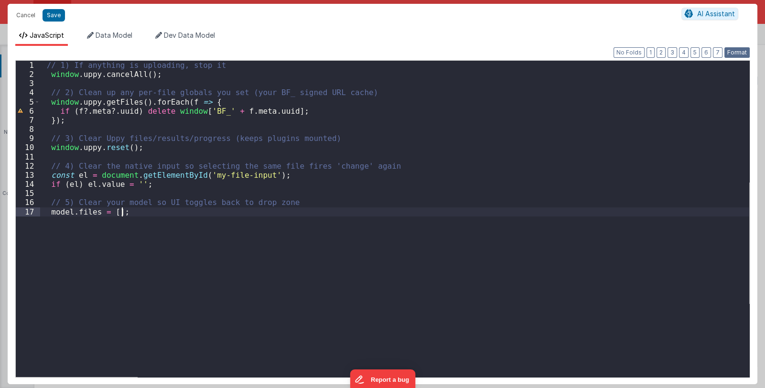
click at [737, 54] on button "Format" at bounding box center [736, 52] width 25 height 11
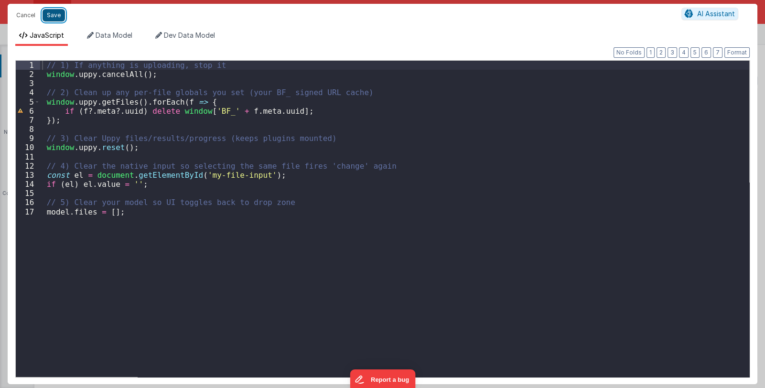
click at [50, 16] on button "Save" at bounding box center [54, 15] width 22 height 12
type textarea "Card modal with header, content and footer groups. Has close icon too"
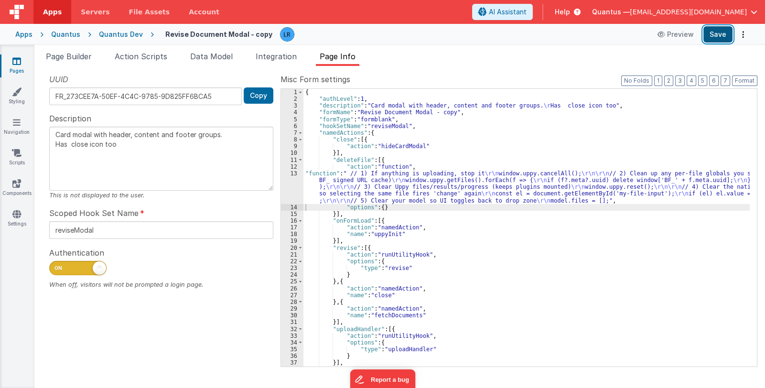
click at [730, 37] on button "Save" at bounding box center [717, 34] width 29 height 16
click at [374, 189] on div "{ "authLevel" : 1 , "description" : "Card modal with header, content and footer…" at bounding box center [526, 234] width 446 height 291
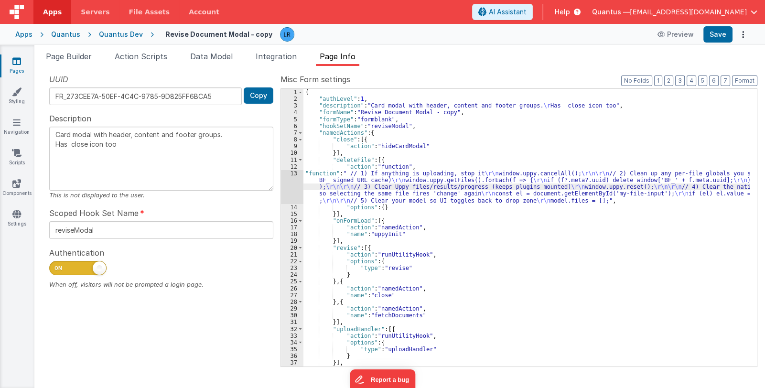
click at [289, 188] on div "13" at bounding box center [292, 187] width 22 height 34
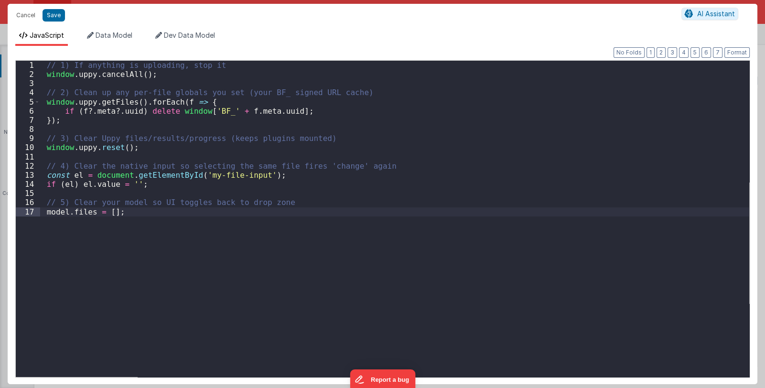
click at [289, 188] on div "Cancel Save AI Assistant JavaScript Data Model Dev Data Model Format 7 6 5 4 3 …" at bounding box center [382, 194] width 765 height 388
drag, startPoint x: 44, startPoint y: 104, endPoint x: 33, endPoint y: 105, distance: 11.5
click at [33, 105] on div "1 2 3 4 5 6 7 8 9 10 11 12 13 14 15 16 17 // 1) If anything is uploading, stop …" at bounding box center [382, 218] width 734 height 317
click at [127, 129] on div "// 1) If anything is uploading, stop it window . uppy . cancelAll ( ) ; // 2) C…" at bounding box center [394, 228] width 709 height 334
click at [61, 18] on button "Save" at bounding box center [54, 15] width 22 height 12
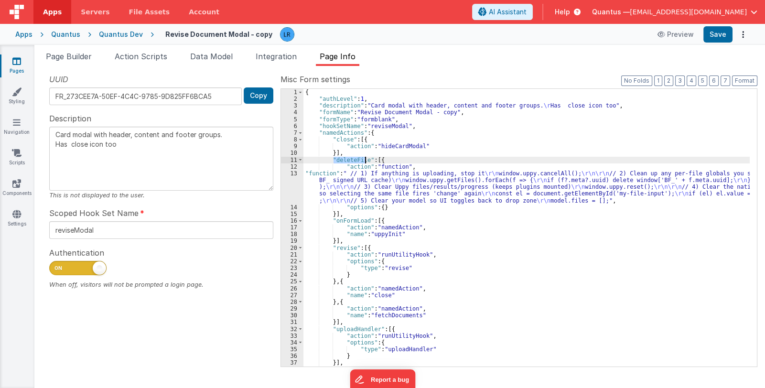
drag, startPoint x: 332, startPoint y: 160, endPoint x: 366, endPoint y: 159, distance: 33.9
click at [366, 159] on div "{ "authLevel" : 1 , "description" : "Card modal with header, content and footer…" at bounding box center [526, 234] width 446 height 291
click at [69, 55] on span "Page Builder" at bounding box center [69, 57] width 46 height 10
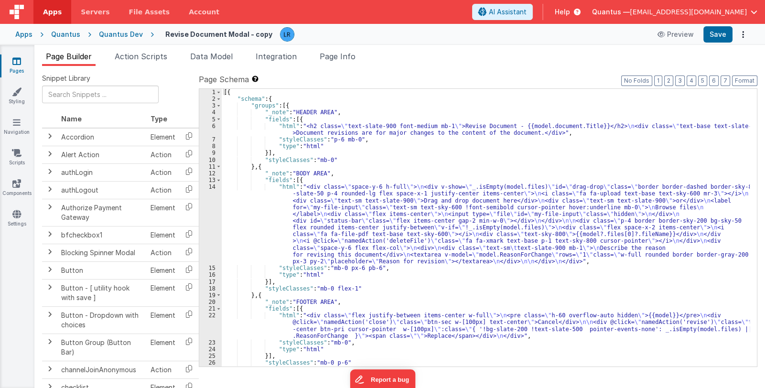
click at [387, 202] on div "[{ "schema" : { "groups" : [{ "_note" : "HEADER AREA" , "fields" : [{ "html" : …" at bounding box center [486, 234] width 528 height 291
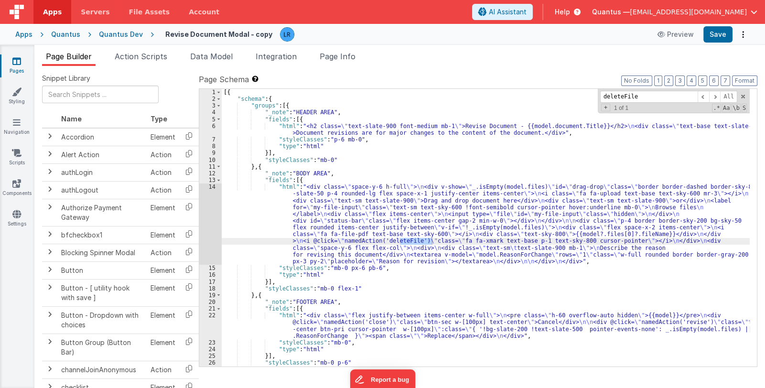
type input "deleteFile"
click at [352, 53] on span "Page Info" at bounding box center [338, 57] width 36 height 10
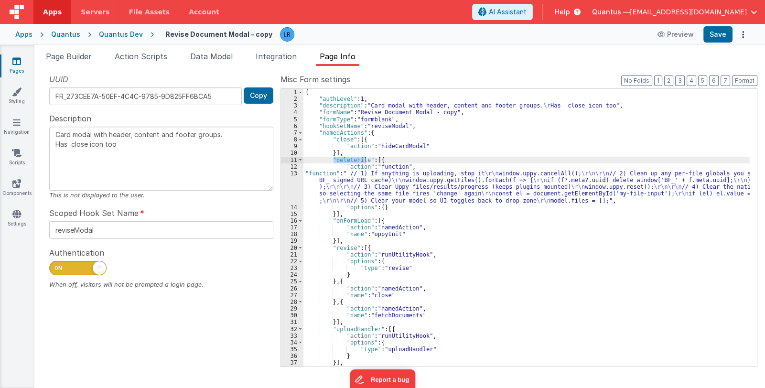
click at [363, 195] on div "{ "authLevel" : 1 , "description" : "Card modal with header, content and footer…" at bounding box center [526, 234] width 446 height 291
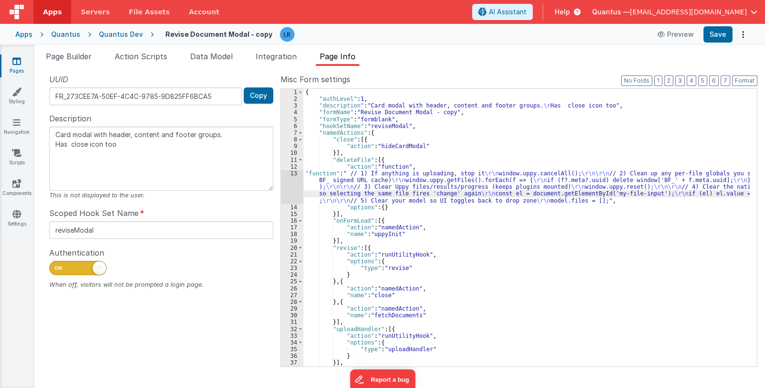
click at [288, 195] on div "13" at bounding box center [292, 187] width 22 height 34
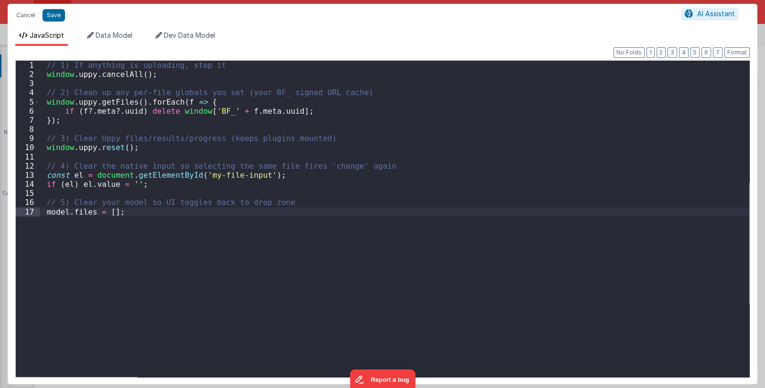
click at [288, 195] on div "Cancel Save AI Assistant JavaScript Data Model Dev Data Model Format 7 6 5 4 3 …" at bounding box center [382, 194] width 765 height 388
click at [24, 15] on button "Cancel" at bounding box center [25, 15] width 29 height 13
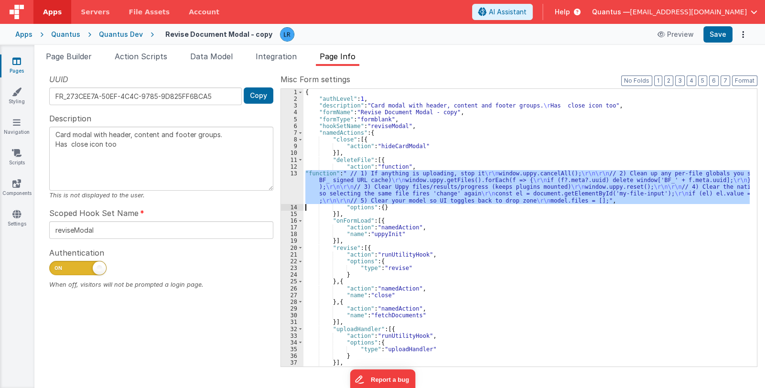
click at [353, 188] on div "{ "authLevel" : 1 , "description" : "Card modal with header, content and footer…" at bounding box center [526, 228] width 446 height 278
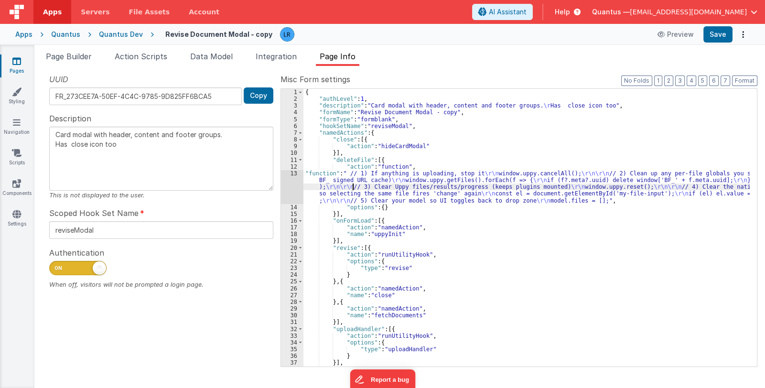
click at [290, 194] on div "13" at bounding box center [292, 187] width 22 height 34
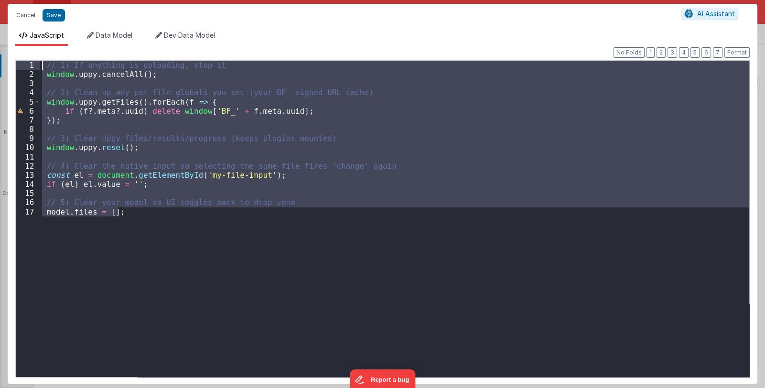
drag, startPoint x: 128, startPoint y: 212, endPoint x: 0, endPoint y: 47, distance: 208.4
click at [0, 47] on div "Cancel Save AI Assistant JavaScript Data Model Dev Data Model Format 7 6 5 4 3 …" at bounding box center [382, 194] width 765 height 388
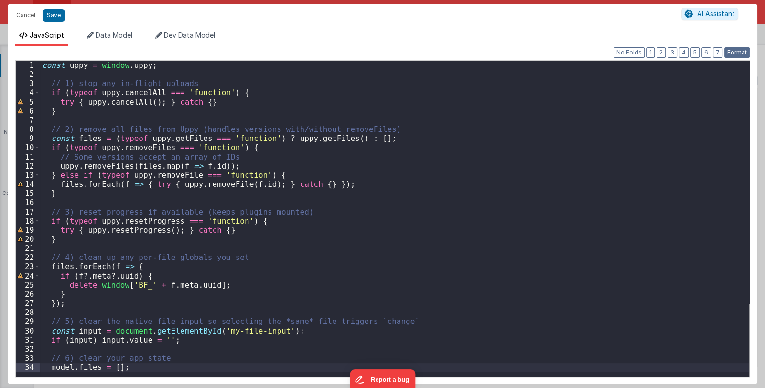
click at [737, 48] on button "Format" at bounding box center [736, 52] width 25 height 11
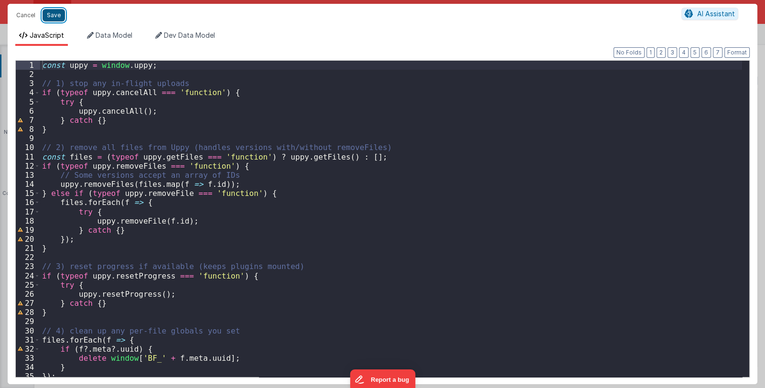
click at [52, 15] on button "Save" at bounding box center [54, 15] width 22 height 12
type textarea "Card modal with header, content and footer groups. Has close icon too"
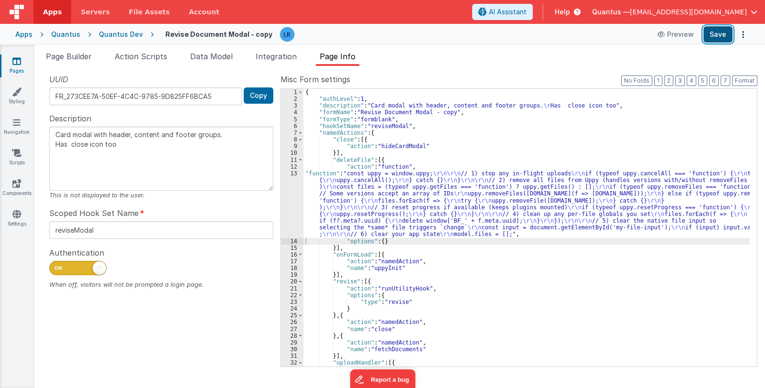
click at [706, 37] on button "Save" at bounding box center [717, 34] width 29 height 16
click at [361, 203] on div "{ "authLevel" : 1 , "description" : "Card modal with header, content and footer…" at bounding box center [526, 234] width 446 height 291
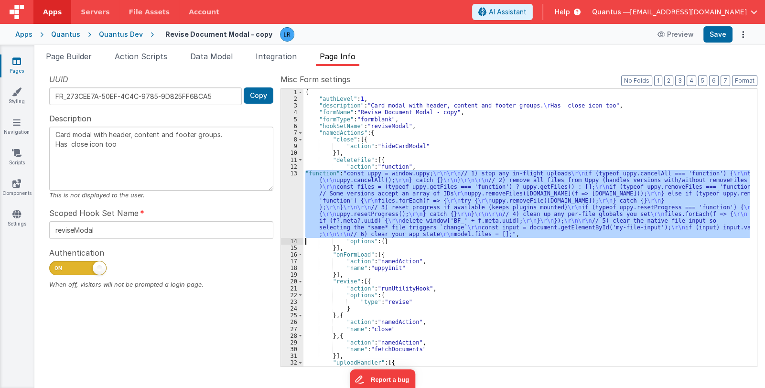
click at [295, 212] on div "13" at bounding box center [292, 204] width 22 height 68
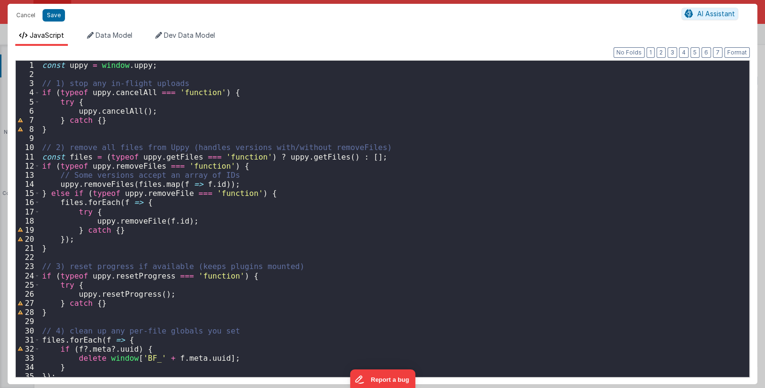
scroll to position [68, 0]
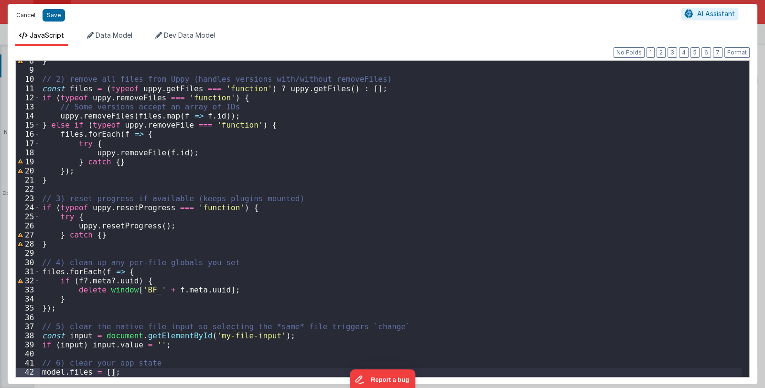
click at [21, 16] on button "Cancel" at bounding box center [25, 15] width 29 height 13
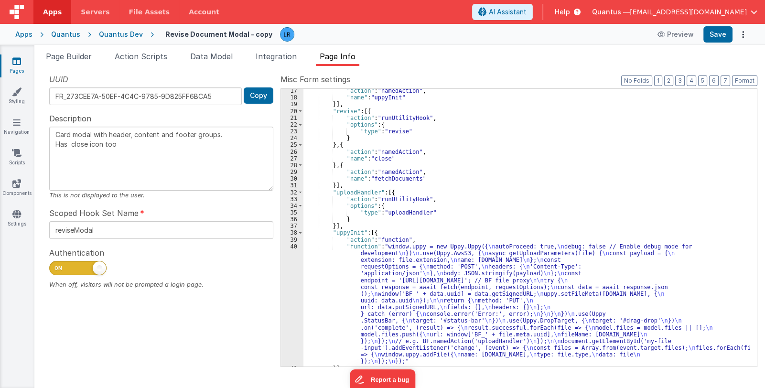
scroll to position [170, 0]
click at [419, 302] on div ""action" : "namedAction" , "name" : "uppyInit" }] , "revise" : [{ "action" : "r…" at bounding box center [526, 232] width 446 height 291
click at [290, 318] on div "40" at bounding box center [292, 304] width 22 height 122
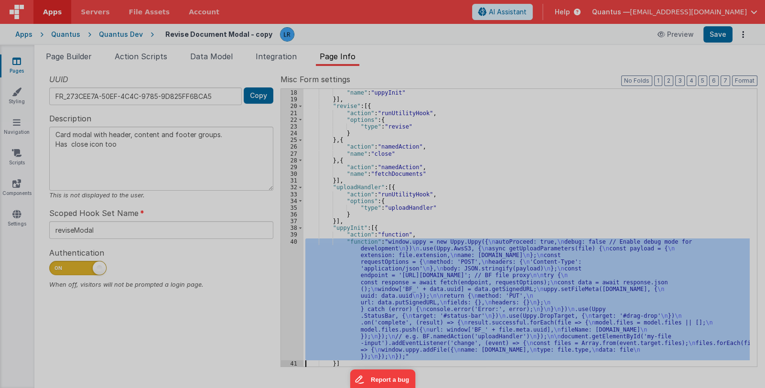
click at [290, 318] on div at bounding box center [382, 194] width 765 height 388
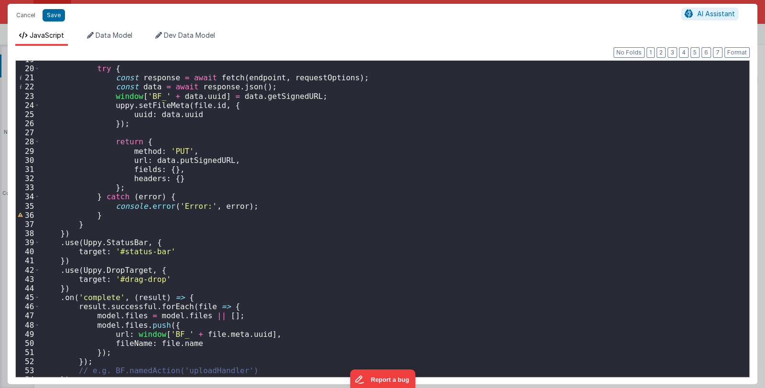
click at [169, 251] on div "try { const response = await fetch ( endpoint , requestOptions ) ; const data =…" at bounding box center [391, 222] width 702 height 334
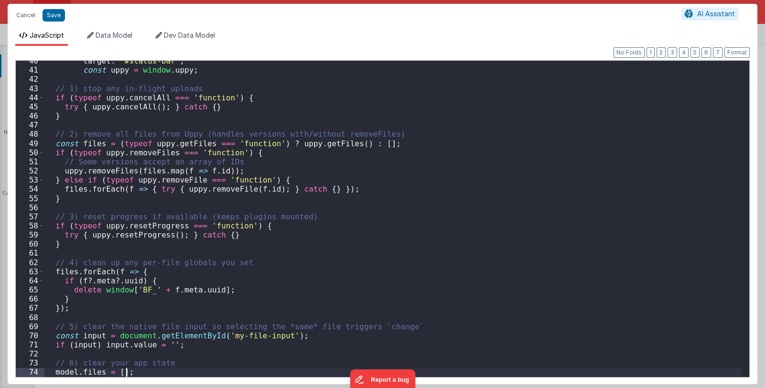
scroll to position [288, 0]
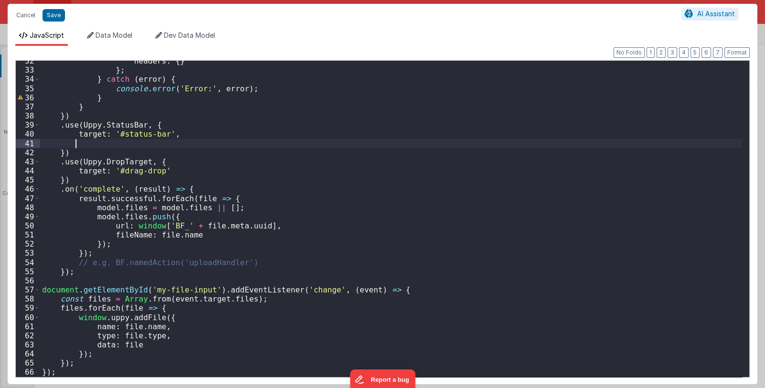
click at [78, 143] on div "headers : { } } ; } catch ( error ) { console . error ( 'Error:' , error ) ; } …" at bounding box center [391, 223] width 702 height 334
click at [203, 146] on div "headers : { } } ; } catch ( error ) { console . error ( 'Error:' , error ) ; } …" at bounding box center [391, 223] width 702 height 334
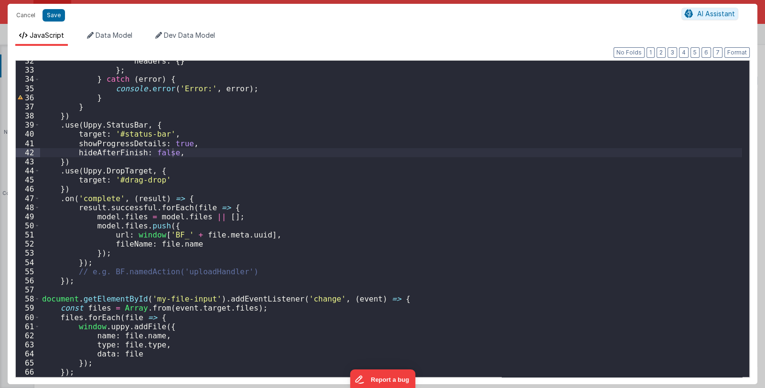
click at [179, 151] on div "headers : { } } ; } catch ( error ) { console . error ( 'Error:' , error ) ; } …" at bounding box center [391, 223] width 702 height 334
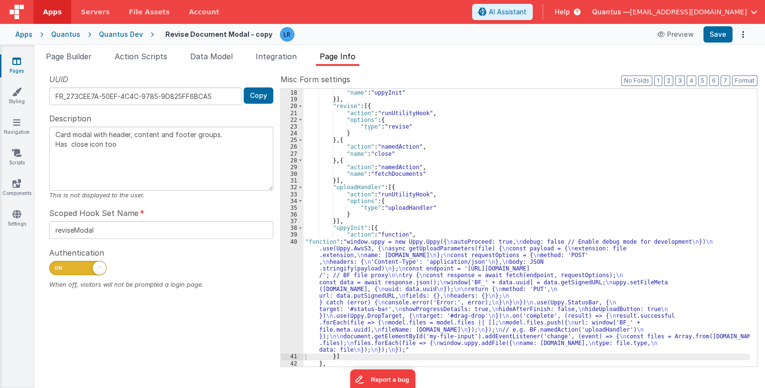
click at [393, 287] on div ""action" : "namedAction" , "name" : "uppyInit" }] , "revise" : [{ "action" : "r…" at bounding box center [526, 228] width 446 height 291
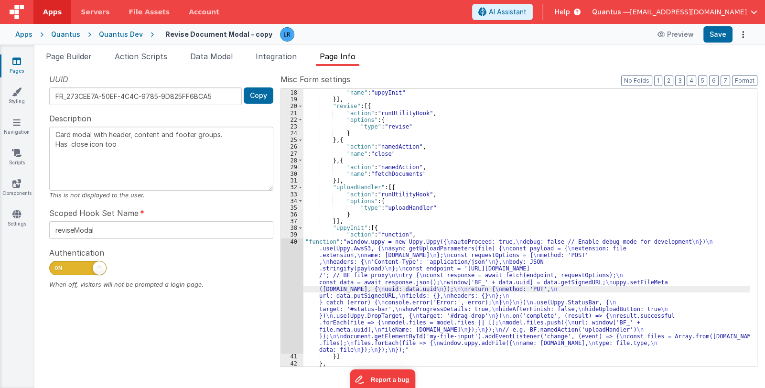
click at [363, 300] on div ""action" : "namedAction" , "name" : "uppyInit" }] , "revise" : [{ "action" : "r…" at bounding box center [526, 228] width 446 height 291
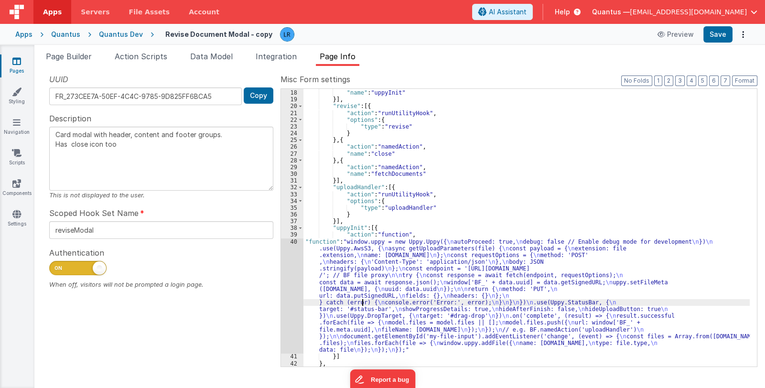
click at [287, 316] on div "40" at bounding box center [292, 295] width 22 height 115
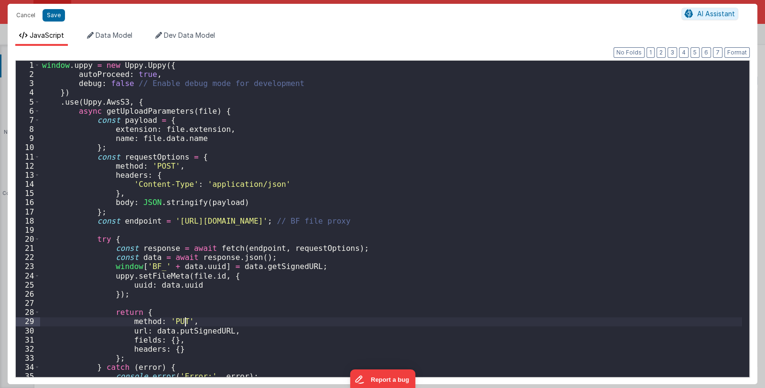
click at [287, 316] on div "window . uppy = new Uppy . Uppy ({ autoProceed : true , debug : false // Enable…" at bounding box center [391, 228] width 702 height 334
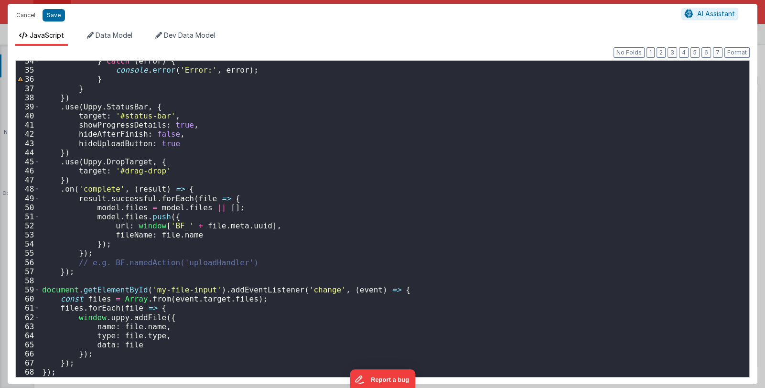
scroll to position [249, 0]
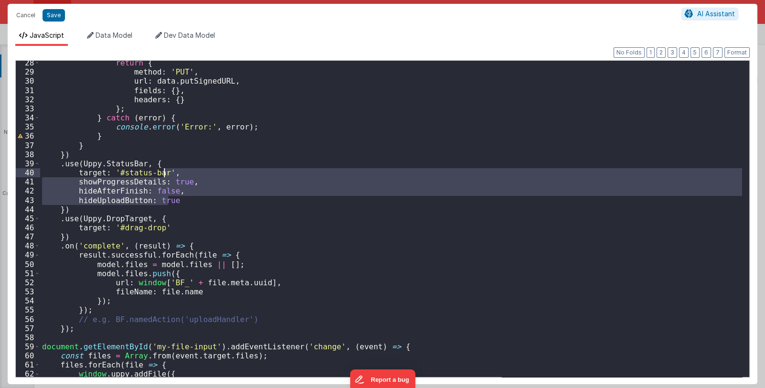
drag, startPoint x: 180, startPoint y: 202, endPoint x: 165, endPoint y: 176, distance: 30.2
click at [165, 176] on div "return { method : 'PUT' , url : data . putSignedURL , fields : { } , headers : …" at bounding box center [391, 225] width 702 height 334
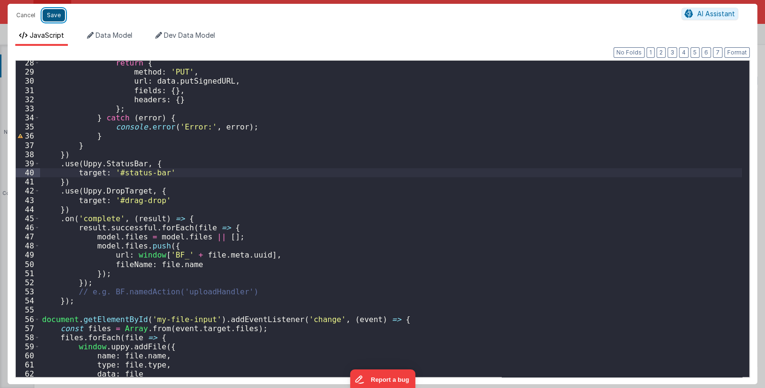
click at [54, 15] on button "Save" at bounding box center [54, 15] width 22 height 12
type textarea "Card modal with header, content and footer groups. Has close icon too"
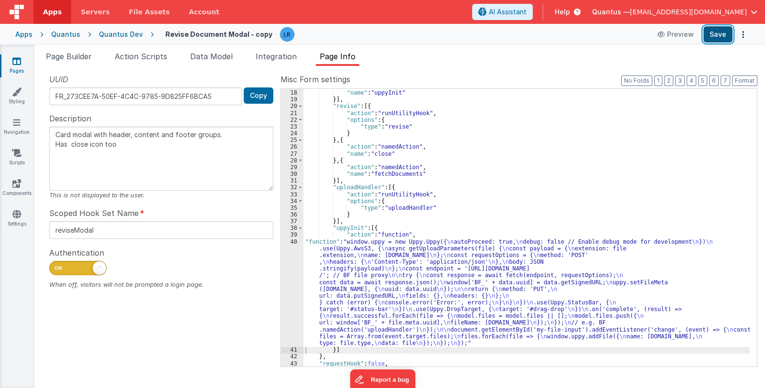
click at [720, 32] on button "Save" at bounding box center [717, 34] width 29 height 16
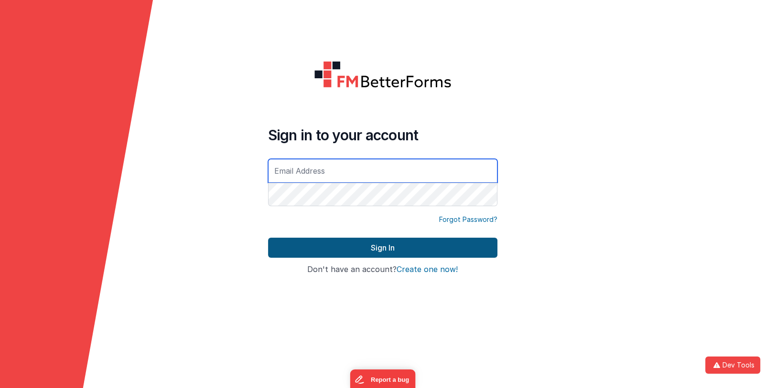
type input "[EMAIL_ADDRESS][DOMAIN_NAME]"
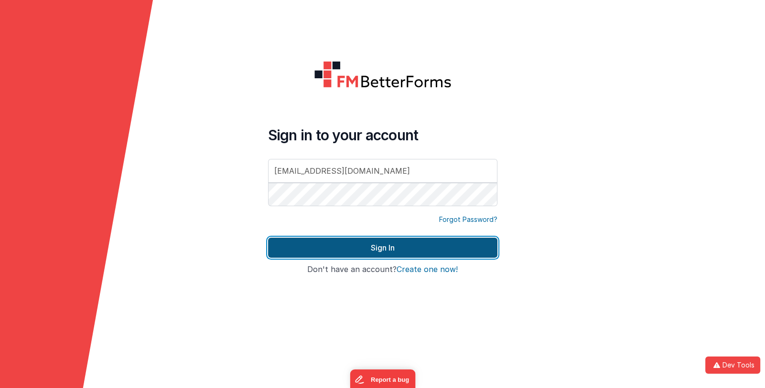
click at [316, 251] on button "Sign In" at bounding box center [382, 248] width 229 height 20
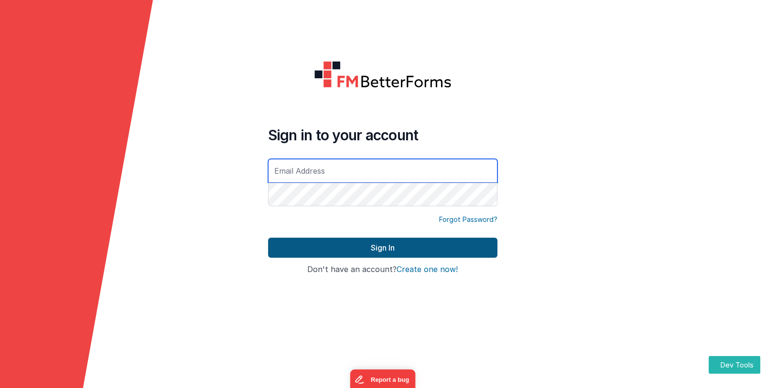
type input "[EMAIL_ADDRESS][DOMAIN_NAME]"
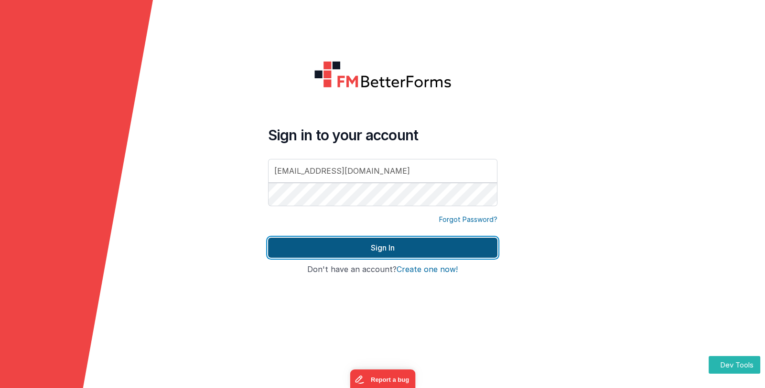
click at [378, 247] on button "Sign In" at bounding box center [382, 248] width 229 height 20
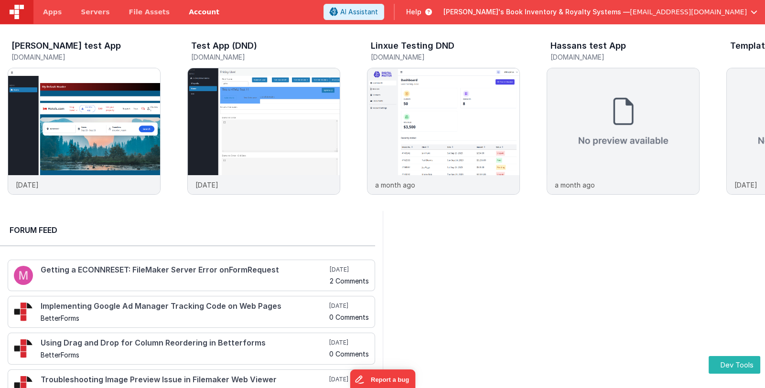
click at [183, 11] on link "Account" at bounding box center [204, 12] width 50 height 24
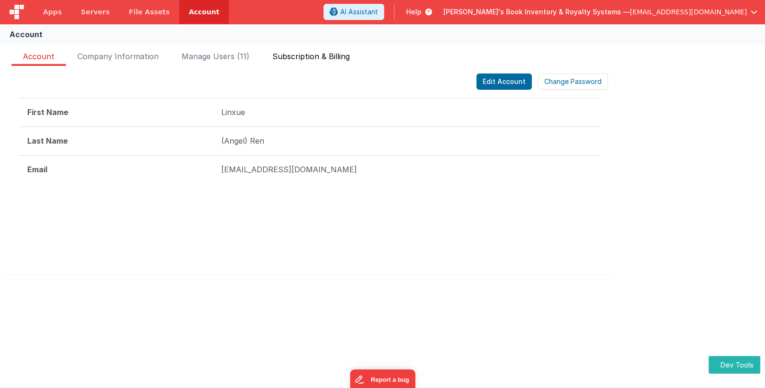
click at [354, 60] on li "Subscription & Billing" at bounding box center [311, 58] width 100 height 15
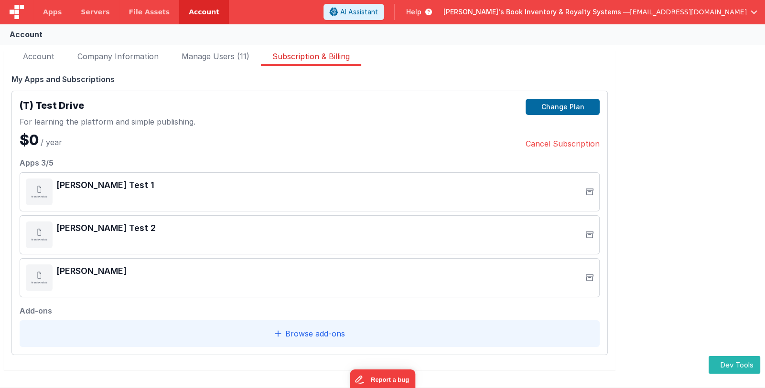
click at [663, 15] on span "[EMAIL_ADDRESS][DOMAIN_NAME]" at bounding box center [688, 12] width 117 height 10
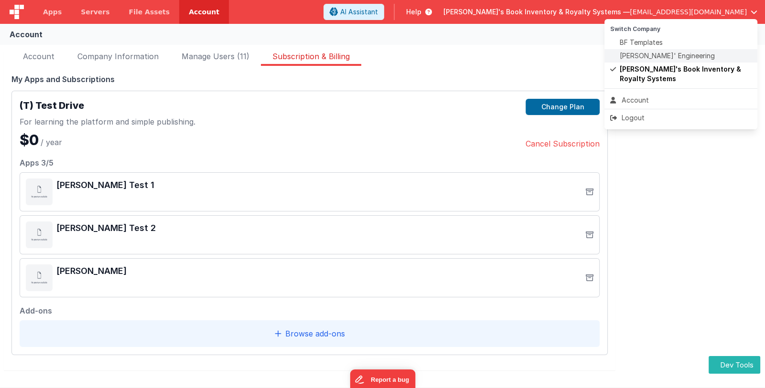
click at [657, 54] on span "Delfs' Engineering" at bounding box center [666, 56] width 95 height 10
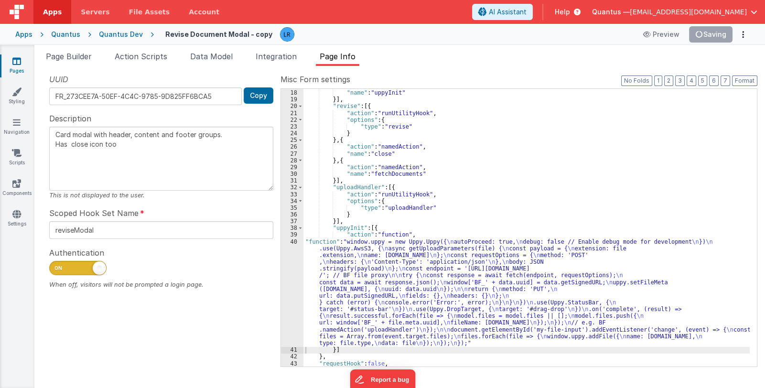
scroll to position [175, 0]
click at [134, 315] on div "UUID FR_273CEE7A-50EF-4C4C-9785-9D825FF6BCA5 Copy Description Card modal with h…" at bounding box center [161, 220] width 238 height 292
click at [22, 71] on link "Pages" at bounding box center [17, 65] width 34 height 19
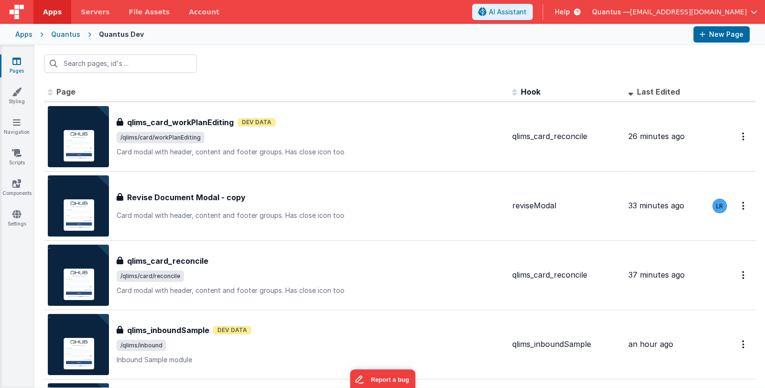
click at [23, 35] on div "Apps" at bounding box center [23, 35] width 17 height 10
